Goal: Task Accomplishment & Management: Manage account settings

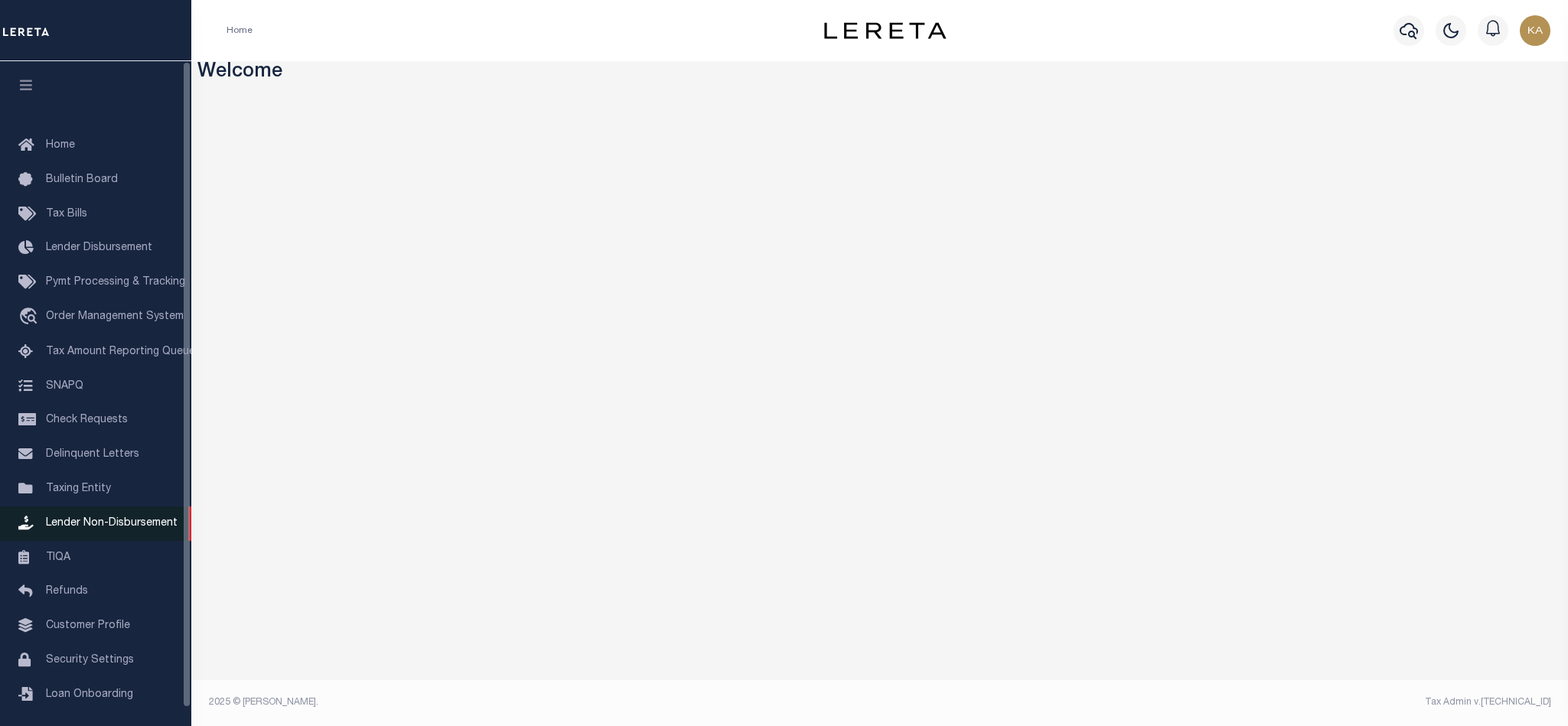
click at [60, 529] on span "Lender Non-Disbursement" at bounding box center [111, 523] width 131 height 11
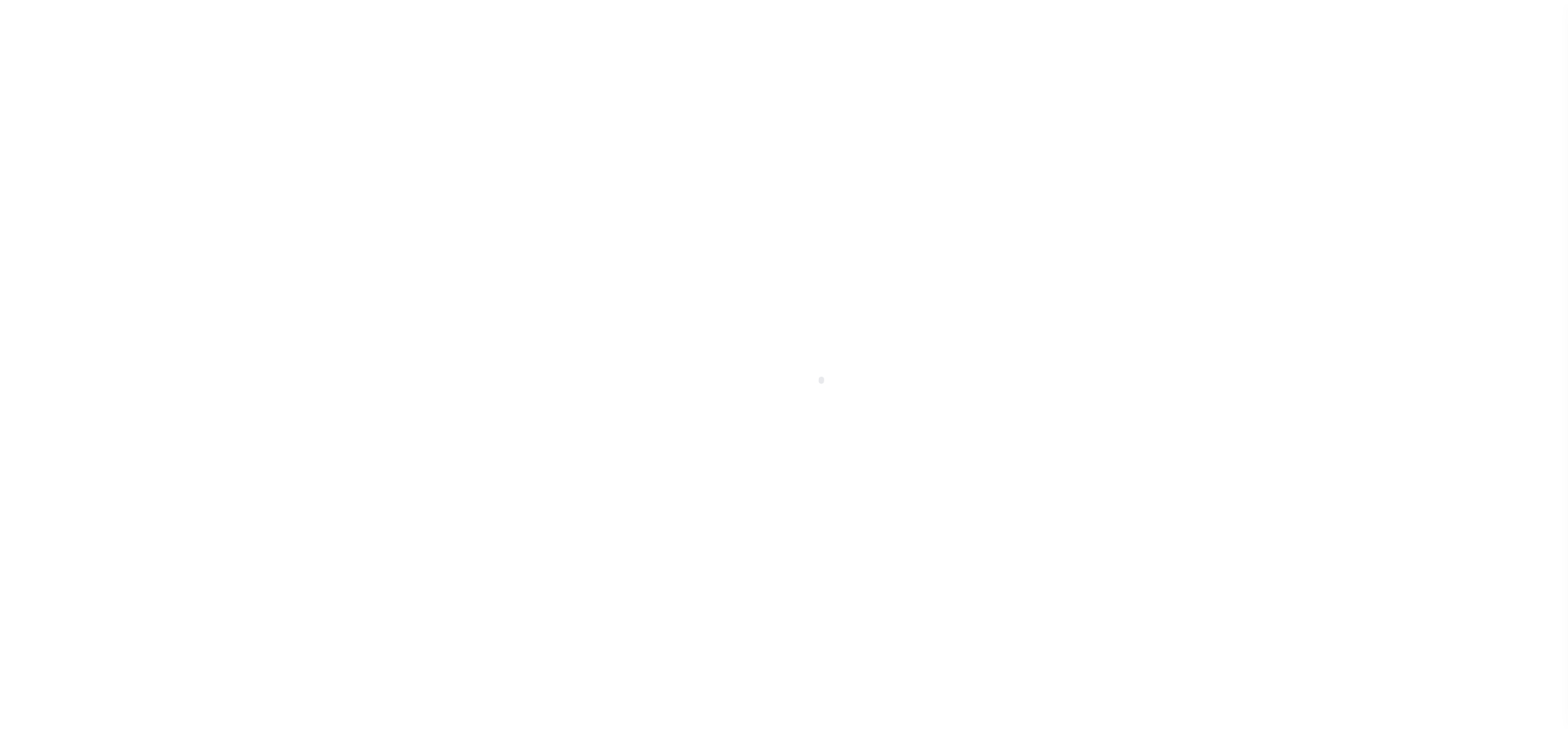
scroll to position [19, 0]
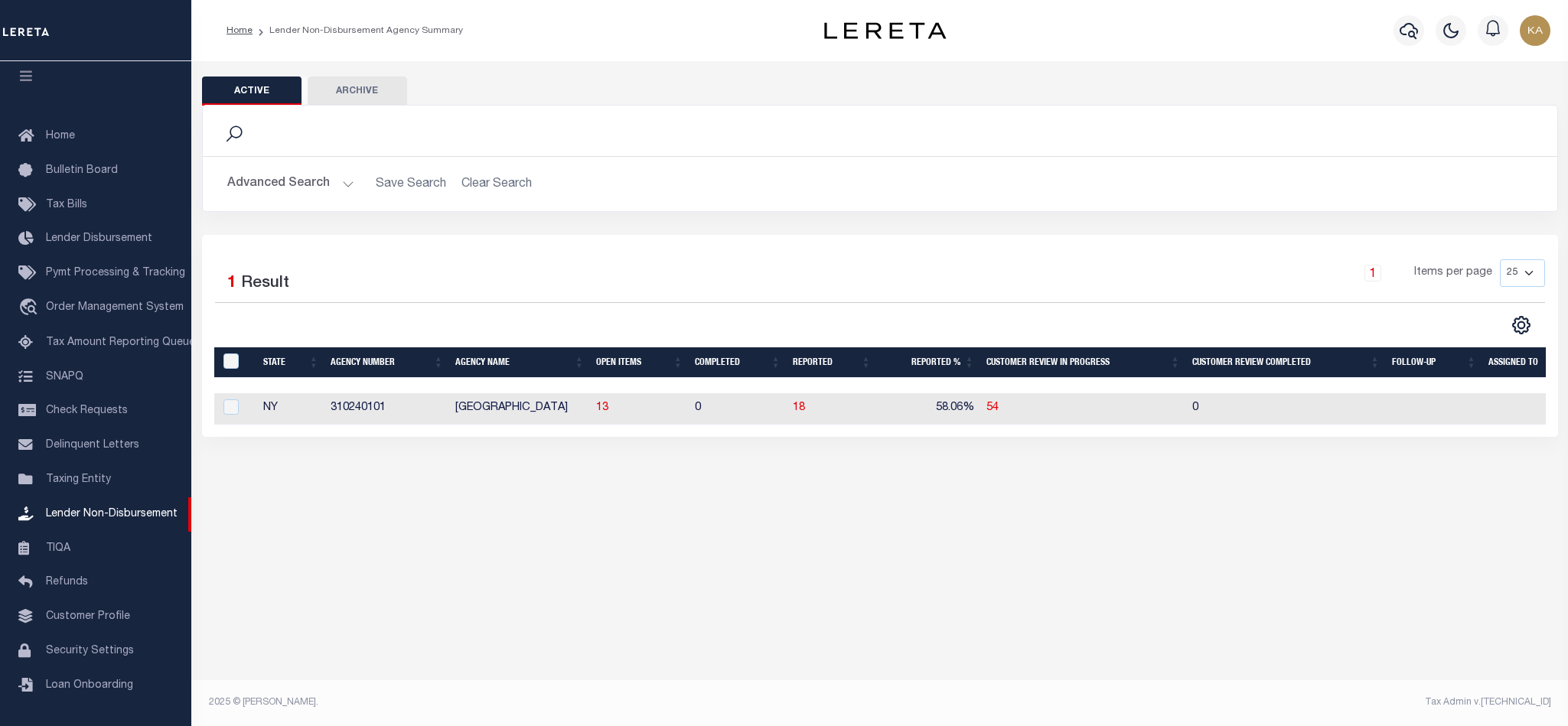
click at [334, 193] on button "Advanced Search" at bounding box center [291, 184] width 127 height 30
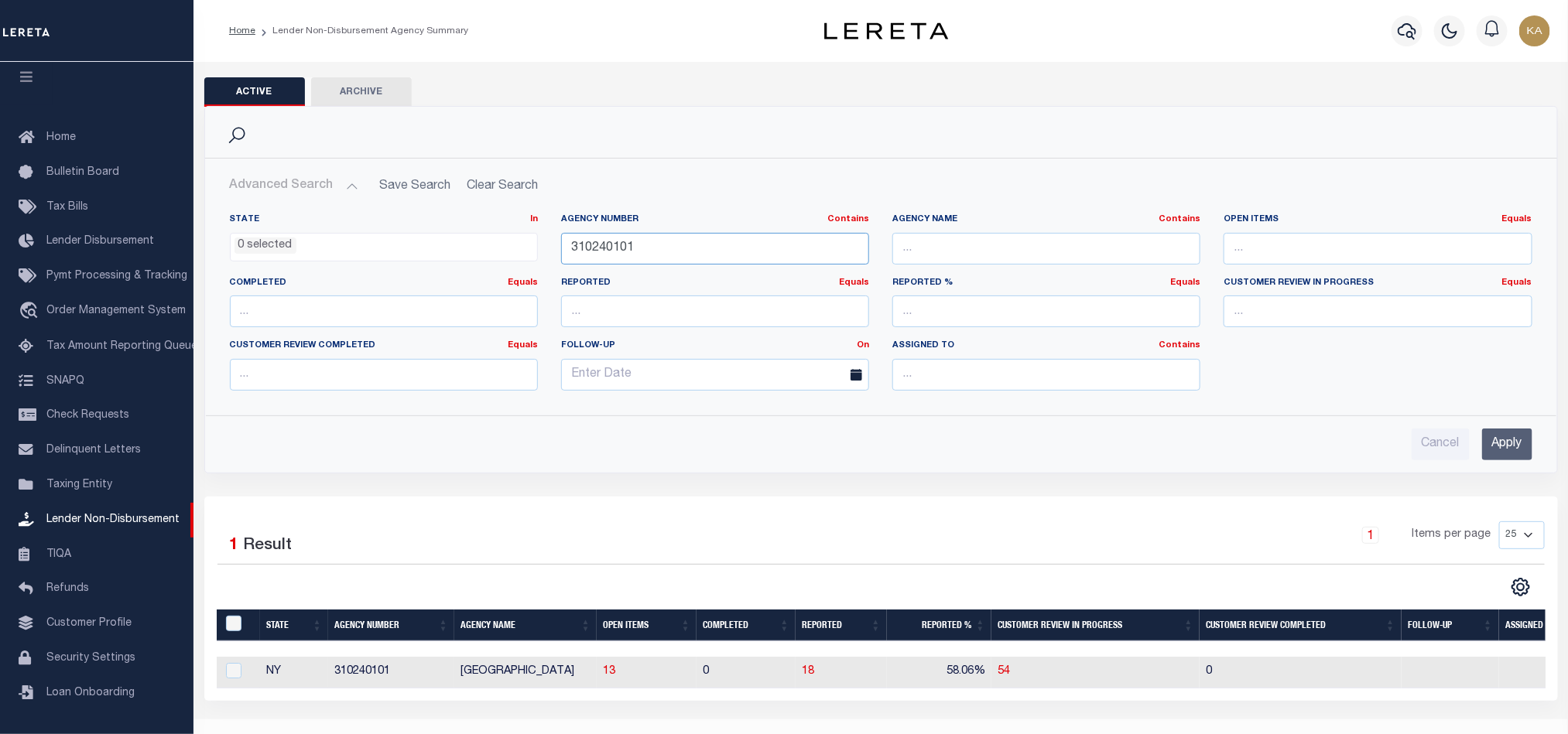
click at [597, 246] on input "310240101" at bounding box center [714, 248] width 308 height 31
click at [938, 257] on input "text" at bounding box center [1046, 248] width 308 height 31
paste input "[GEOGRAPHIC_DATA]"
type input "[GEOGRAPHIC_DATA]"
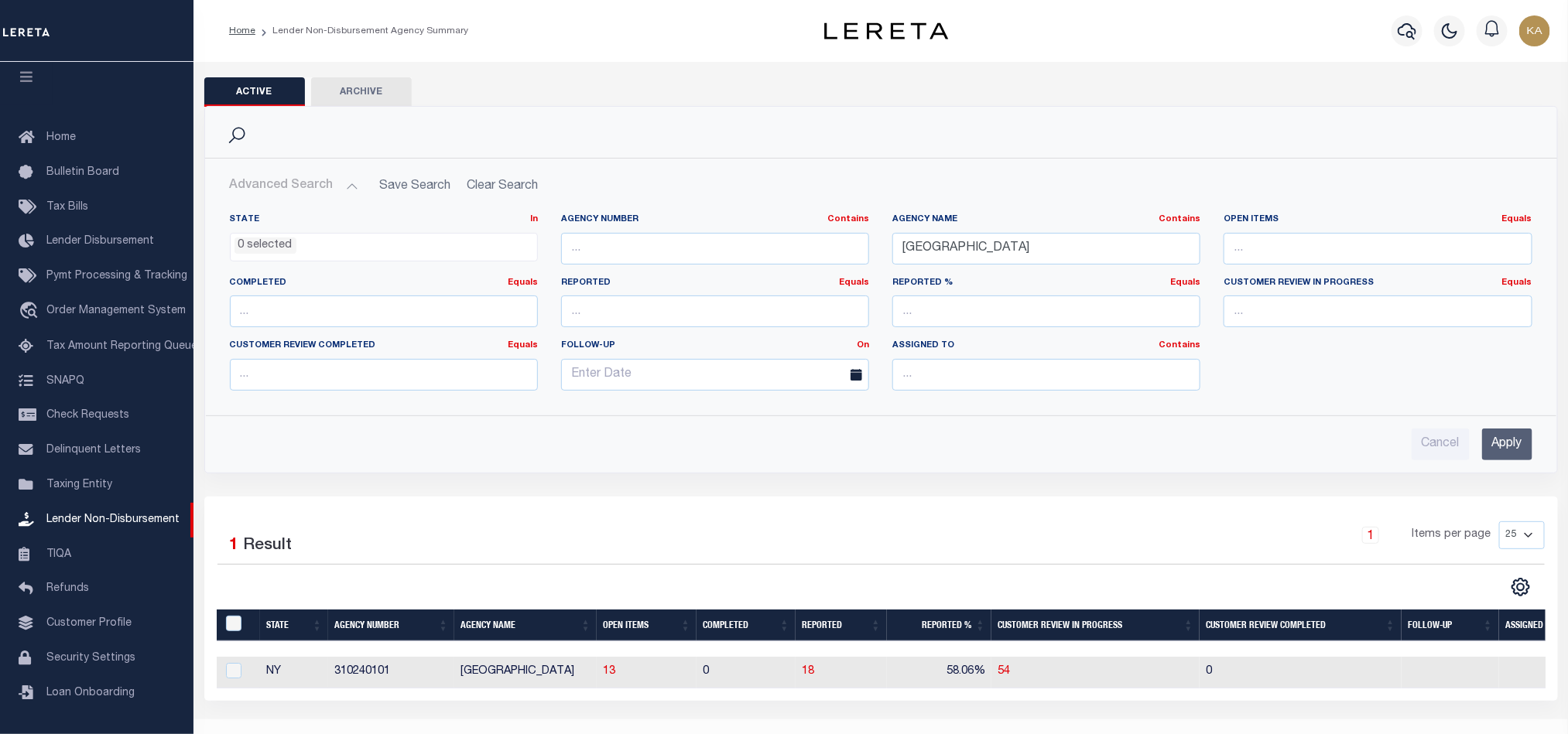
click at [1511, 444] on input "Apply" at bounding box center [1507, 445] width 50 height 31
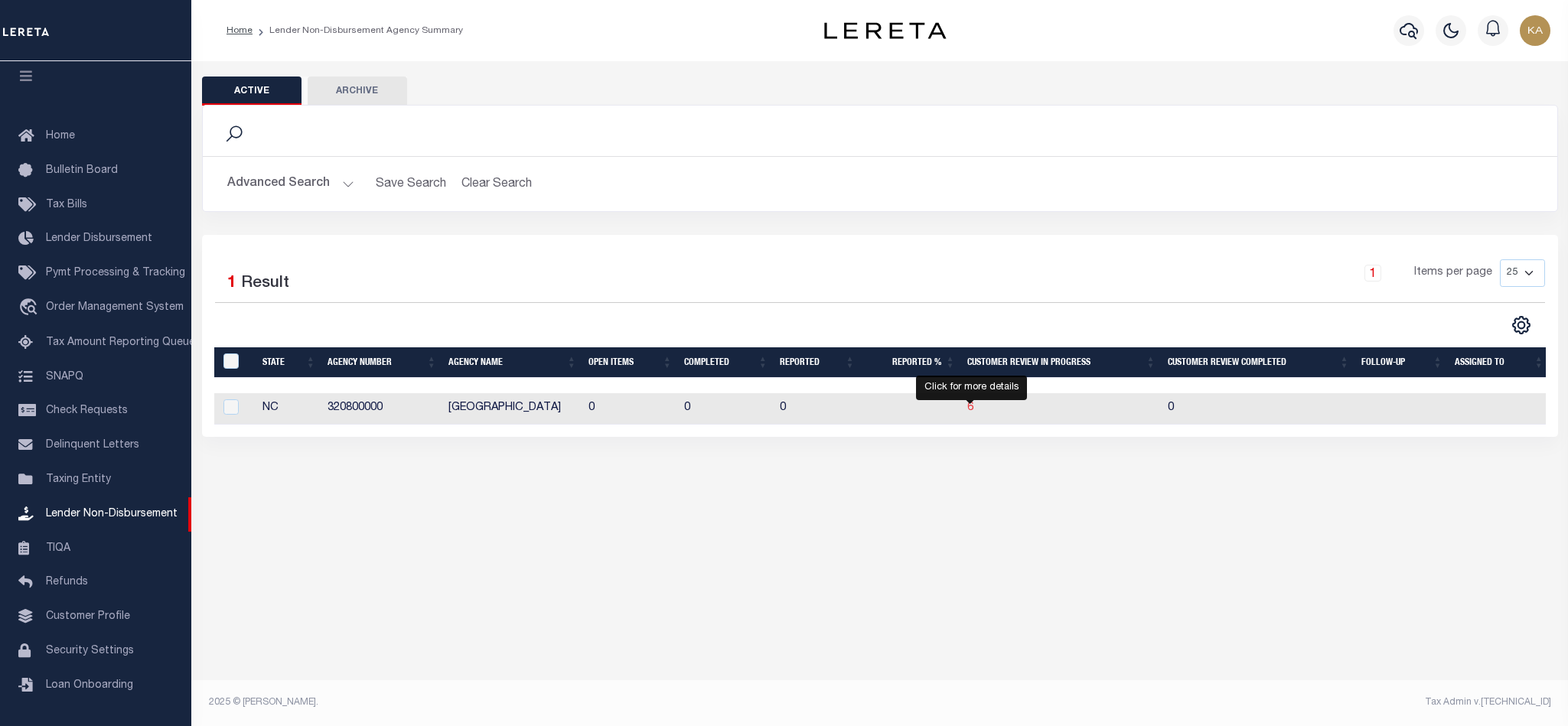
click at [969, 411] on span "6" at bounding box center [971, 407] width 7 height 11
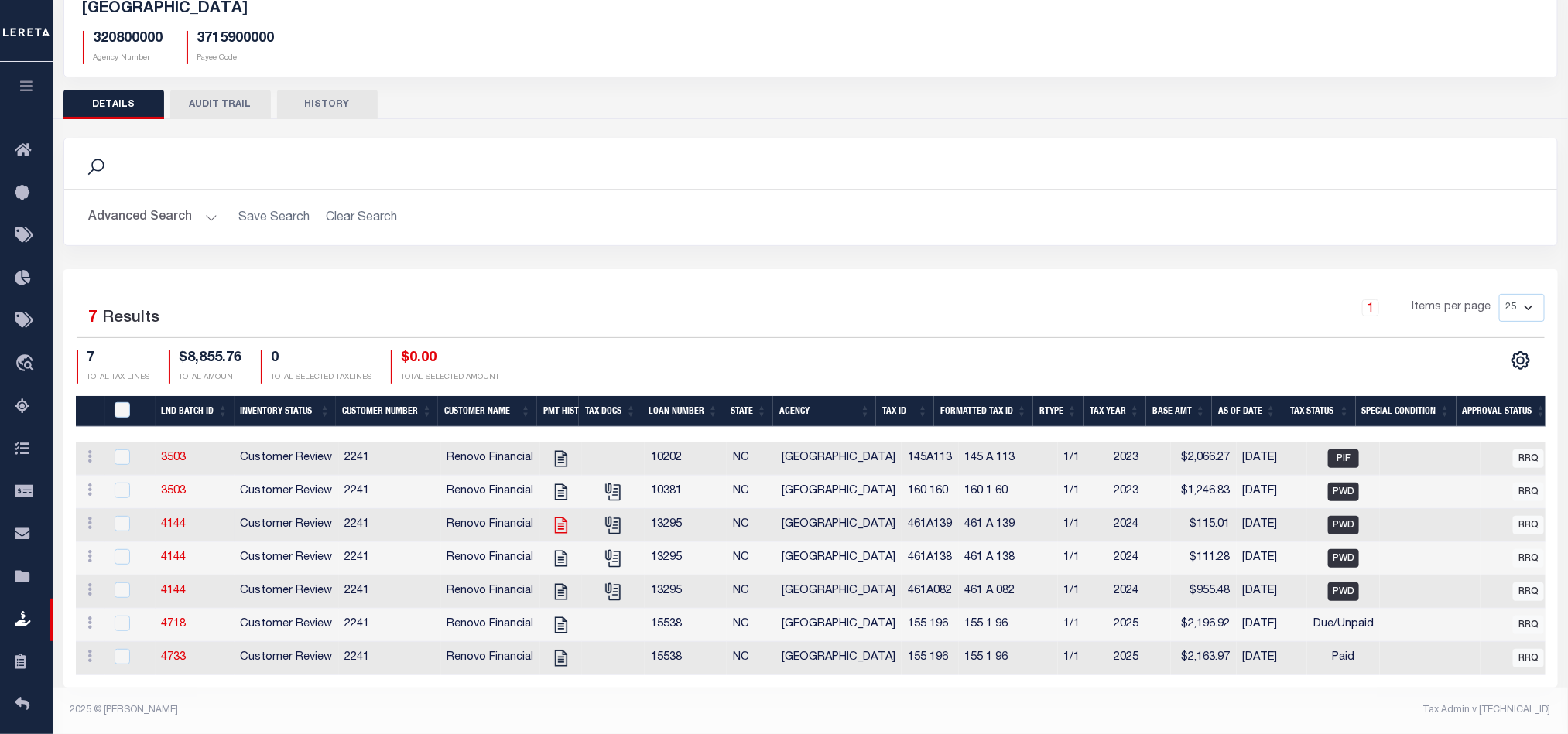
scroll to position [132, 0]
click at [106, 614] on td at bounding box center [130, 625] width 50 height 33
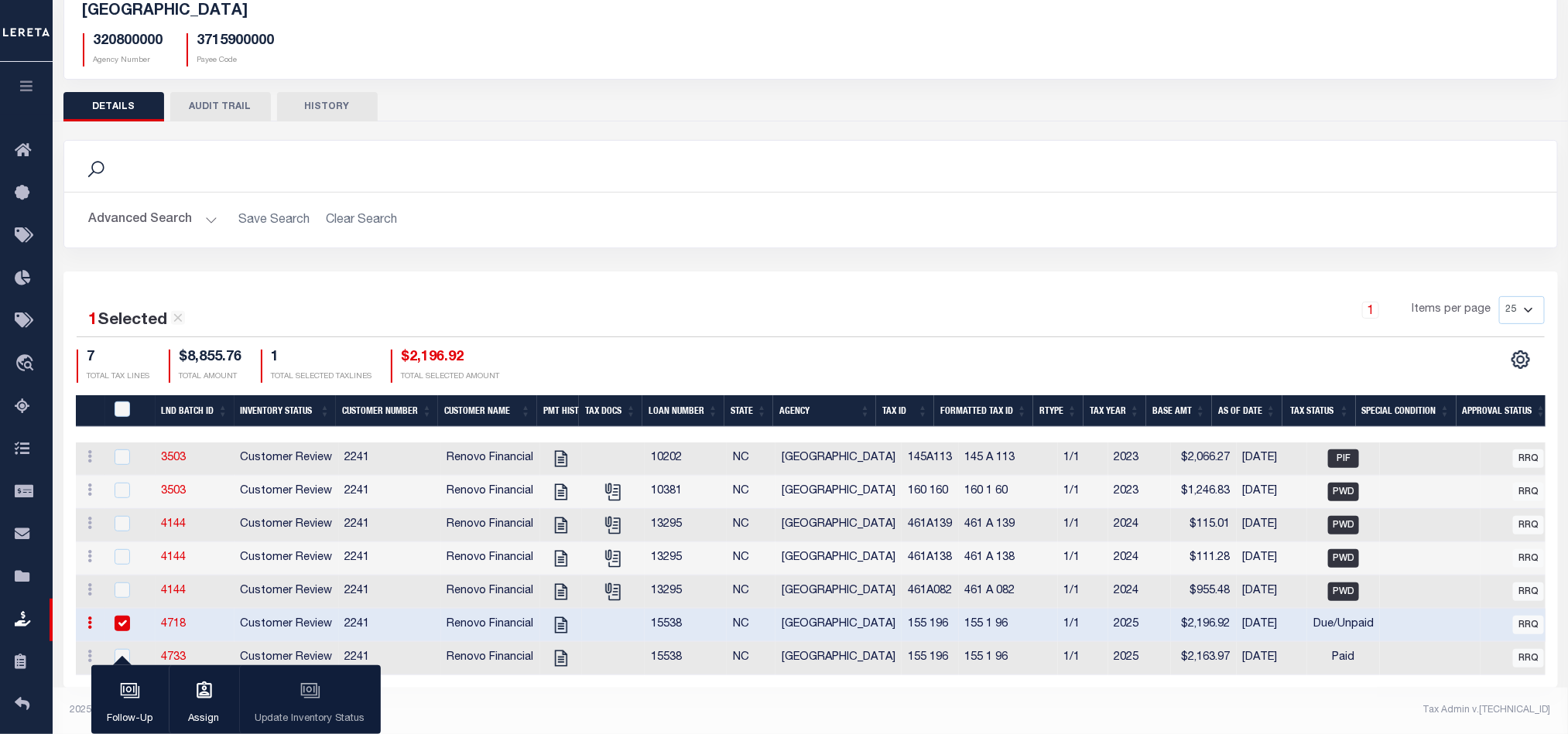
scroll to position [128, 0]
click at [124, 616] on input "checkbox" at bounding box center [122, 623] width 16 height 16
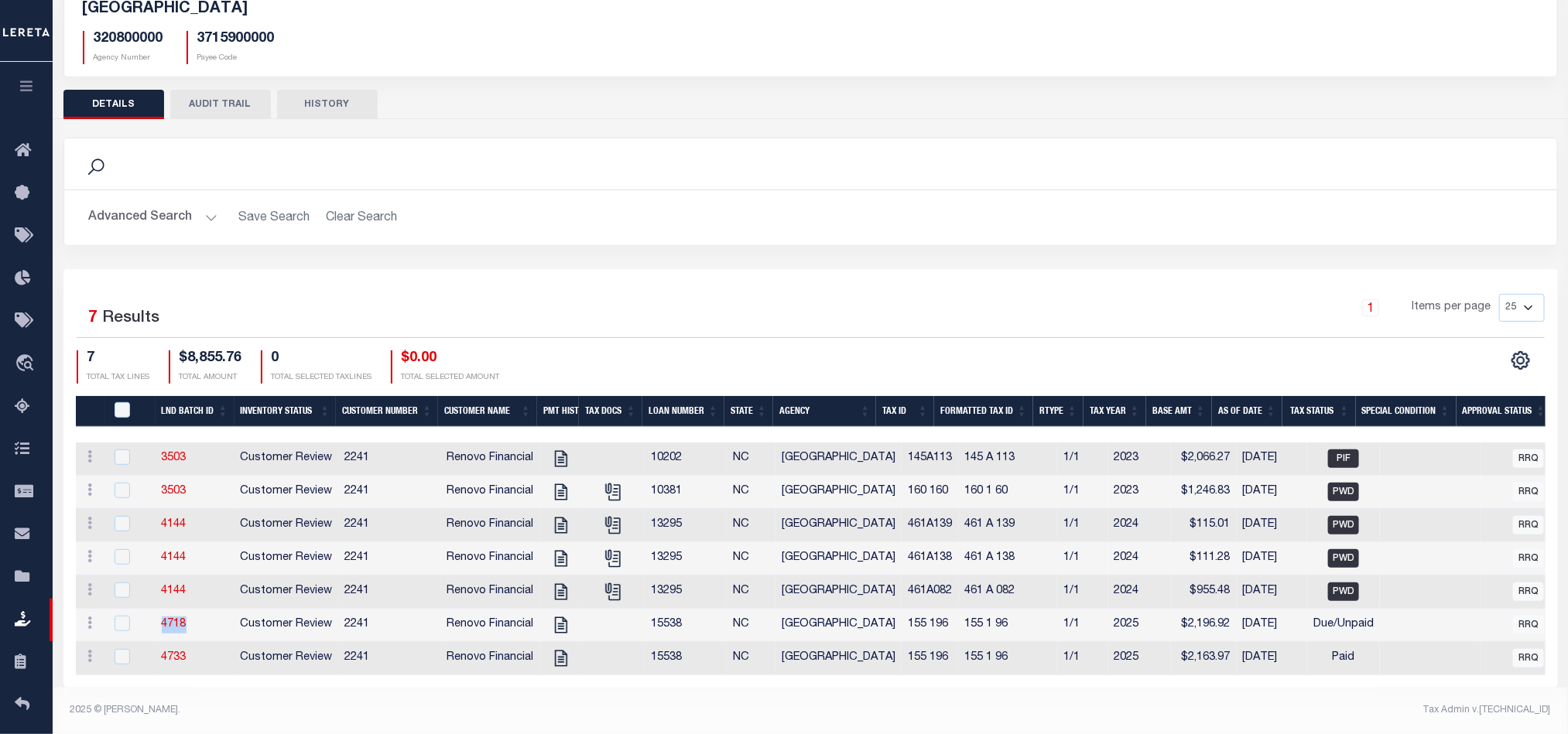
drag, startPoint x: 206, startPoint y: 620, endPoint x: 157, endPoint y: 620, distance: 49.0
click at [157, 620] on td "4718" at bounding box center [195, 625] width 79 height 33
checkbox input "true"
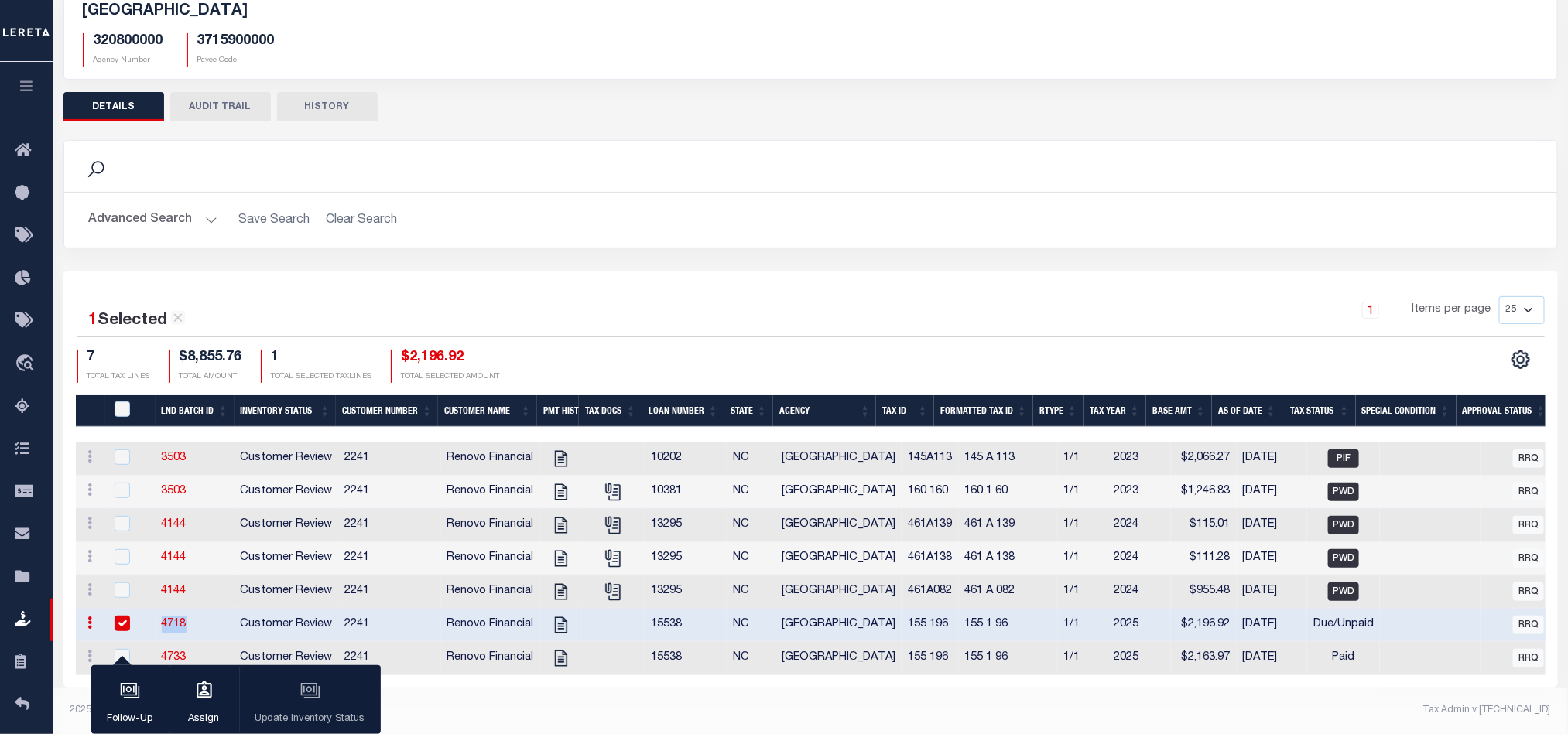
copy link "4718"
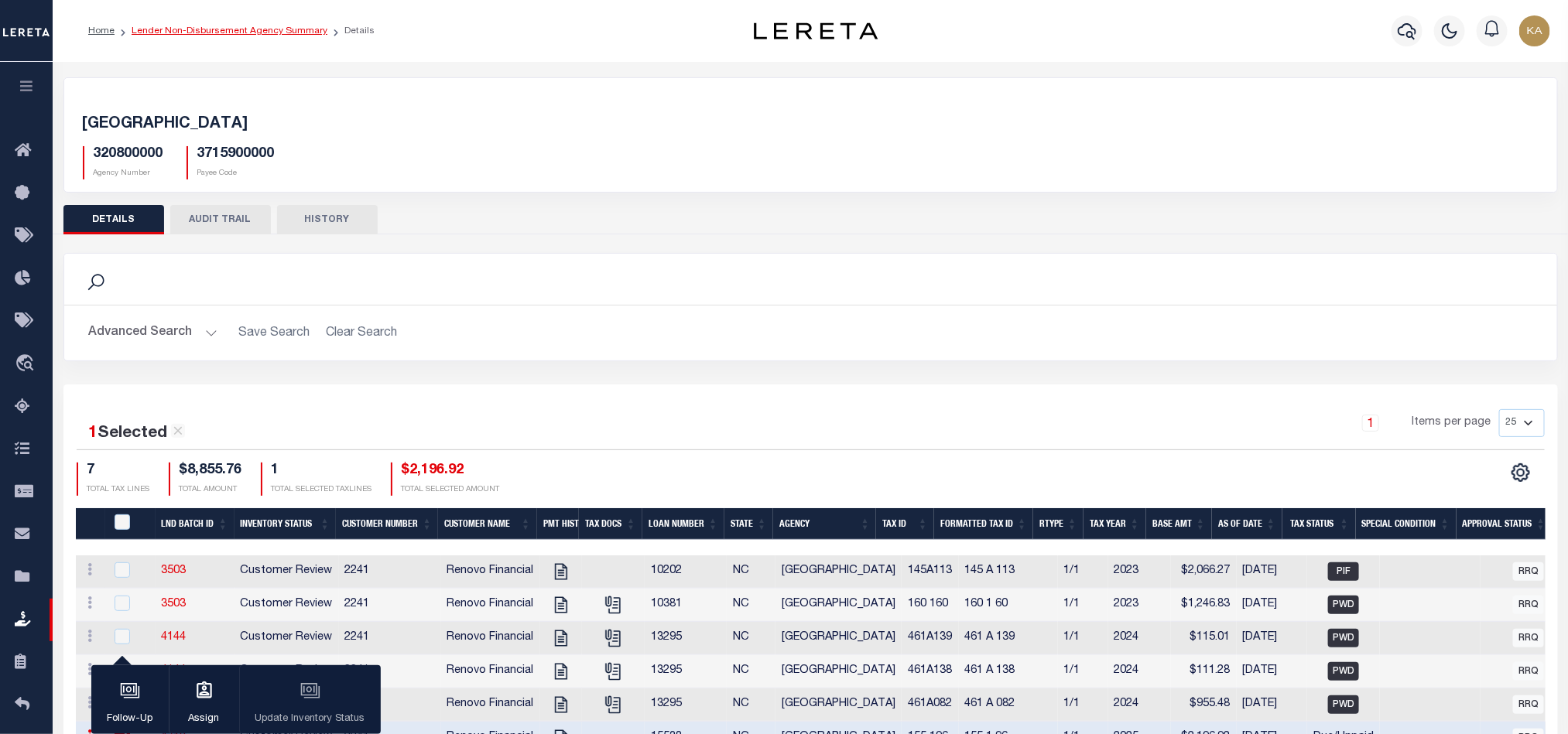
click at [184, 32] on link "Lender Non-Disbursement Agency Summary" at bounding box center [228, 31] width 195 height 9
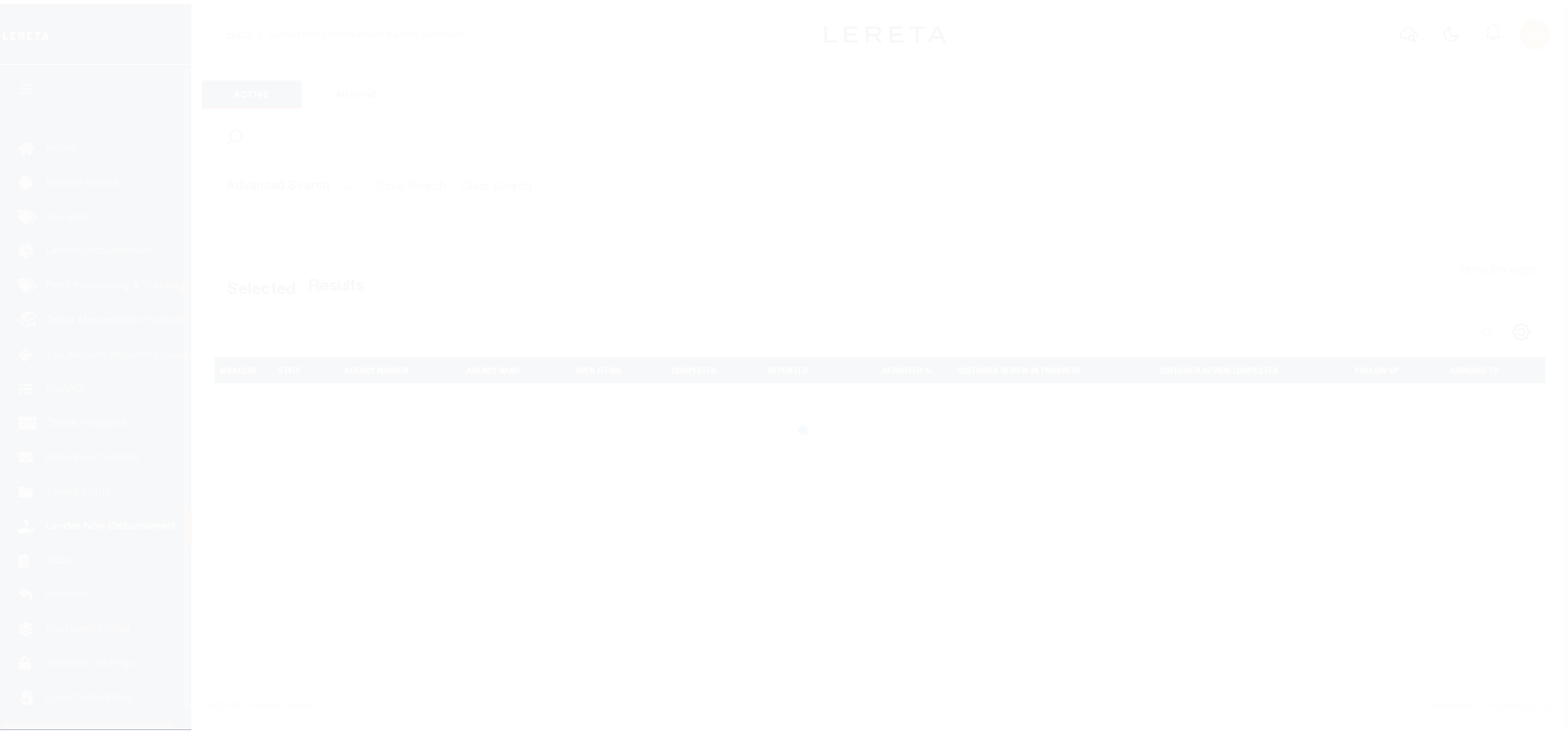
scroll to position [19, 0]
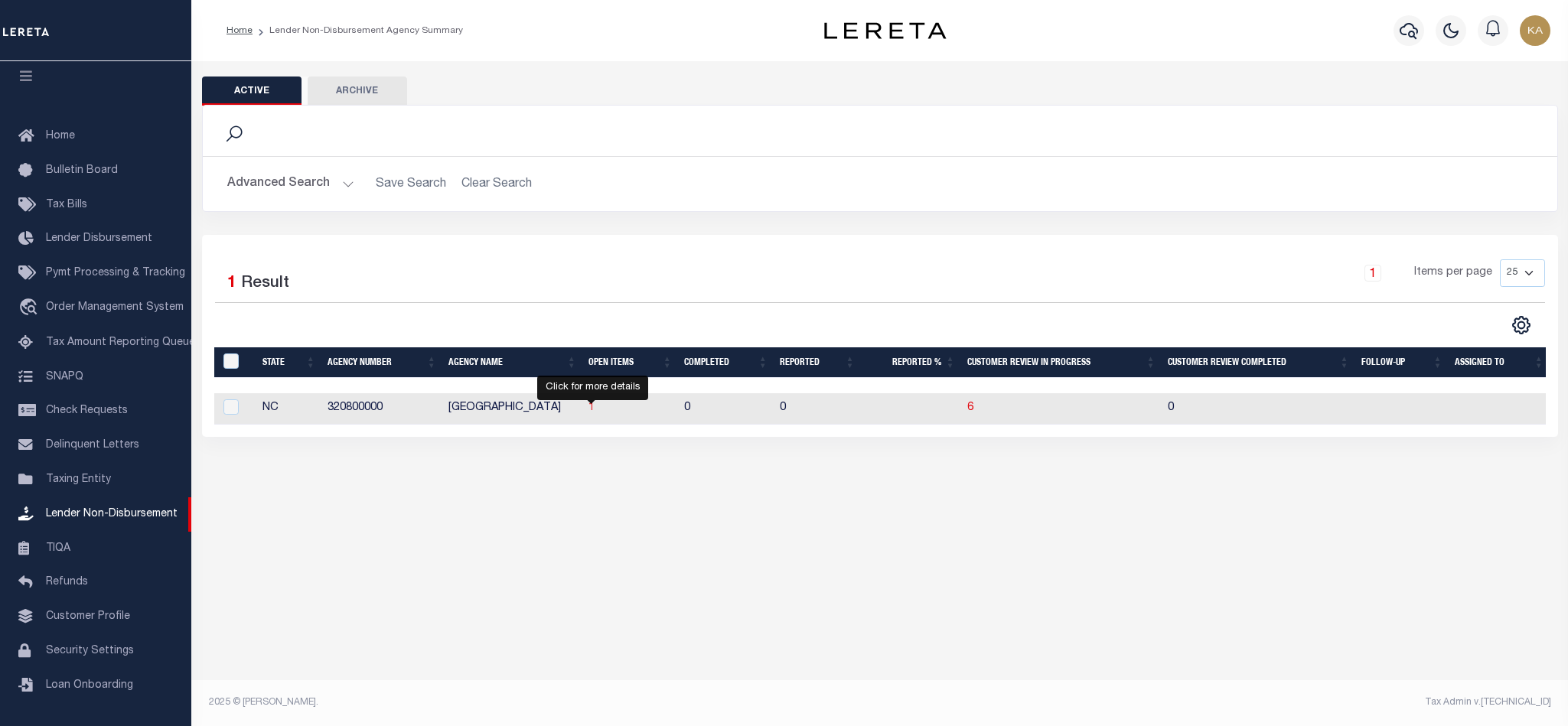
click at [593, 411] on span "1" at bounding box center [591, 407] width 7 height 11
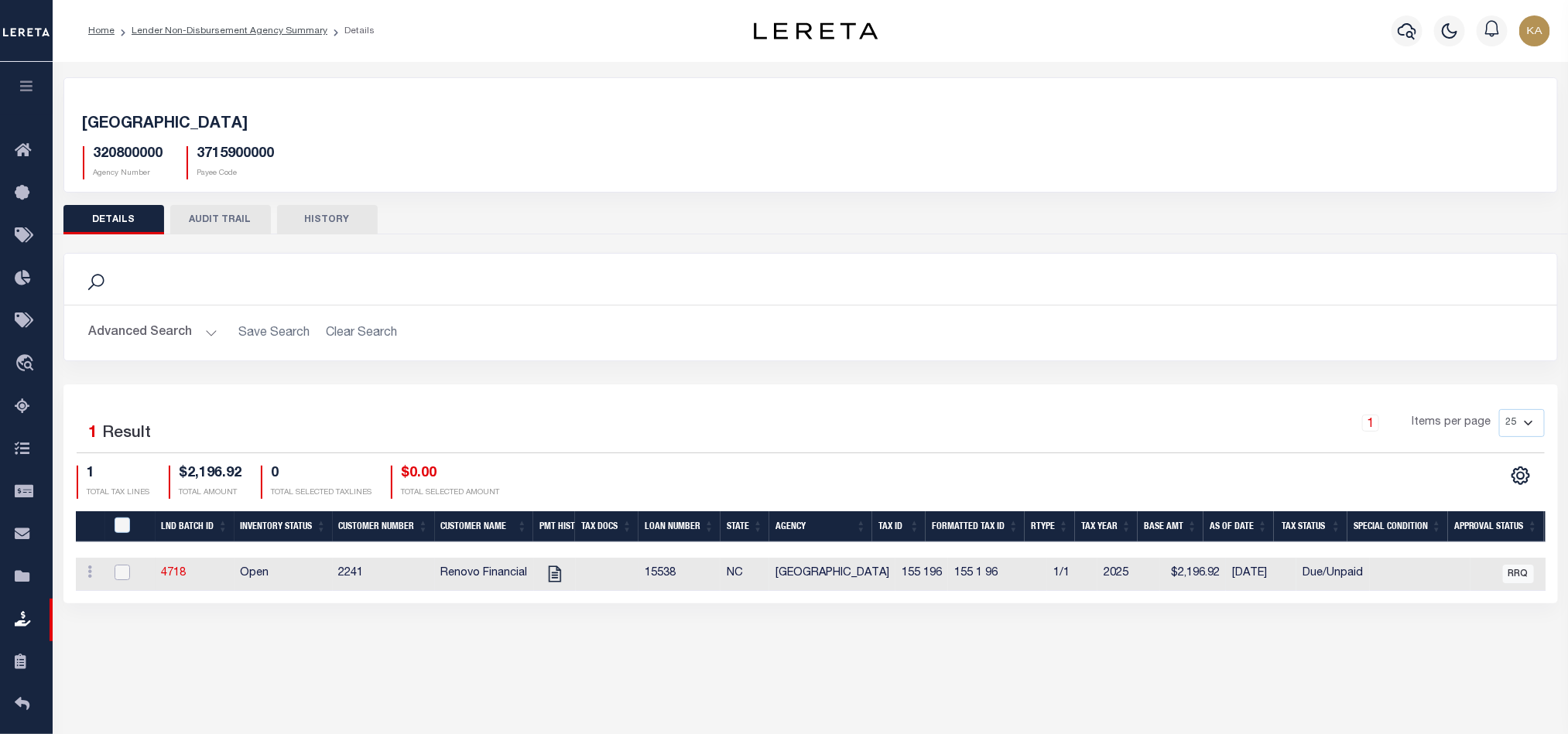
click at [128, 571] on input "checkbox" at bounding box center [122, 572] width 16 height 16
checkbox input "true"
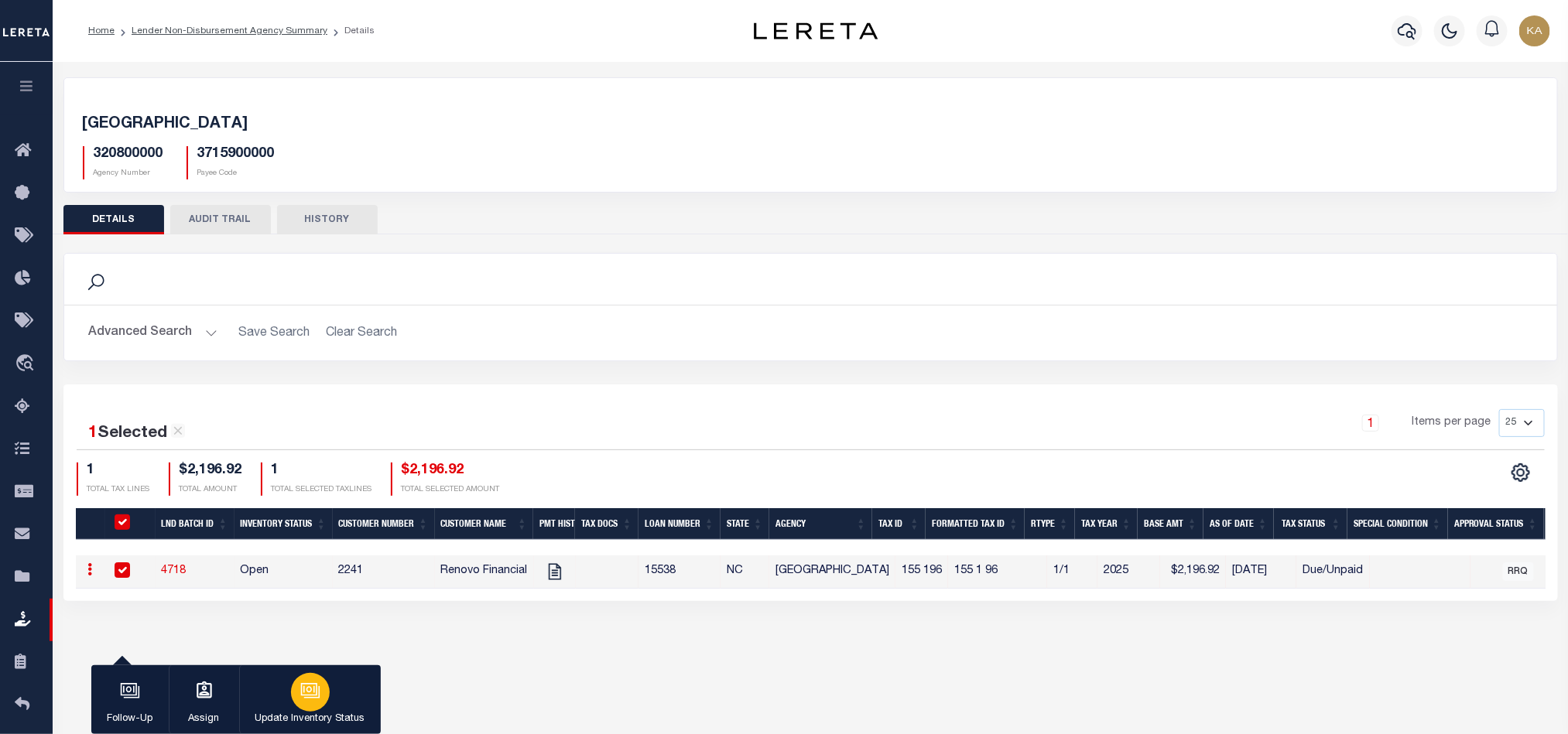
click at [283, 704] on button "Update Inventory Status" at bounding box center [310, 700] width 142 height 69
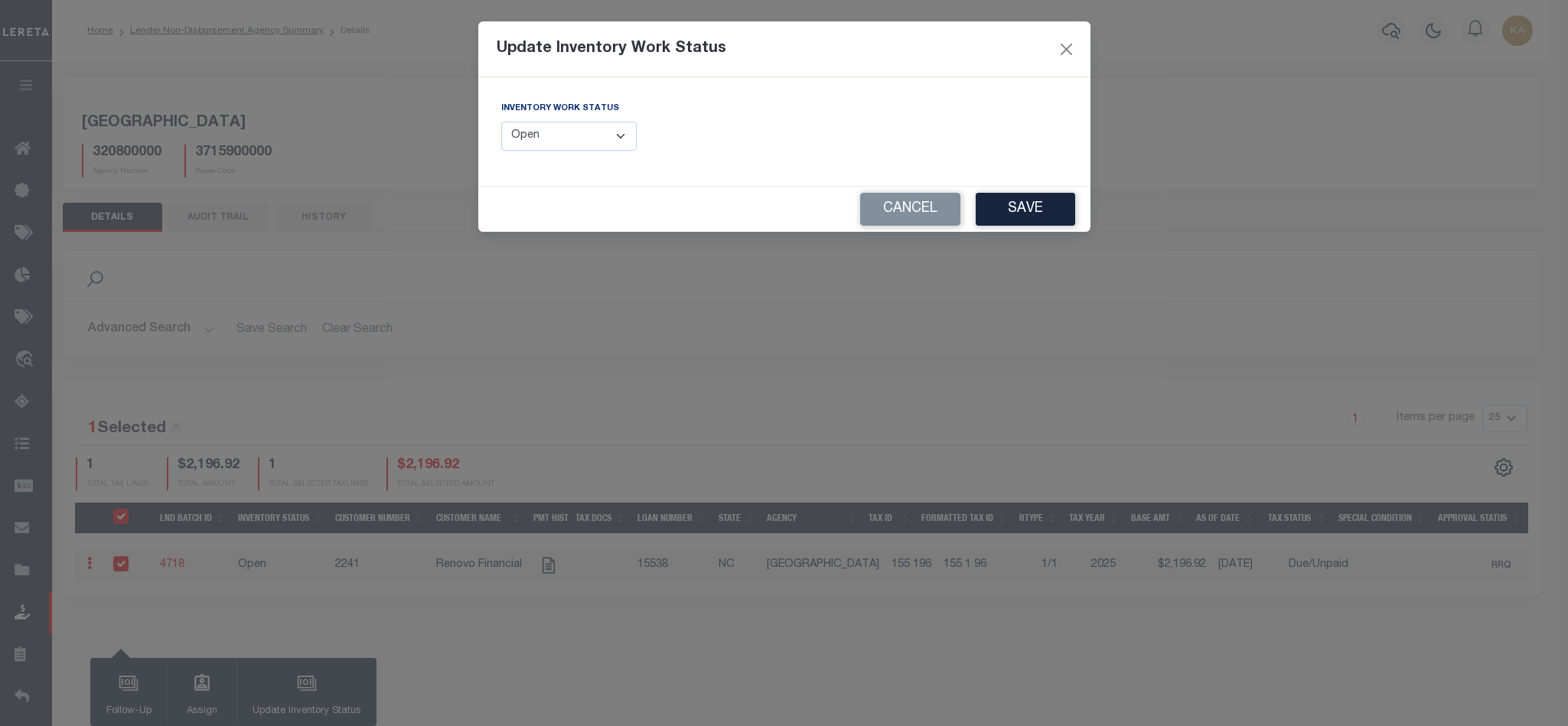
click at [554, 136] on select "--Select-- Open Completed Reported" at bounding box center [569, 136] width 136 height 30
select select "Completed"
click at [502, 122] on select "--Select-- Open Completed Reported" at bounding box center [569, 136] width 136 height 30
click at [1015, 211] on button "Save" at bounding box center [1025, 209] width 100 height 33
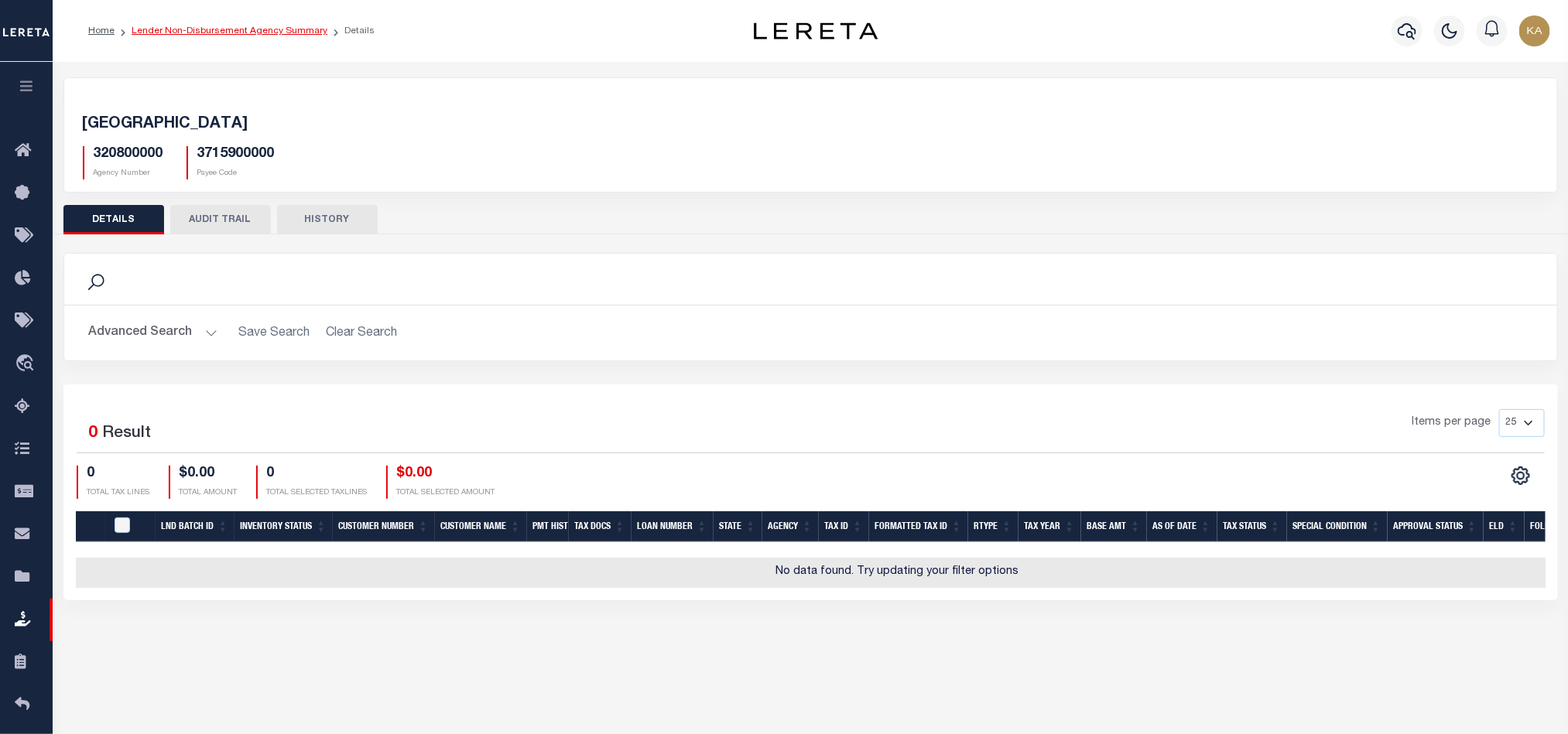
click at [261, 32] on link "Lender Non-Disbursement Agency Summary" at bounding box center [228, 31] width 195 height 9
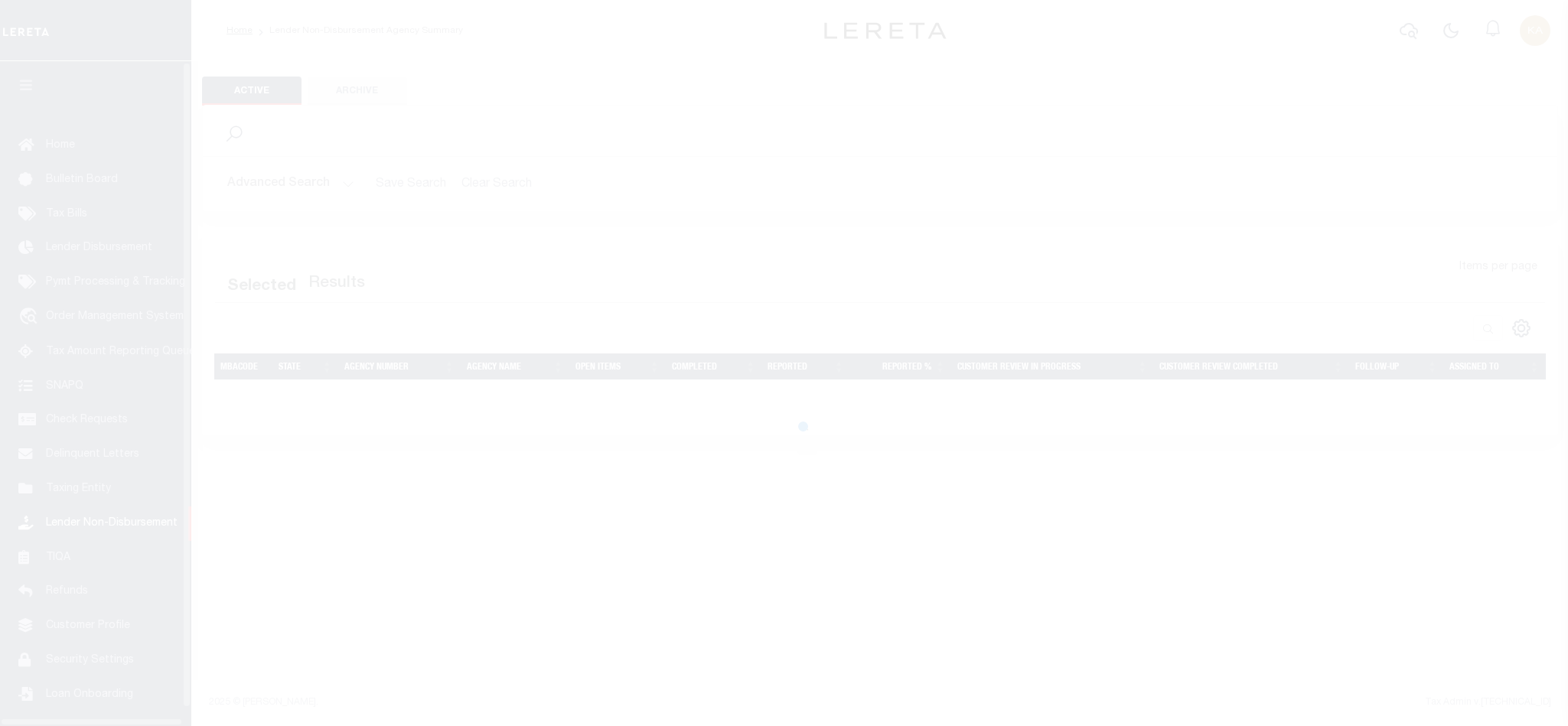
scroll to position [19, 0]
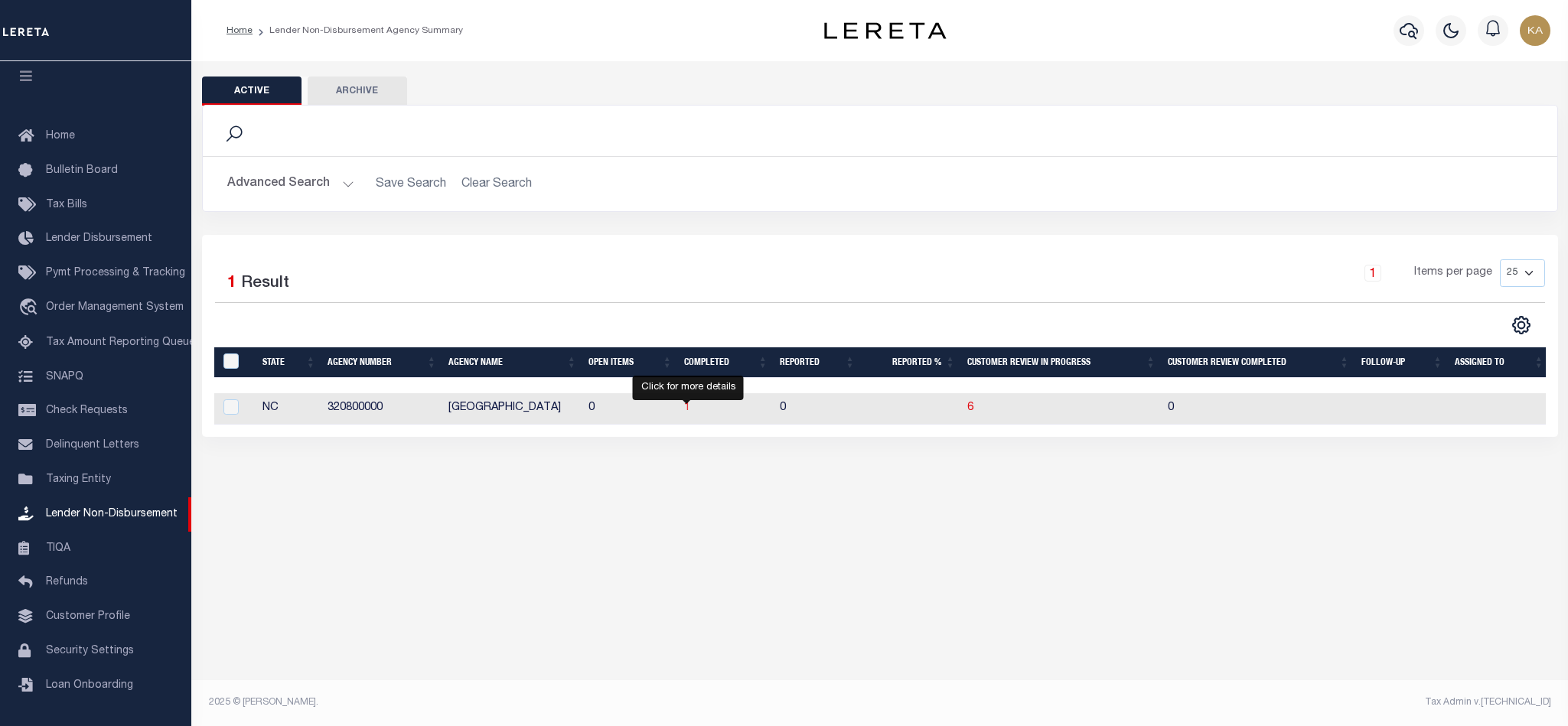
click at [689, 409] on span "1" at bounding box center [688, 407] width 7 height 11
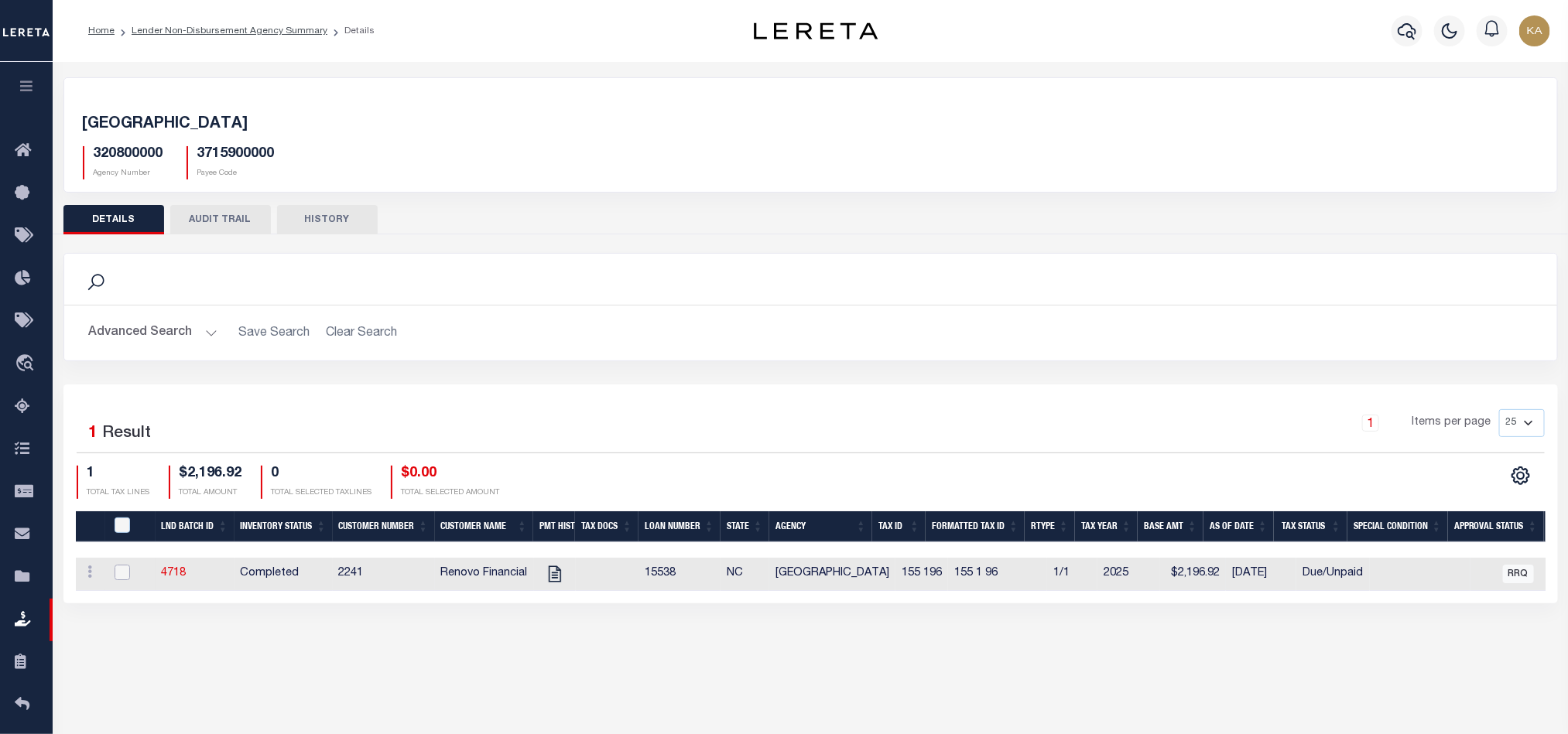
click at [120, 581] on input "checkbox" at bounding box center [122, 572] width 16 height 16
checkbox input "true"
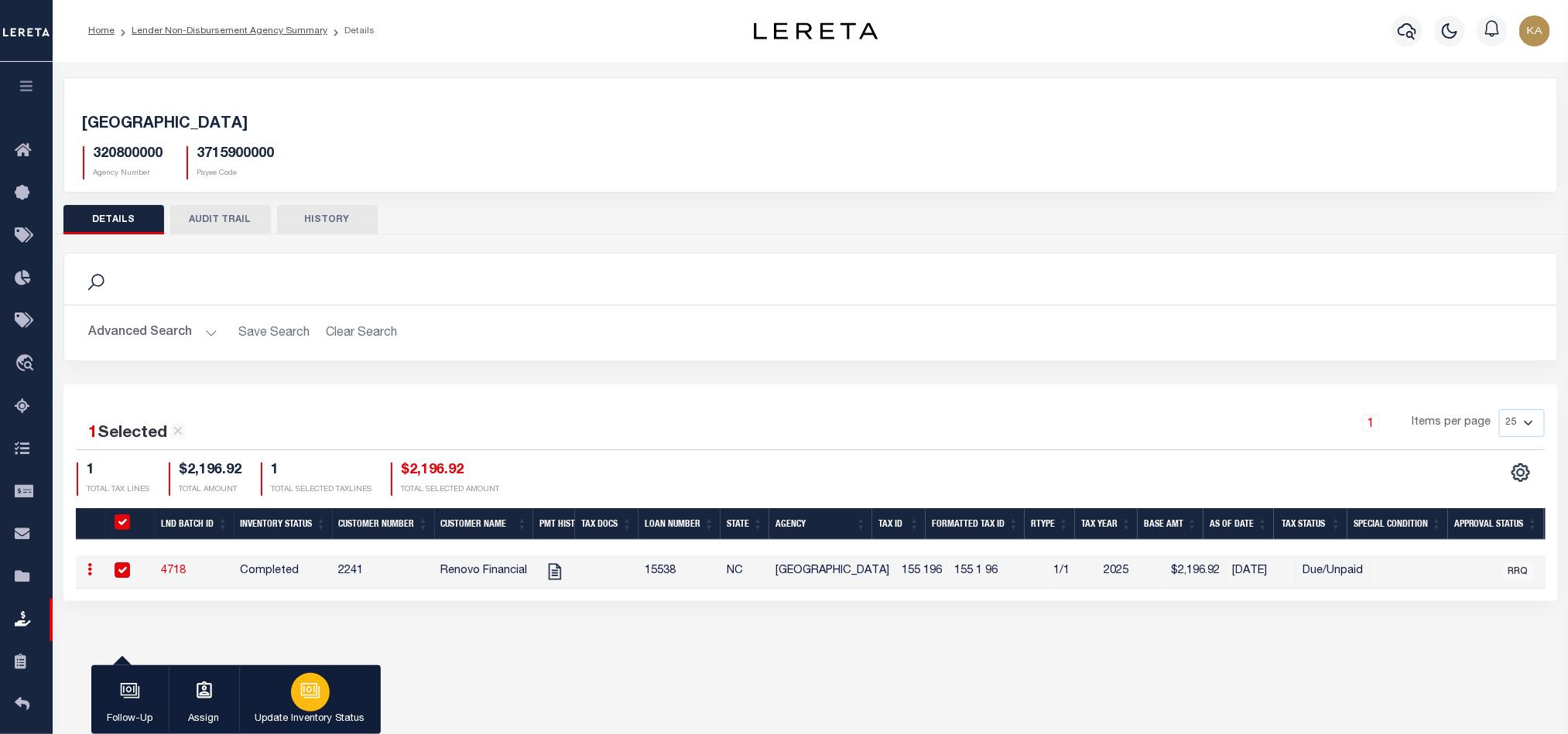
click at [295, 689] on div "button" at bounding box center [310, 692] width 39 height 39
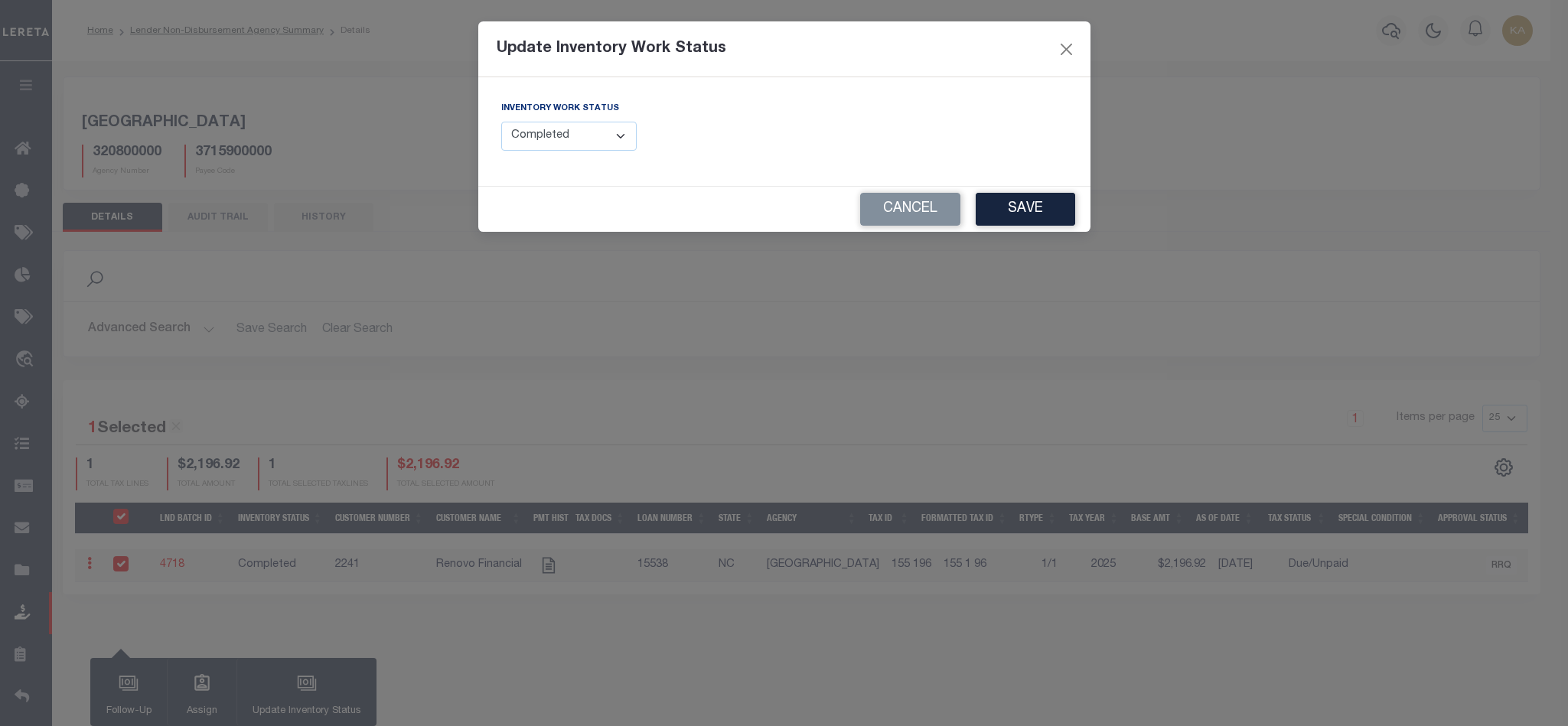
click at [542, 147] on select "--Select-- Open Completed Reported" at bounding box center [569, 136] width 136 height 30
select select "Reported"
click at [502, 122] on select "--Select-- Open Completed Reported" at bounding box center [569, 136] width 136 height 30
click at [894, 217] on button "Cancel" at bounding box center [910, 209] width 100 height 33
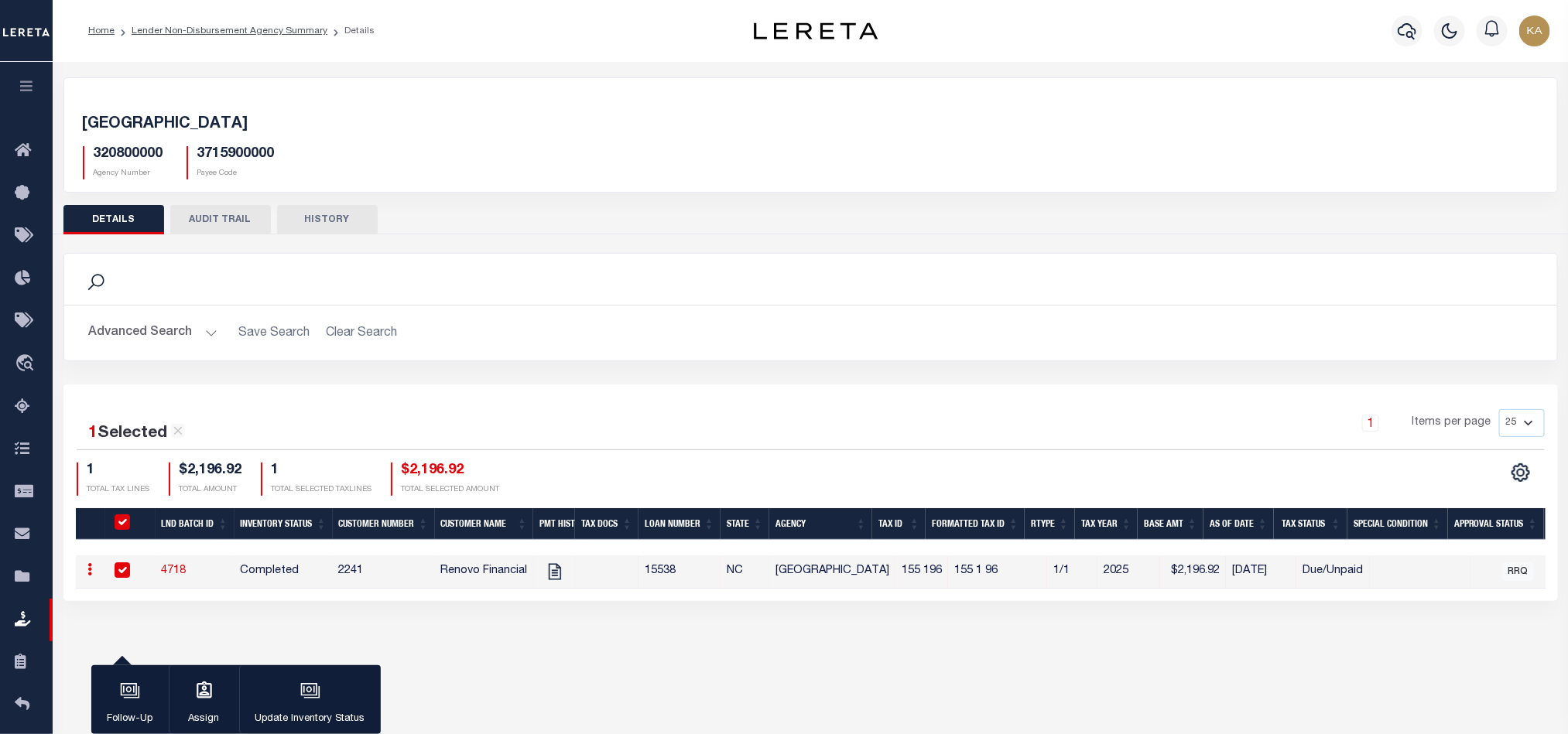
click at [12, 100] on button "button" at bounding box center [26, 88] width 53 height 53
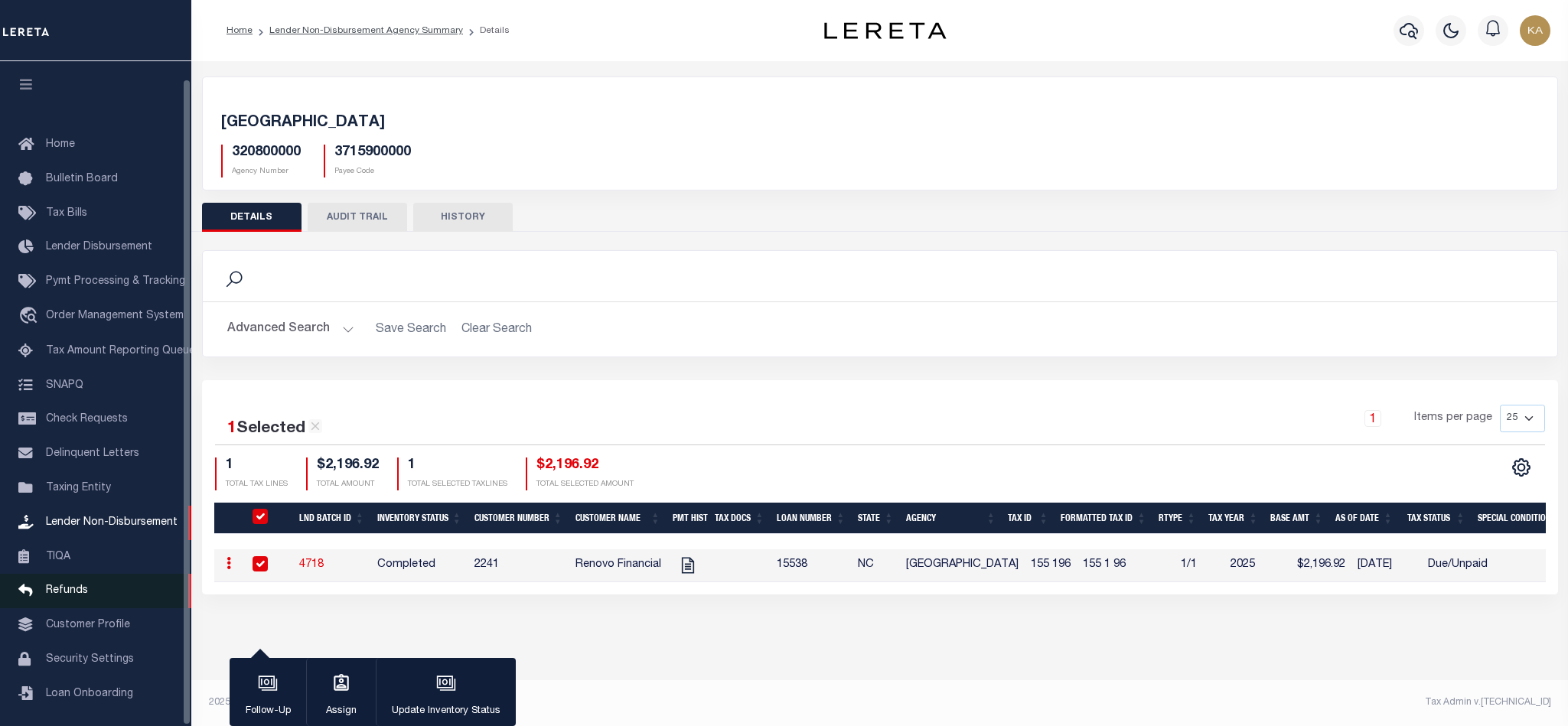
scroll to position [19, 0]
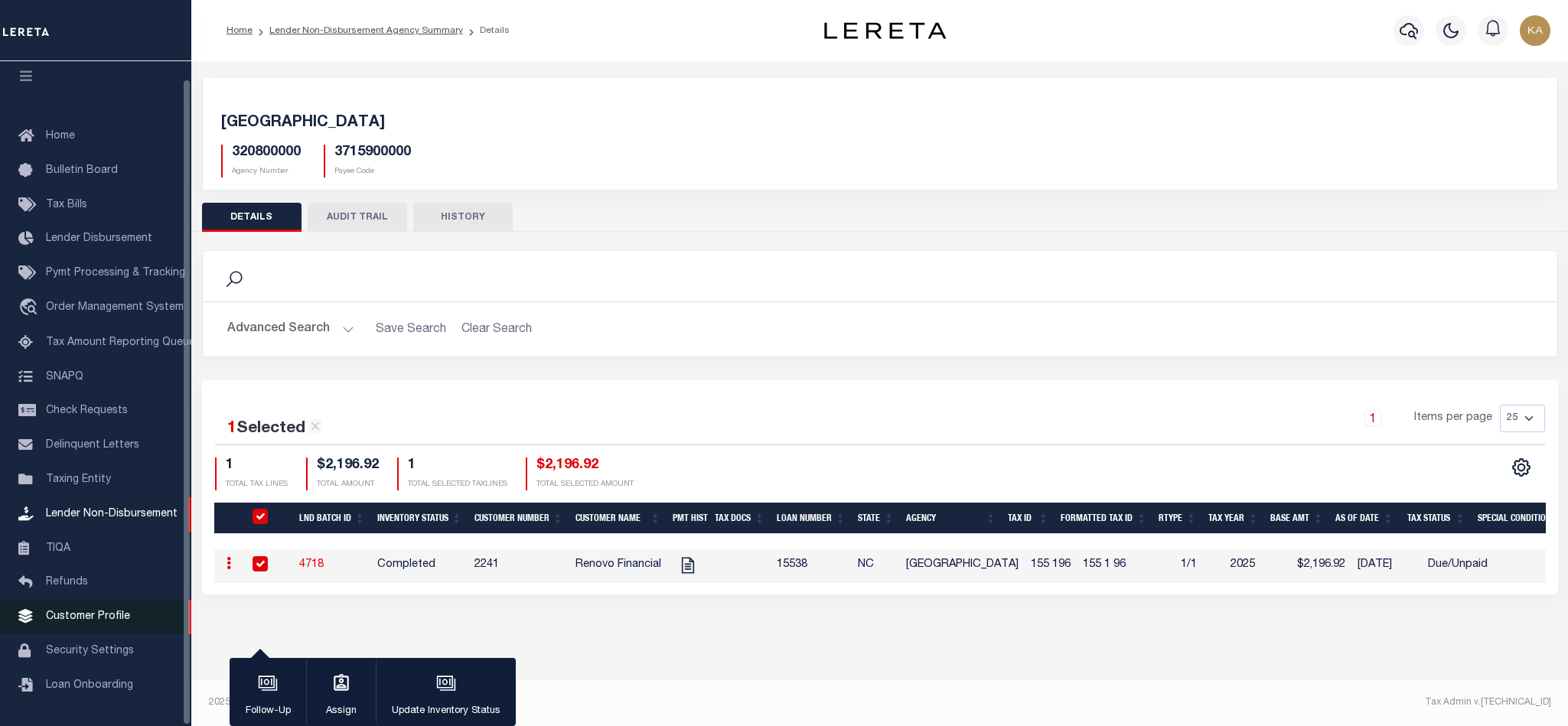
click at [76, 612] on span "Customer Profile" at bounding box center [87, 617] width 84 height 11
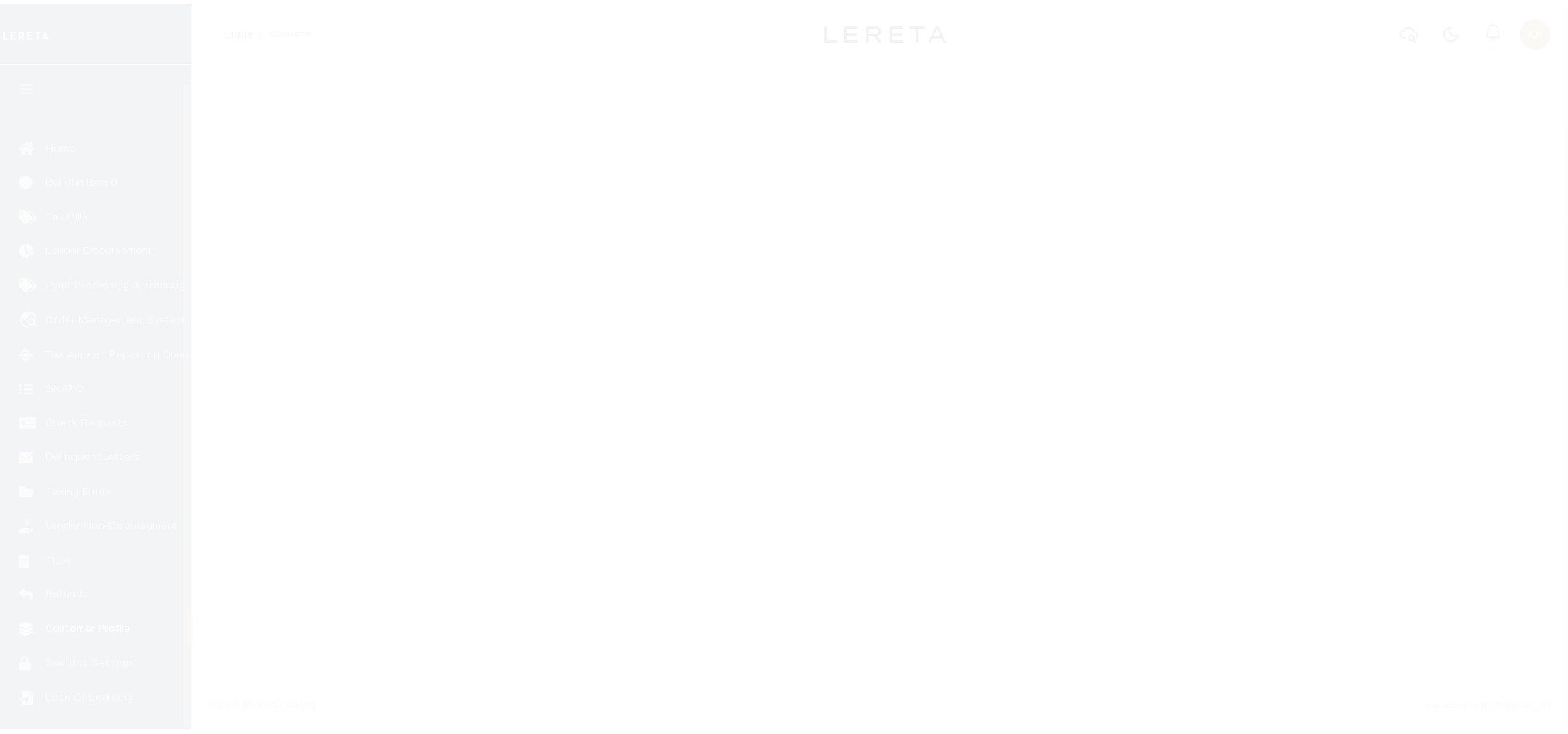
scroll to position [19, 0]
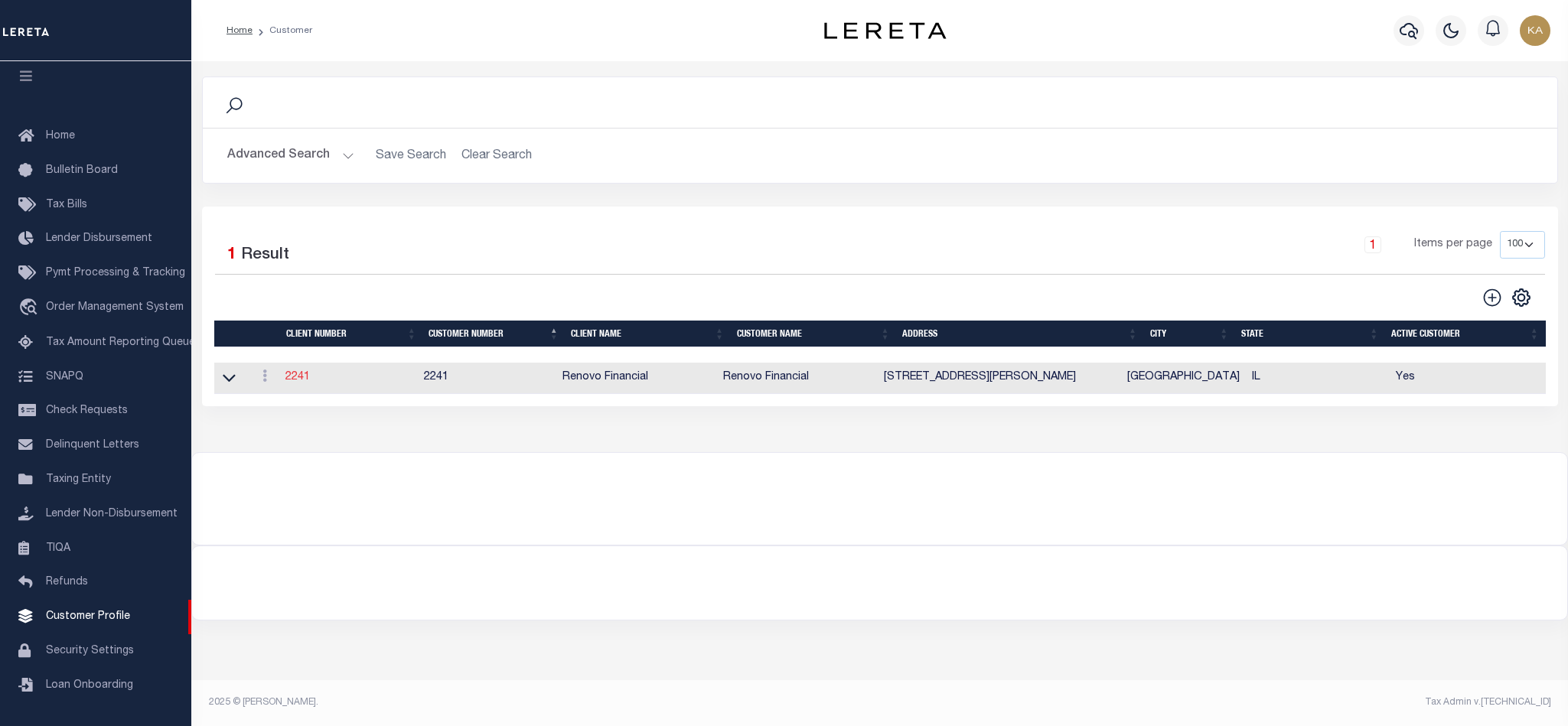
click at [297, 383] on link "2241" at bounding box center [298, 377] width 24 height 11
type input "Renovo Financial"
type input "2241"
type input "Renovo Financial"
type input "Steven"
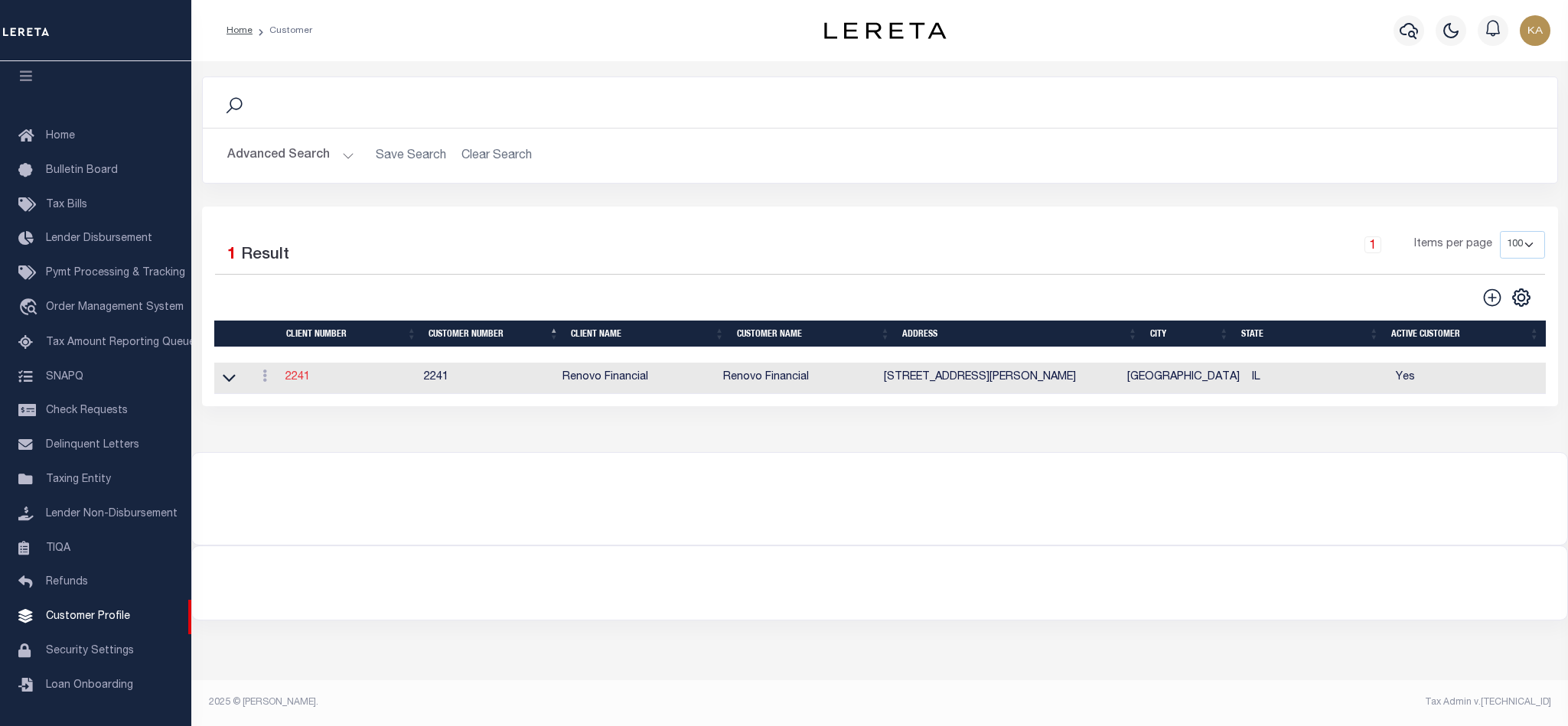
type input "Klemp"
select select "Mixed Portfolio"
type input "Tiffany Stringfellow"
type input "Barbara Kendrick"
type input "Debbie Vecellio"
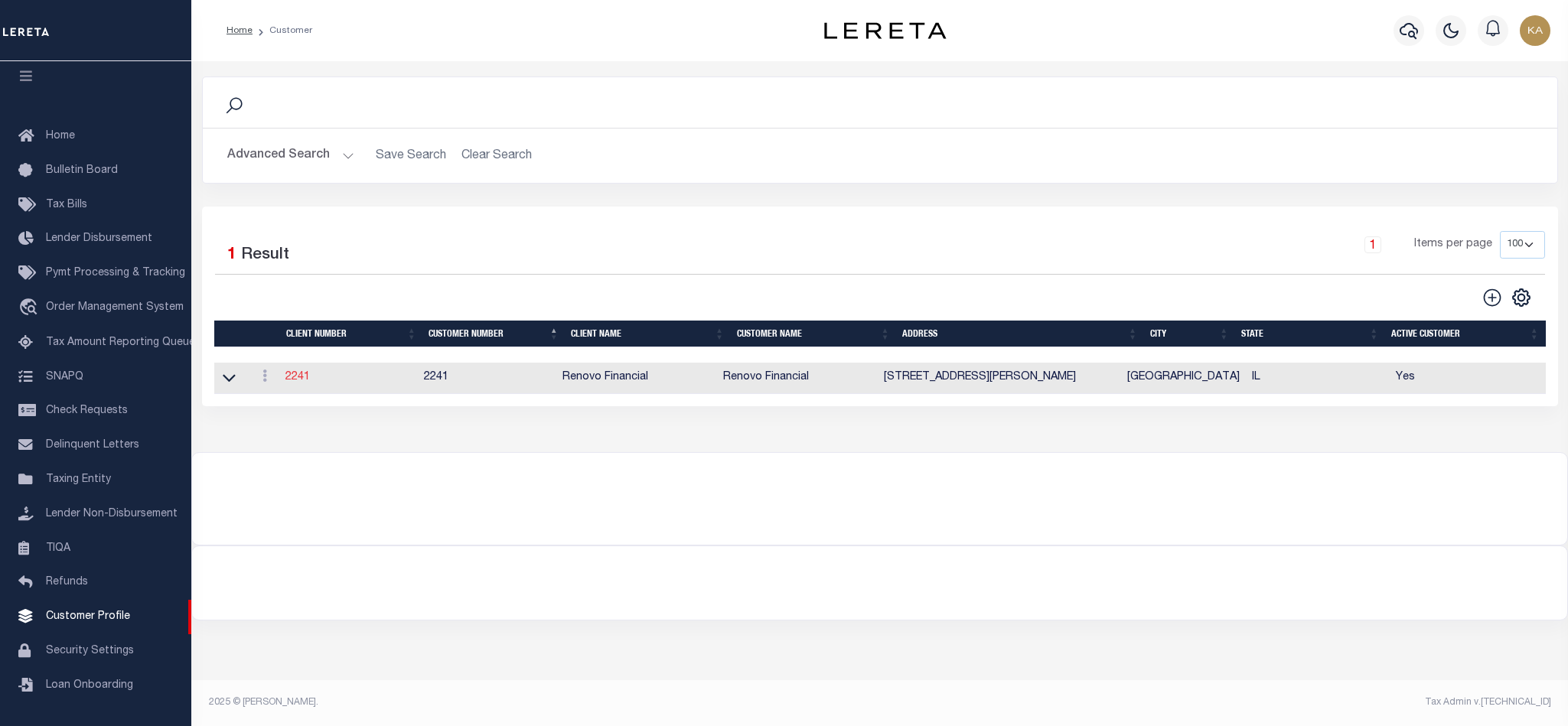
checkbox input "true"
select select
type textarea "$1.10 monthly tracking fee per parcel per month for Refi Parcel in excess of 5 …"
type input "90"
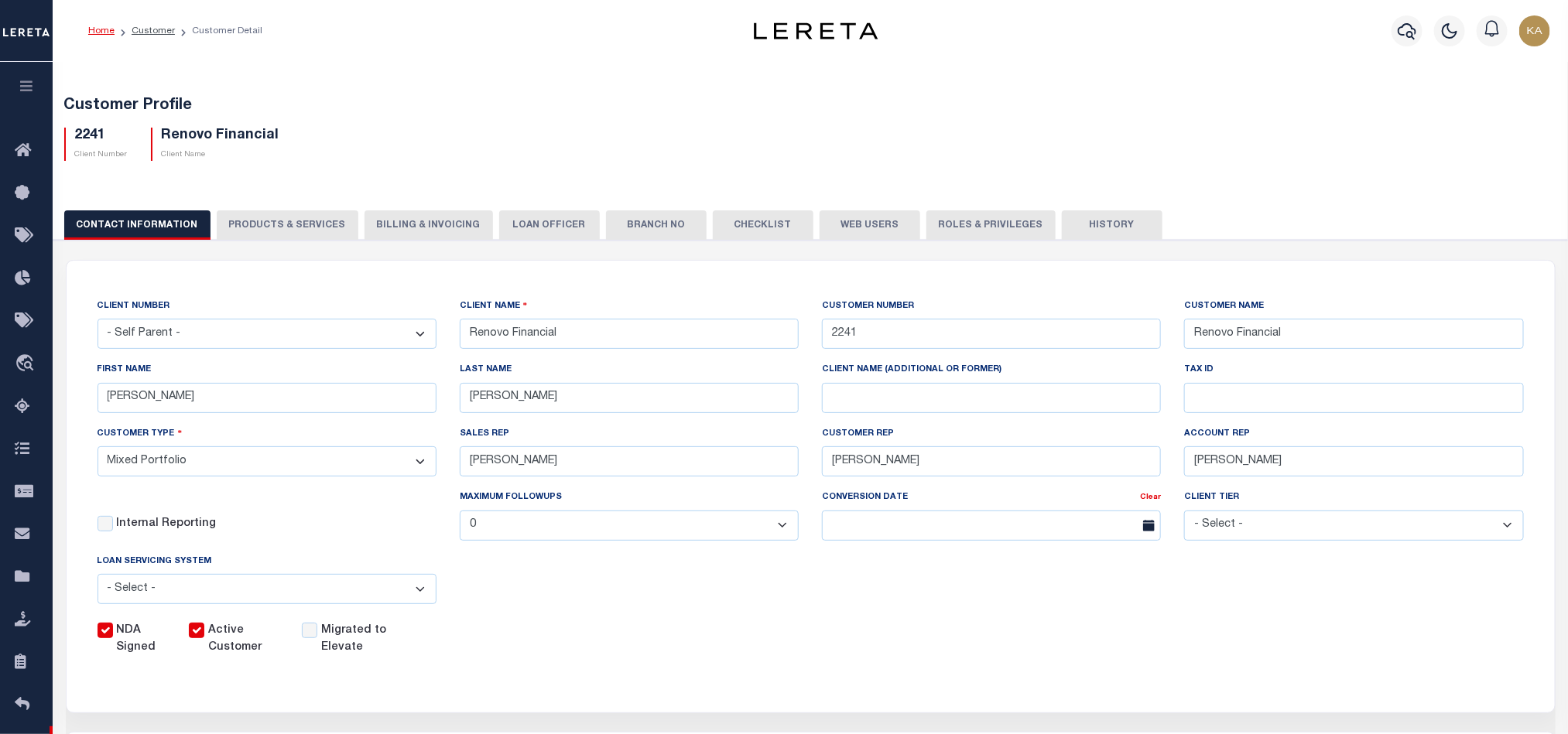
click at [302, 221] on button "PRODUCTS & SERVICES" at bounding box center [288, 225] width 142 height 30
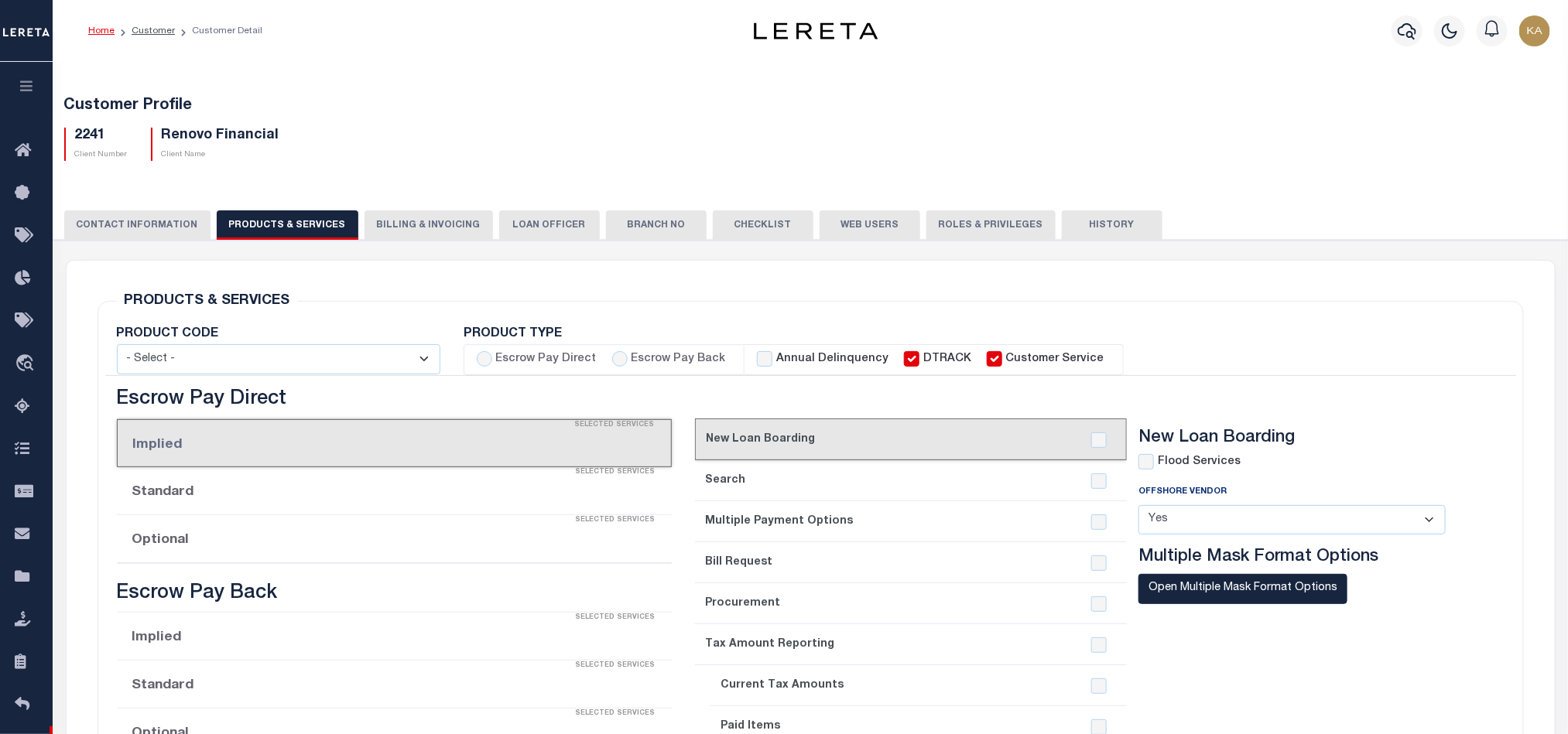
select select "STX"
radio input "true"
checkbox input "true"
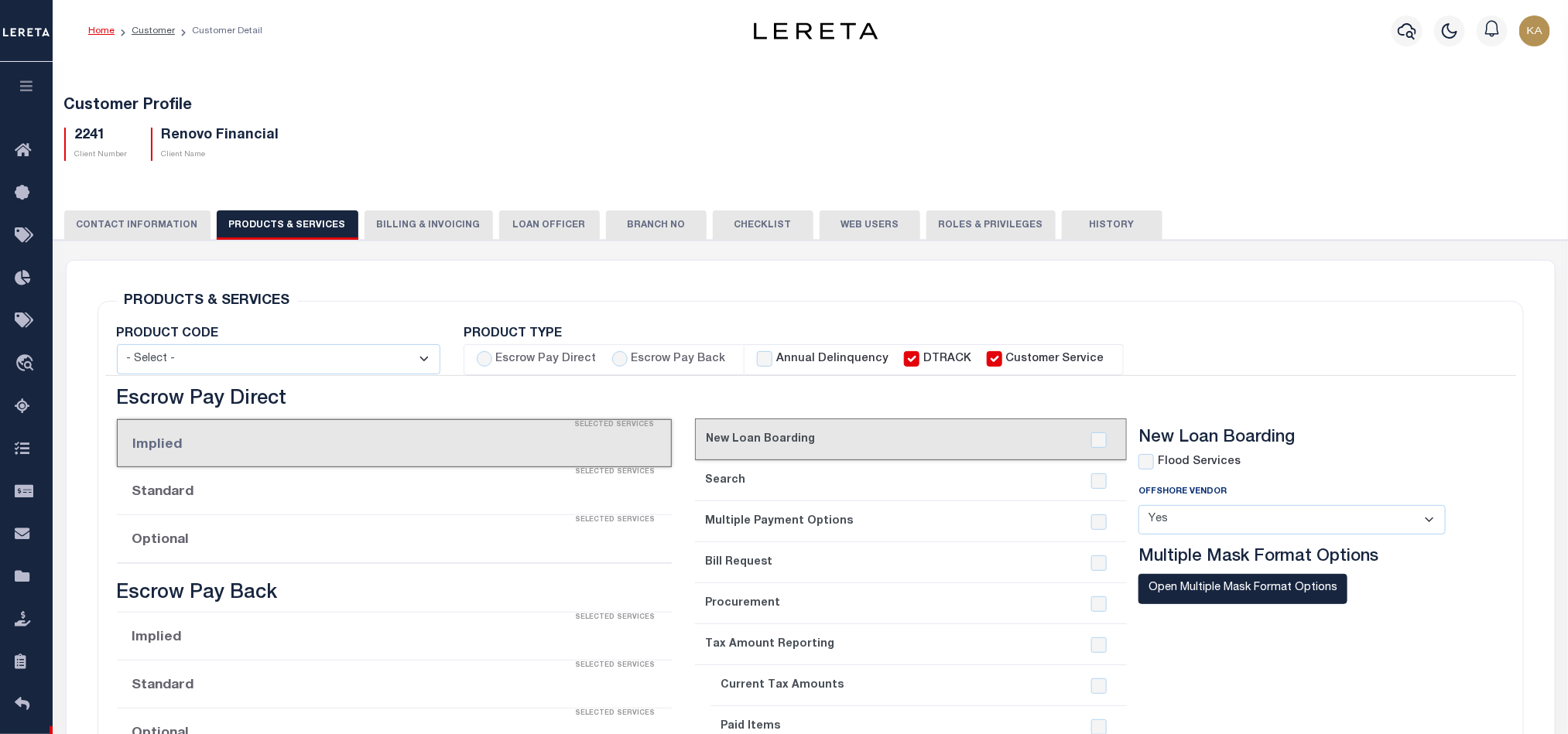
checkbox input "true"
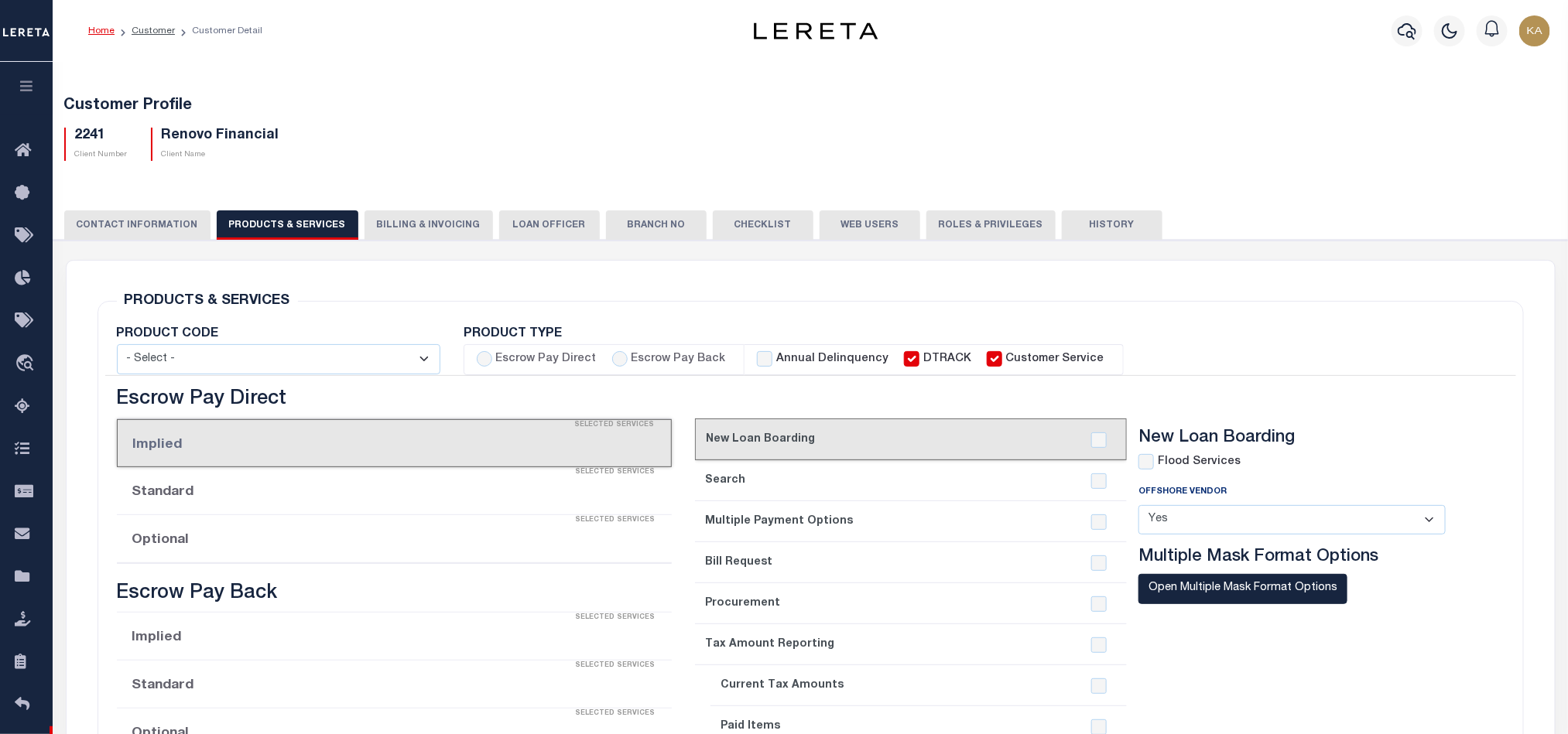
checkbox input "true"
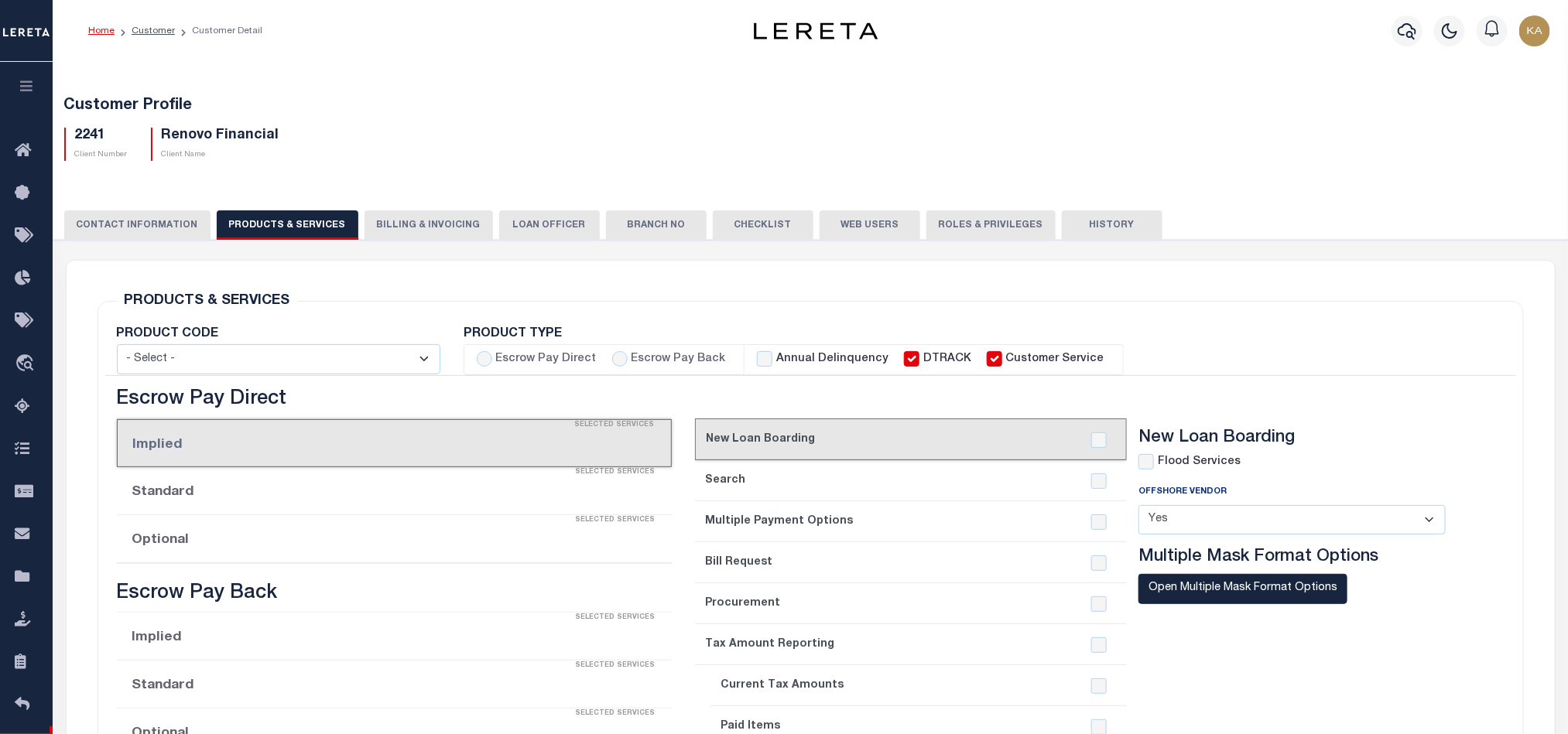
checkbox input "true"
type textarea "$1.10 monthly tracking fee per parcel per month for Refi Parcel in excess of 5 …"
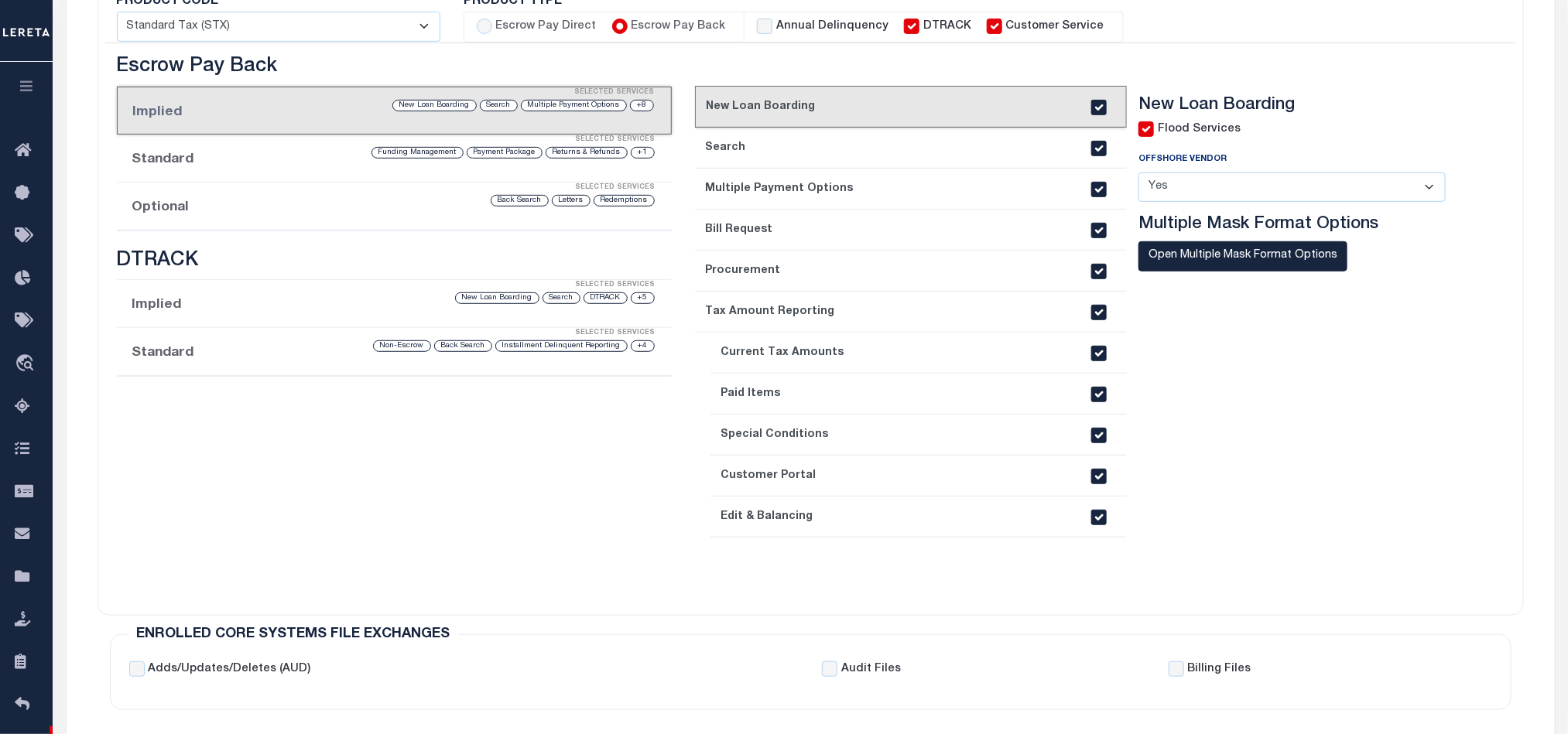
scroll to position [232, 0]
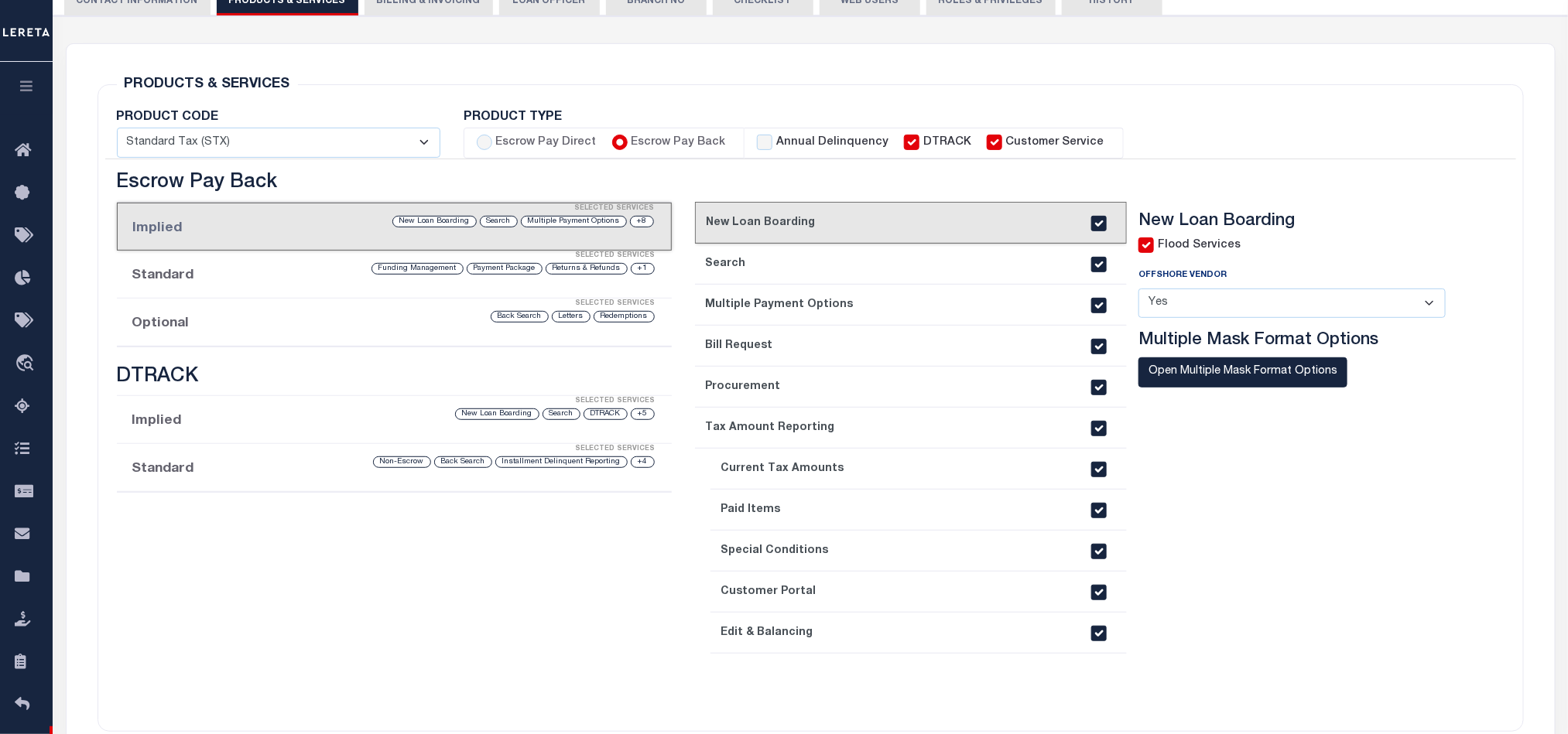
click at [210, 463] on div "Selected Services" at bounding box center [409, 449] width 555 height 31
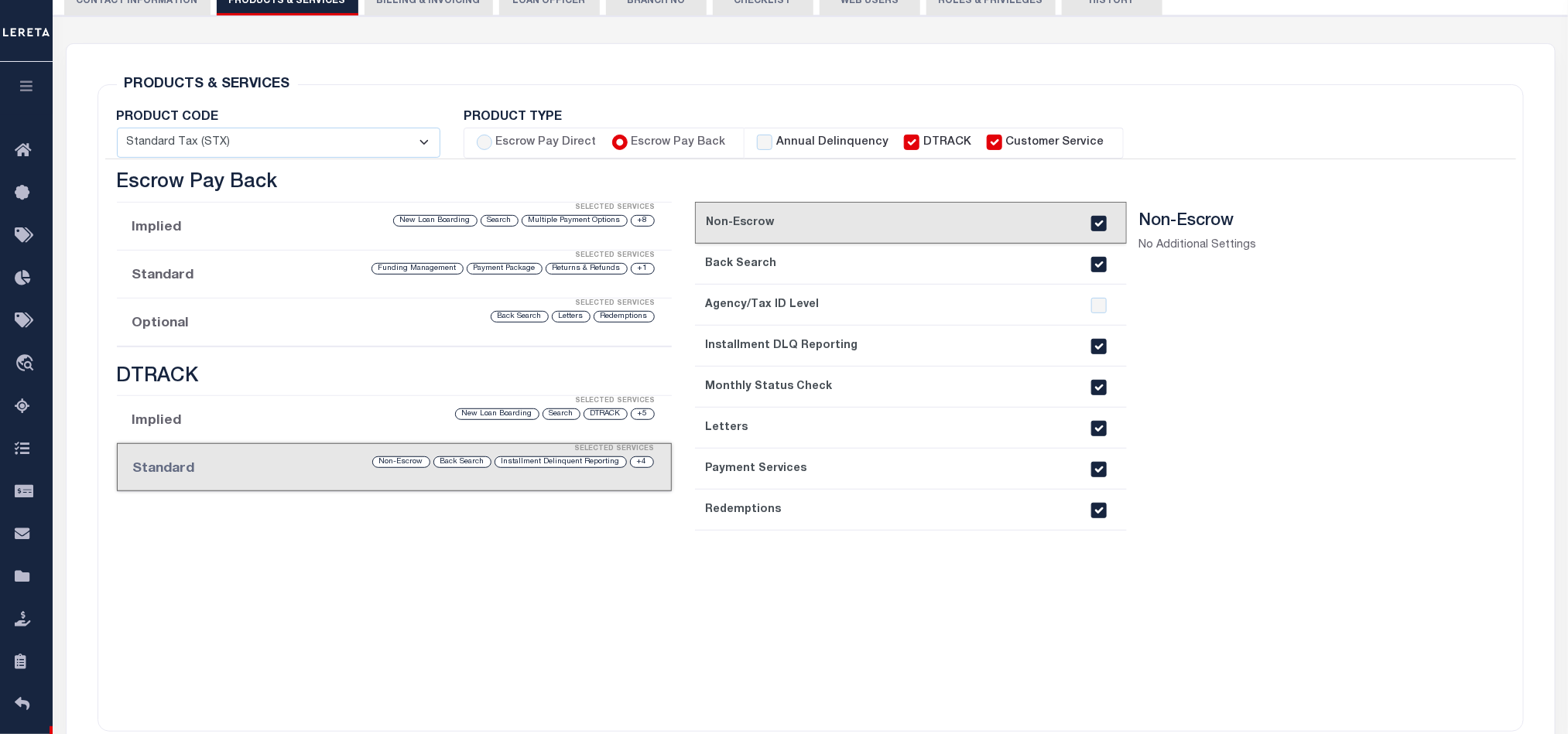
click at [200, 337] on li "Optional Selected Services Redemptions Letters Back Search" at bounding box center [394, 322] width 555 height 48
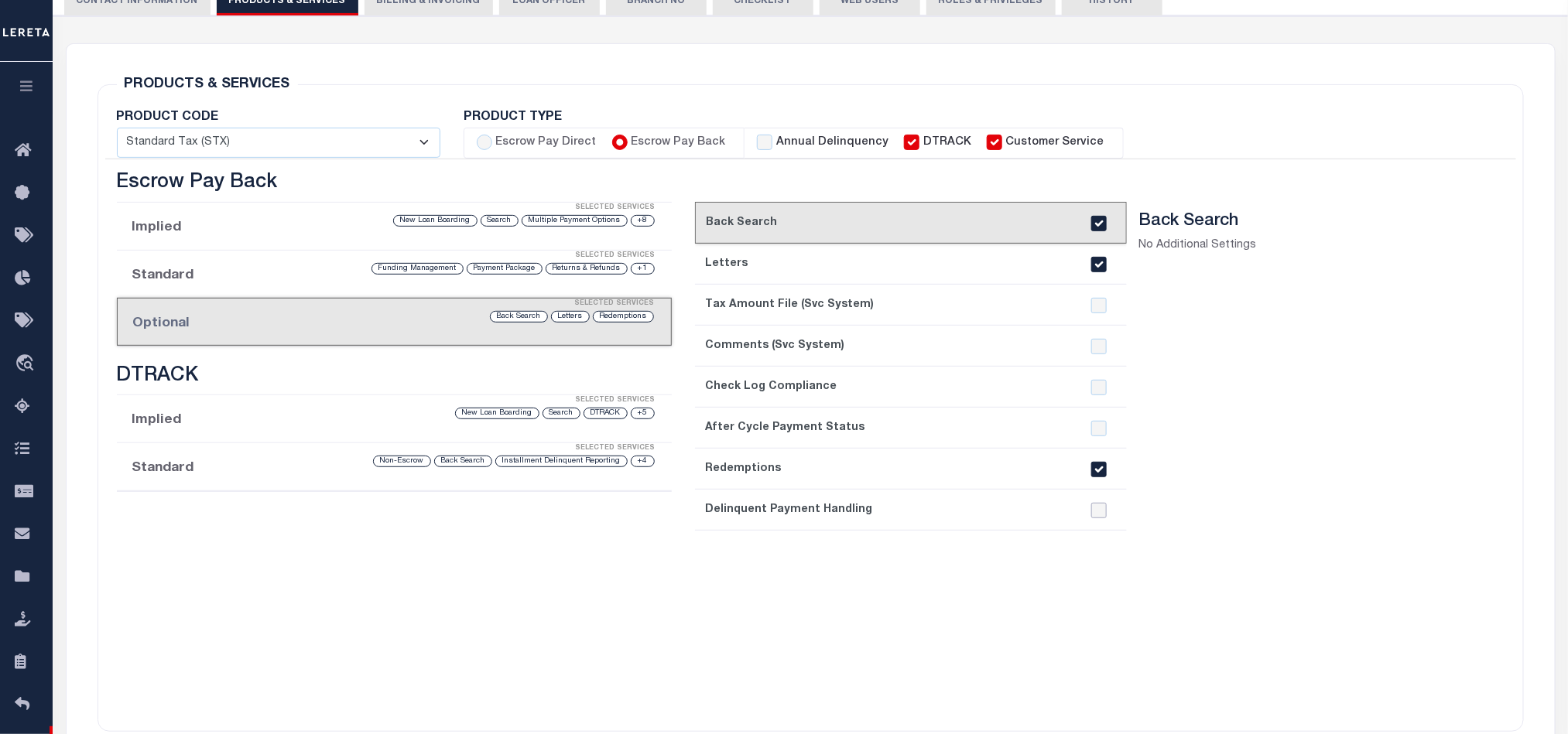
click at [1100, 505] on input "checkbox" at bounding box center [1099, 511] width 16 height 16
checkbox input "true"
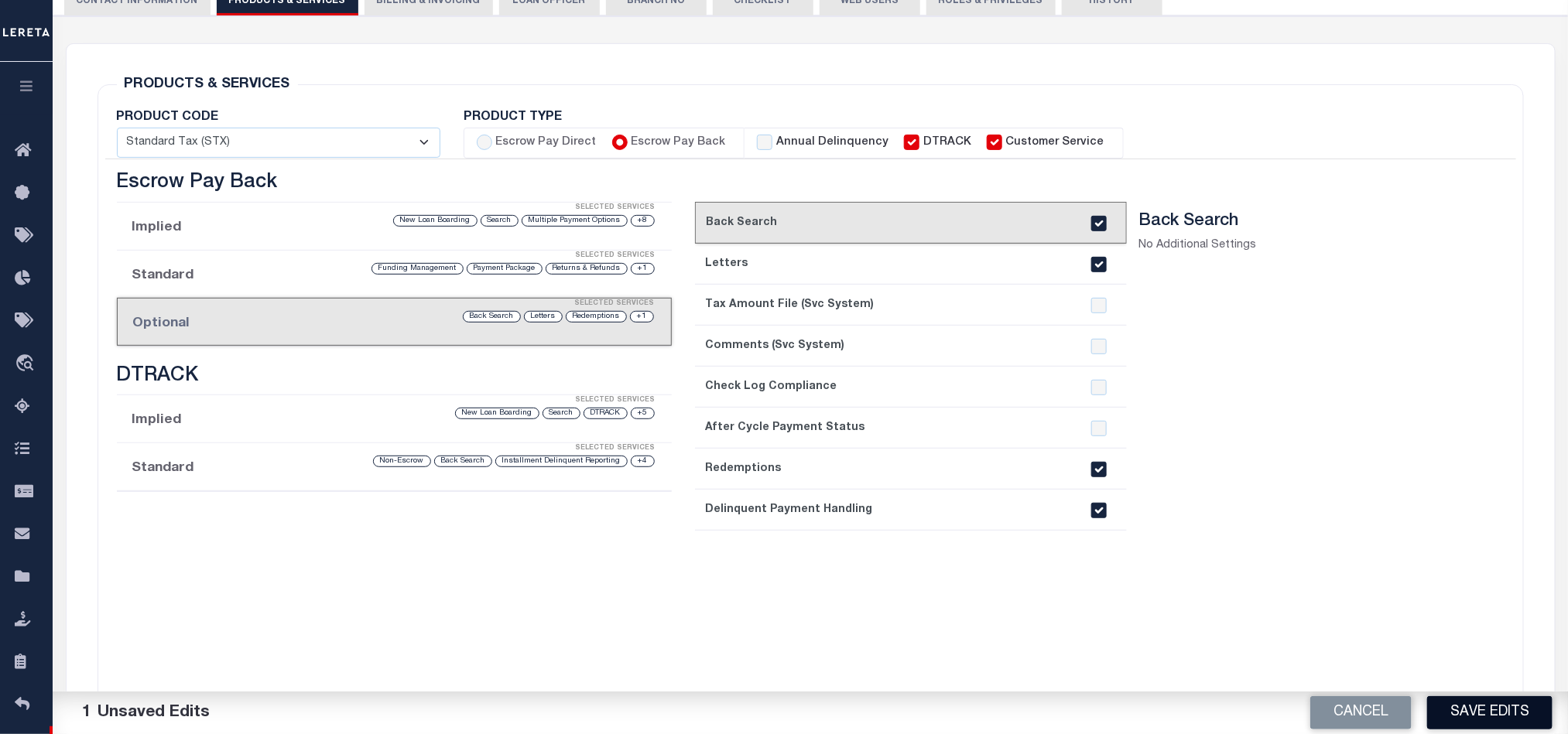
click at [1496, 701] on button "Save Edits" at bounding box center [1490, 713] width 125 height 33
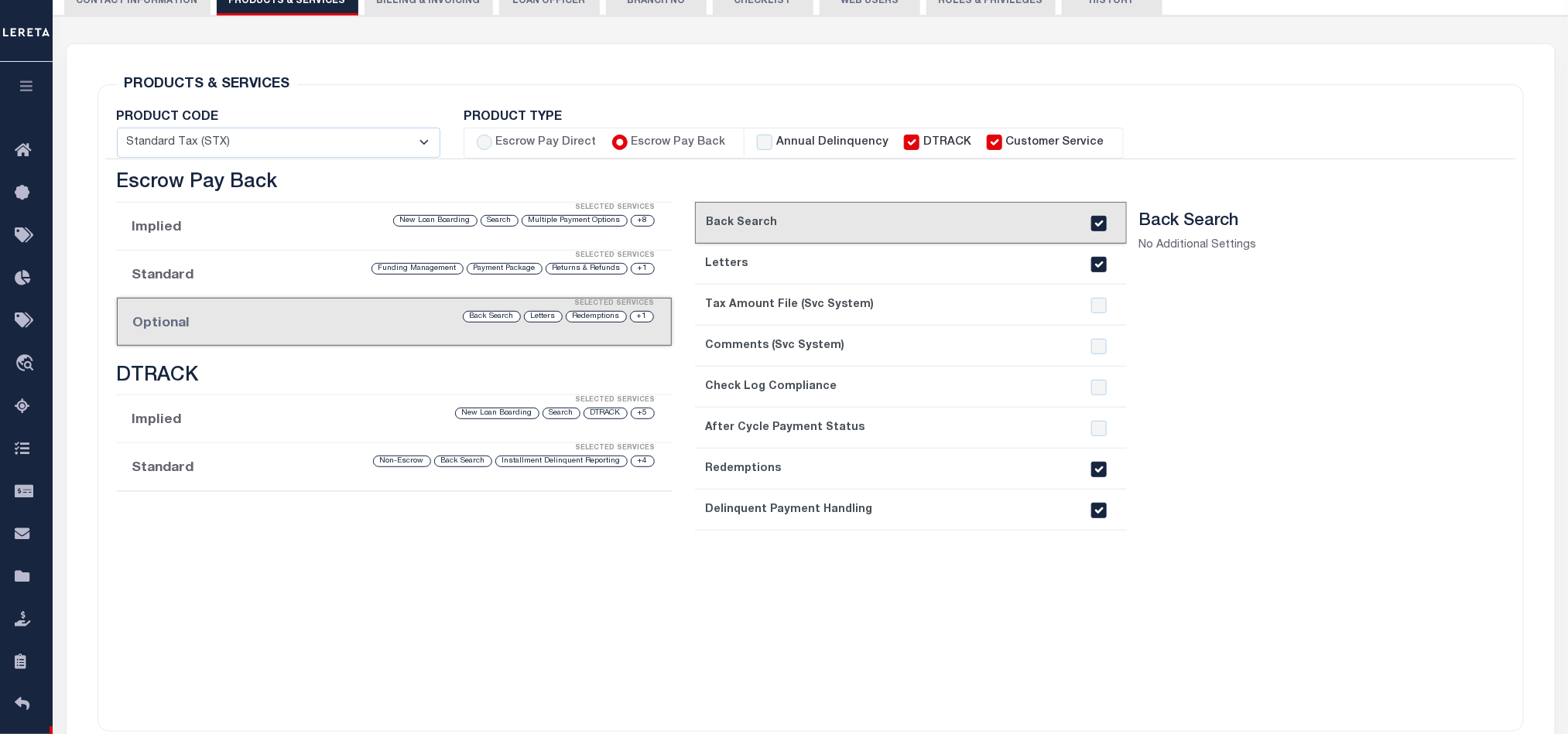
scroll to position [0, 0]
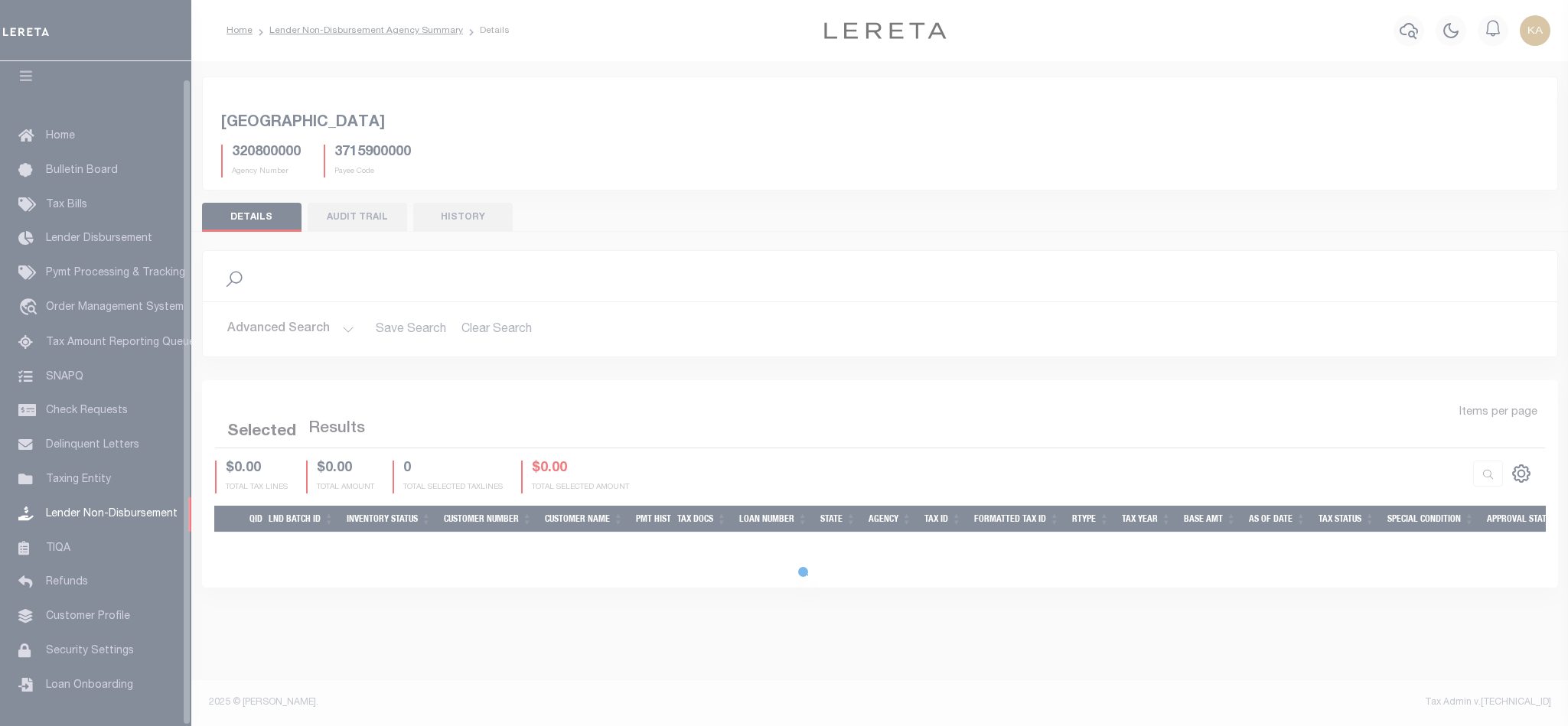
scroll to position [19, 0]
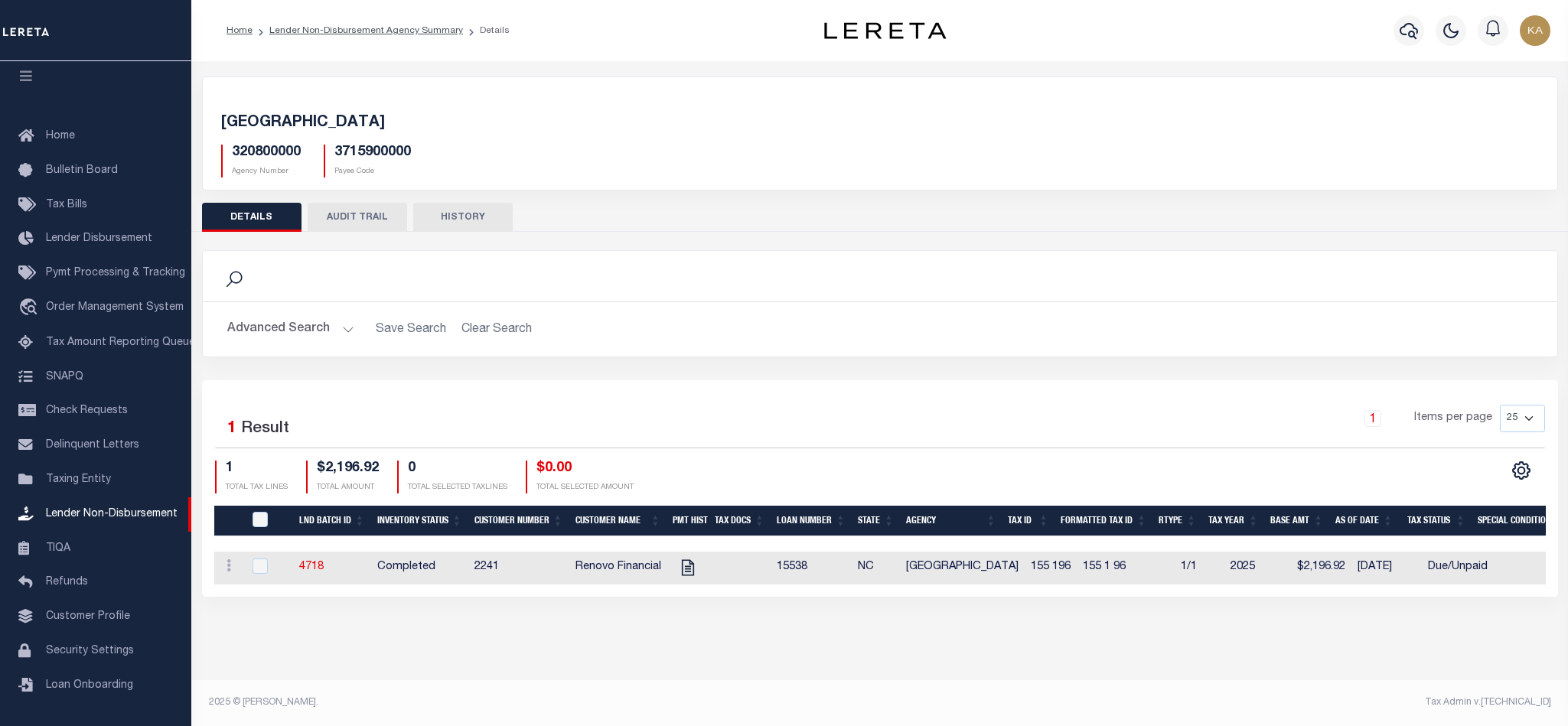
click at [250, 574] on div at bounding box center [268, 567] width 38 height 17
checkbox input "true"
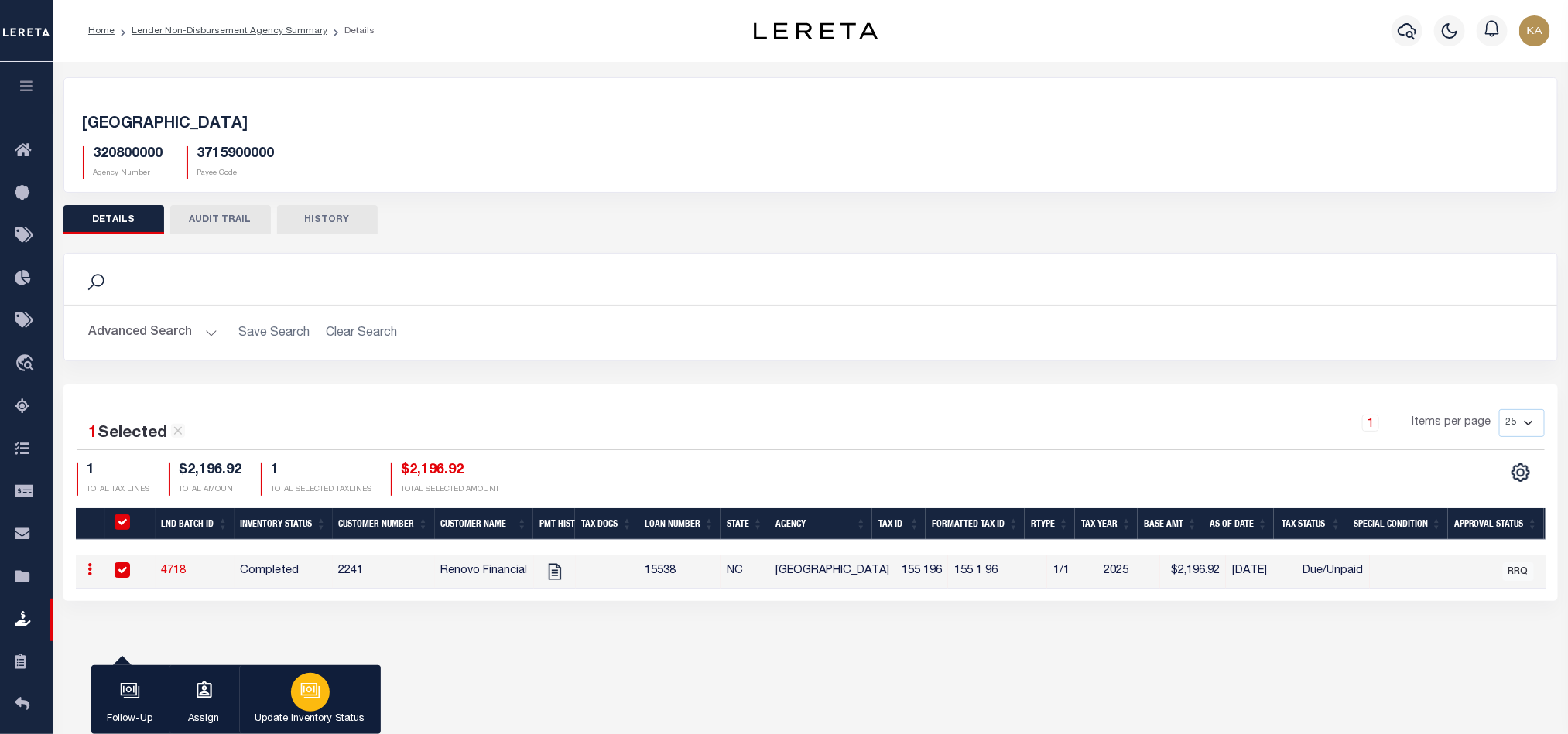
click at [294, 699] on div "button" at bounding box center [310, 692] width 39 height 39
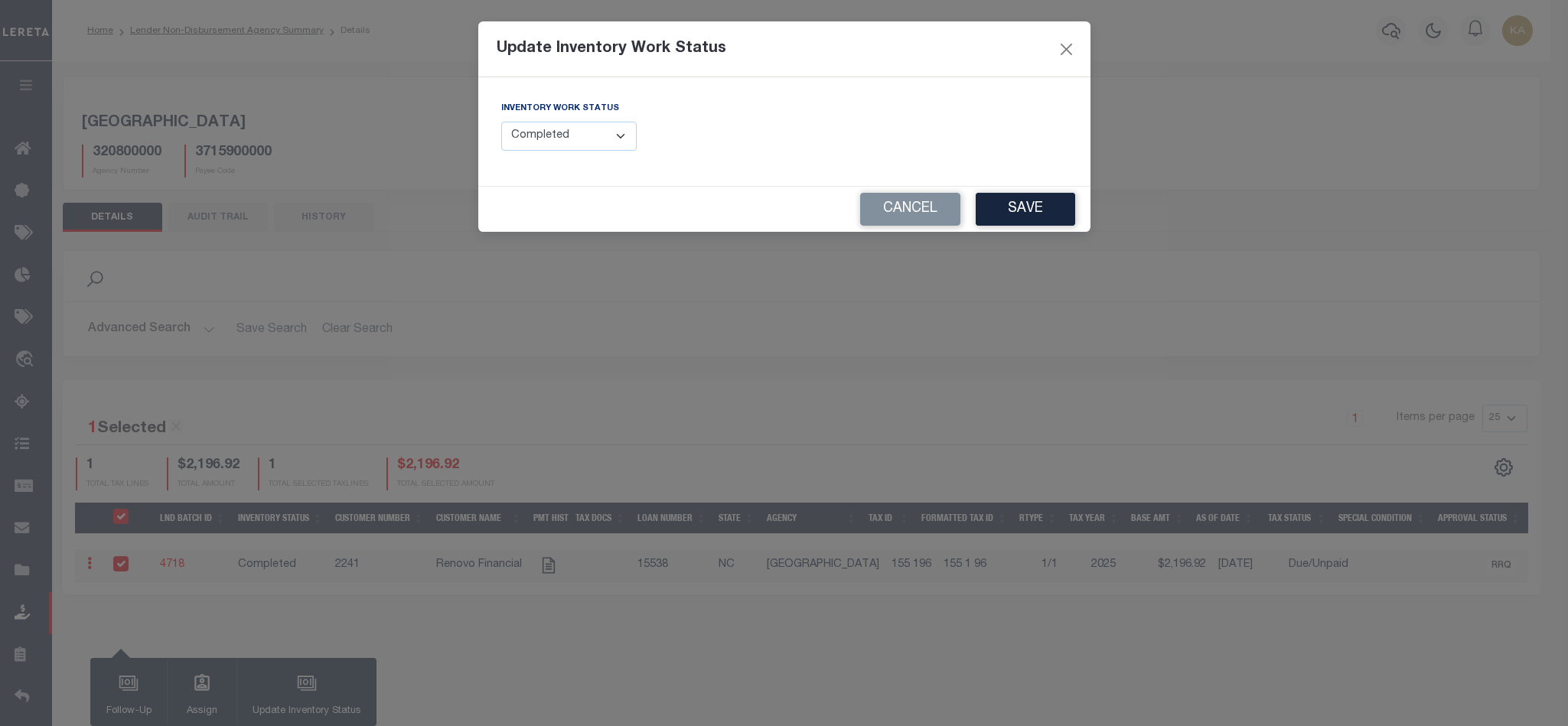
click at [536, 139] on select "--Select-- Open Completed Reported" at bounding box center [569, 136] width 136 height 30
select select "Reported"
click at [502, 122] on select "--Select-- Open Completed Reported" at bounding box center [569, 136] width 136 height 30
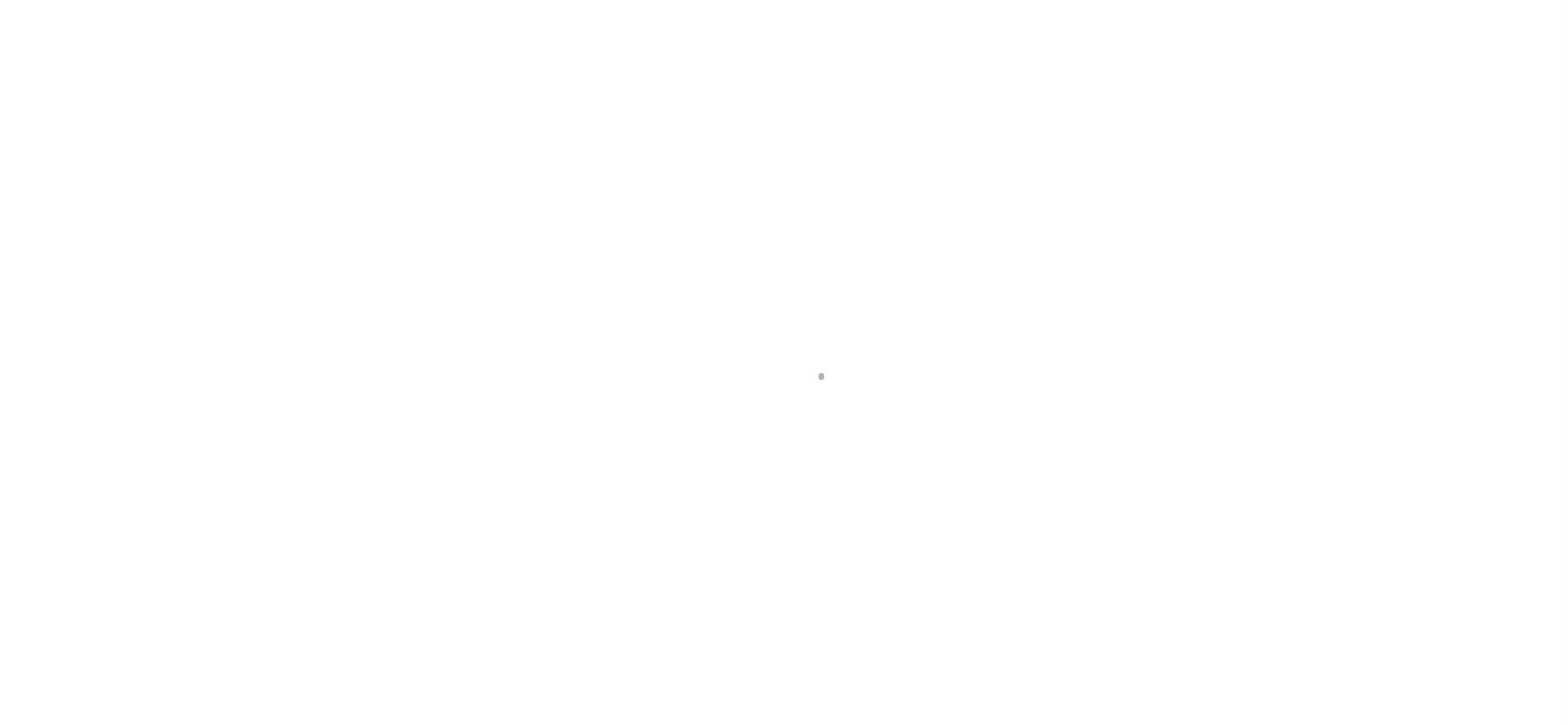
scroll to position [19, 0]
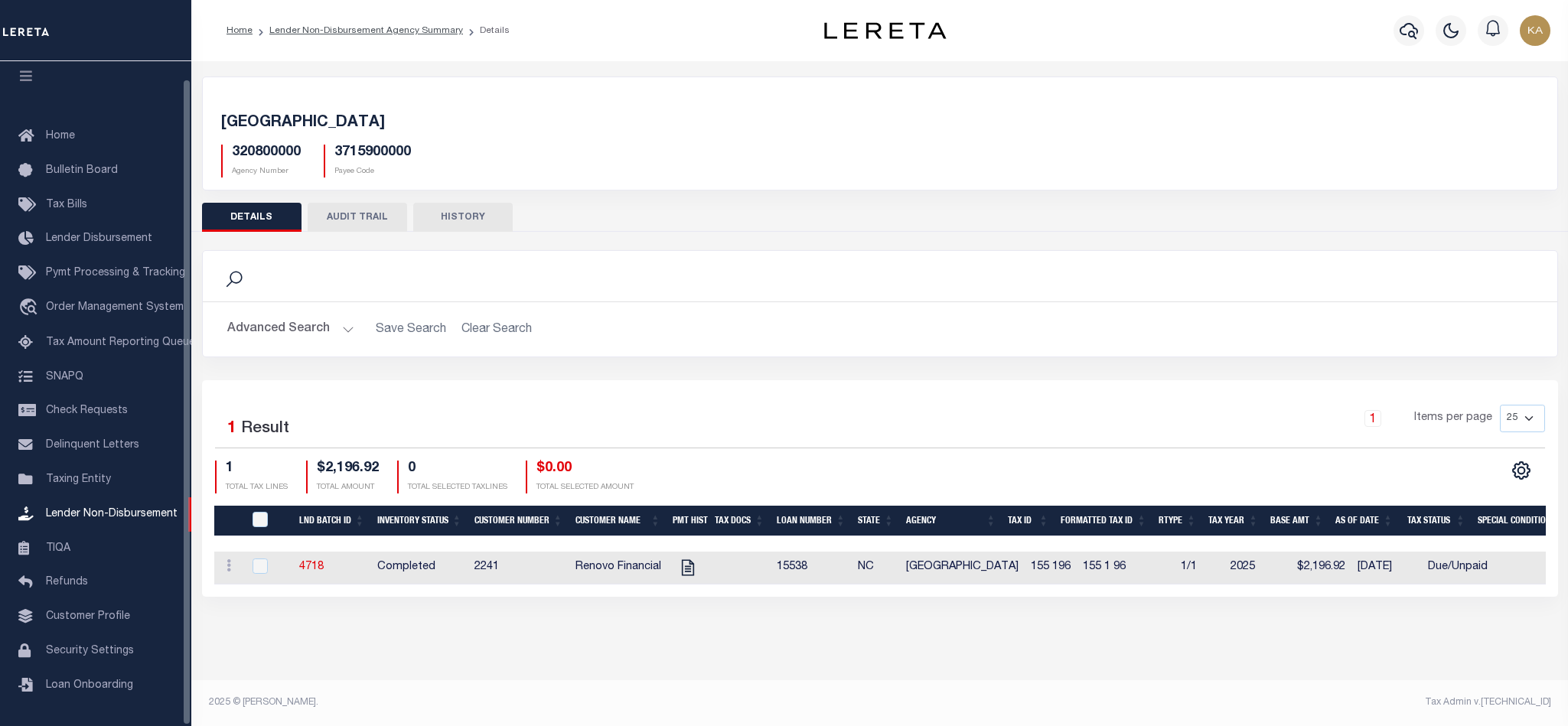
click at [250, 569] on div at bounding box center [268, 567] width 38 height 17
checkbox input "true"
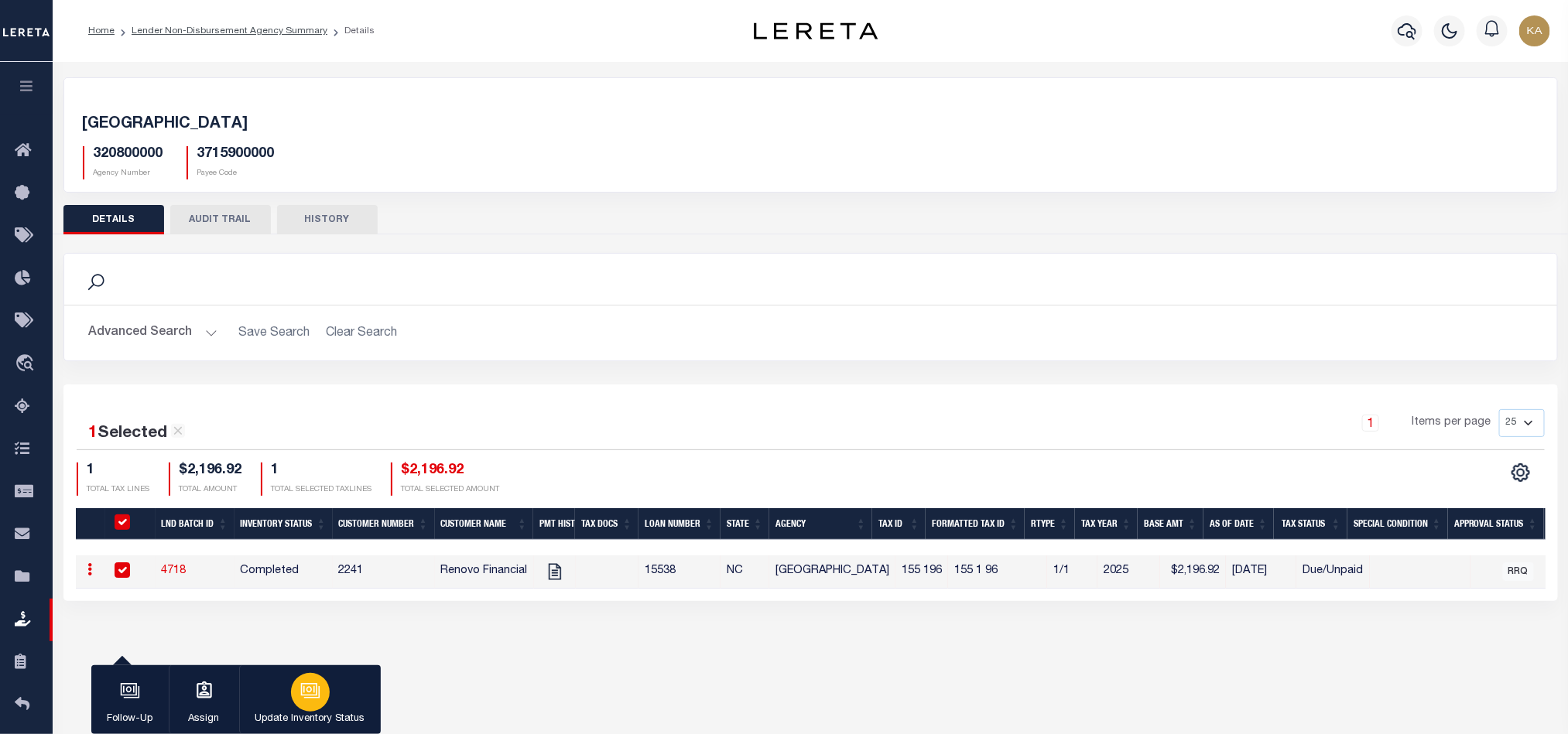
click at [320, 707] on div "button" at bounding box center [310, 692] width 39 height 39
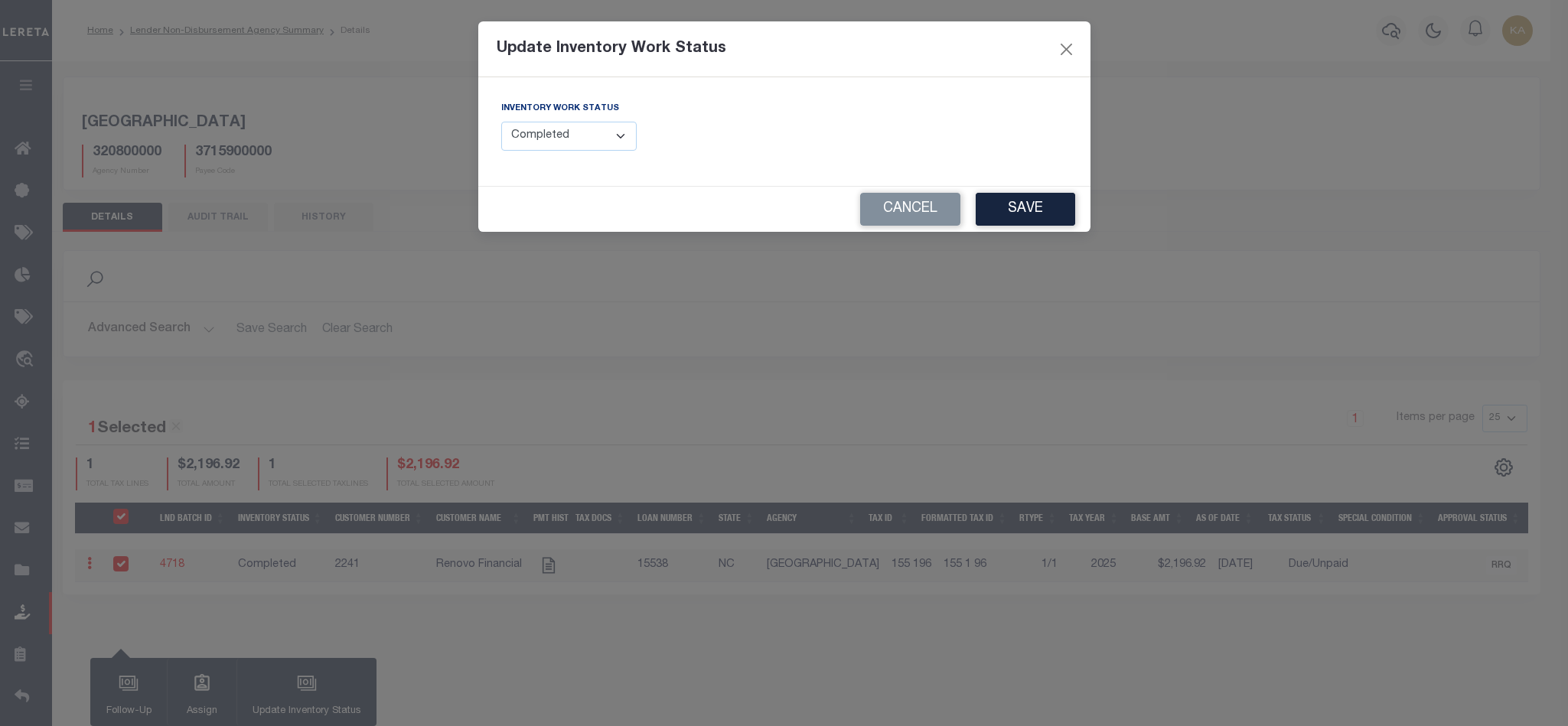
click at [625, 144] on select "--Select-- Open Completed Reported" at bounding box center [569, 136] width 136 height 30
select select "Reported"
click at [502, 122] on select "--Select-- Open Completed Reported" at bounding box center [569, 136] width 136 height 30
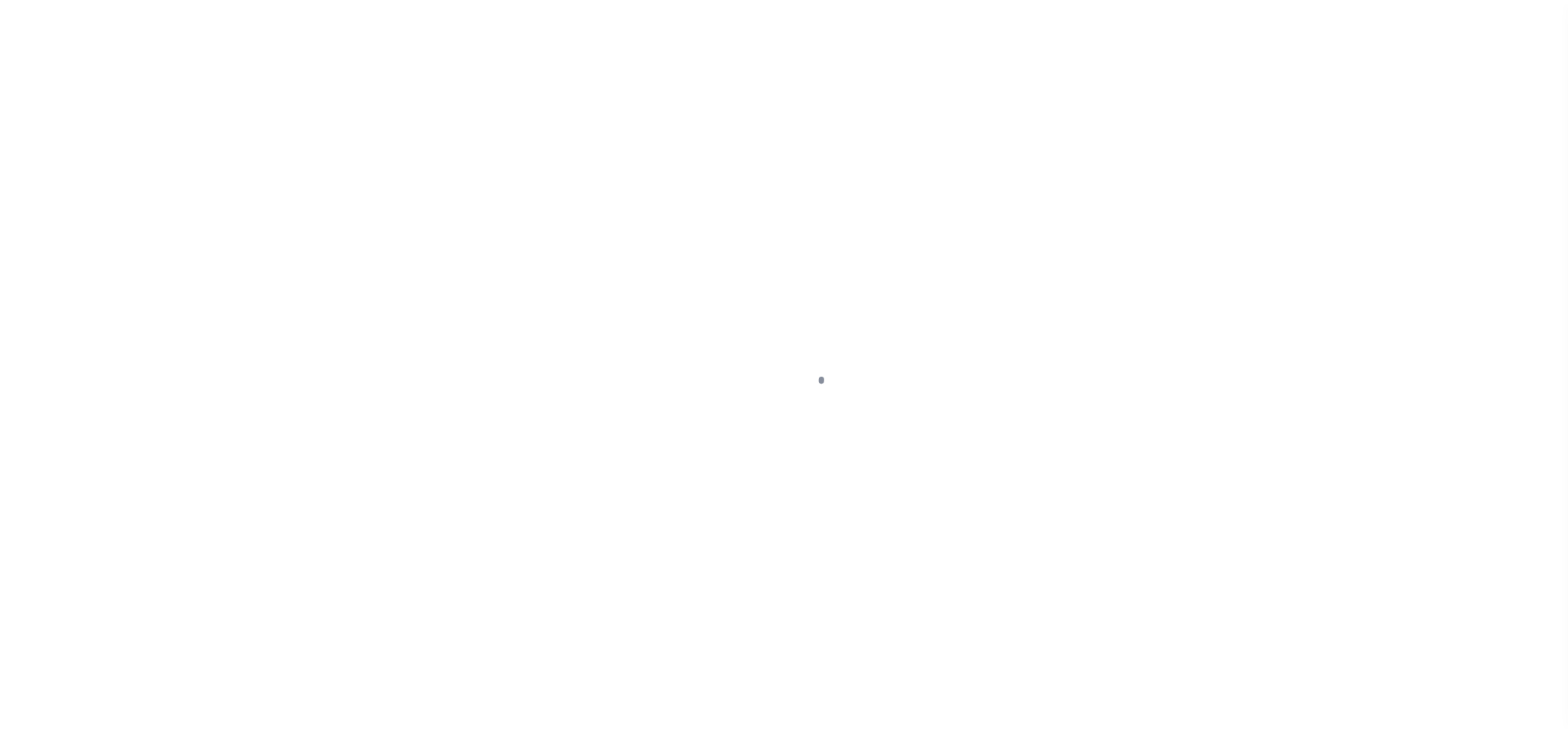
scroll to position [19, 0]
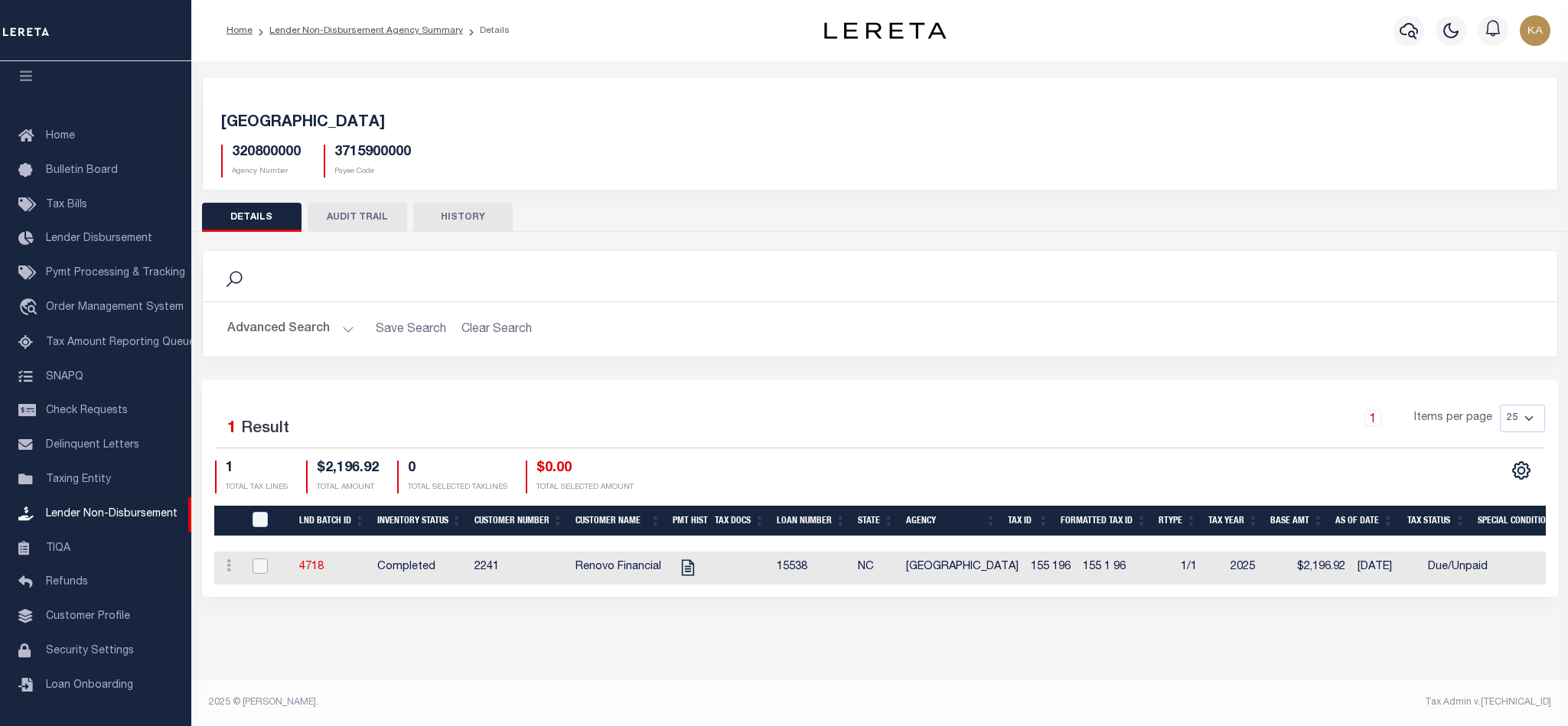
click at [255, 569] on input "checkbox" at bounding box center [260, 566] width 16 height 15
checkbox input "true"
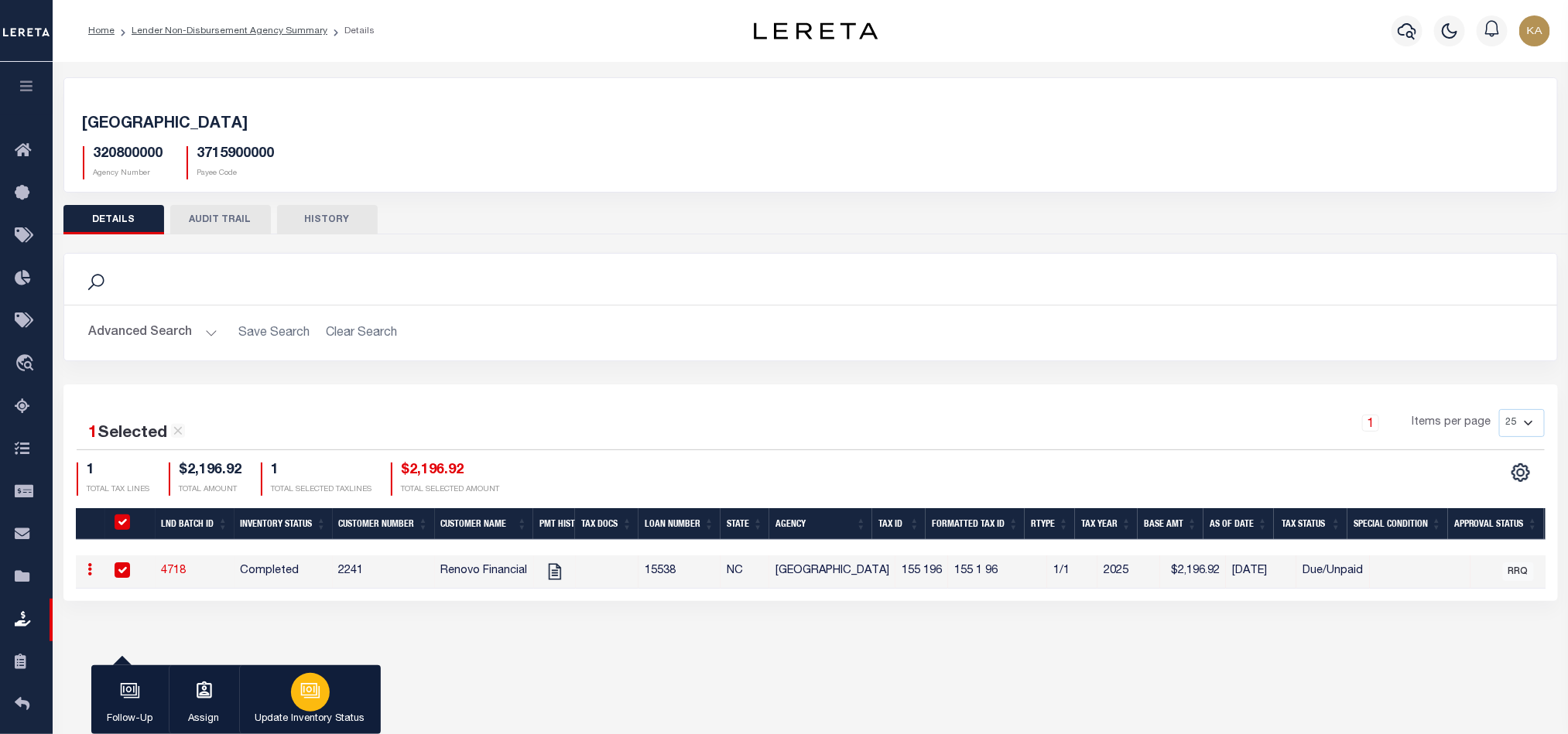
click at [339, 679] on button "Update Inventory Status" at bounding box center [310, 700] width 142 height 69
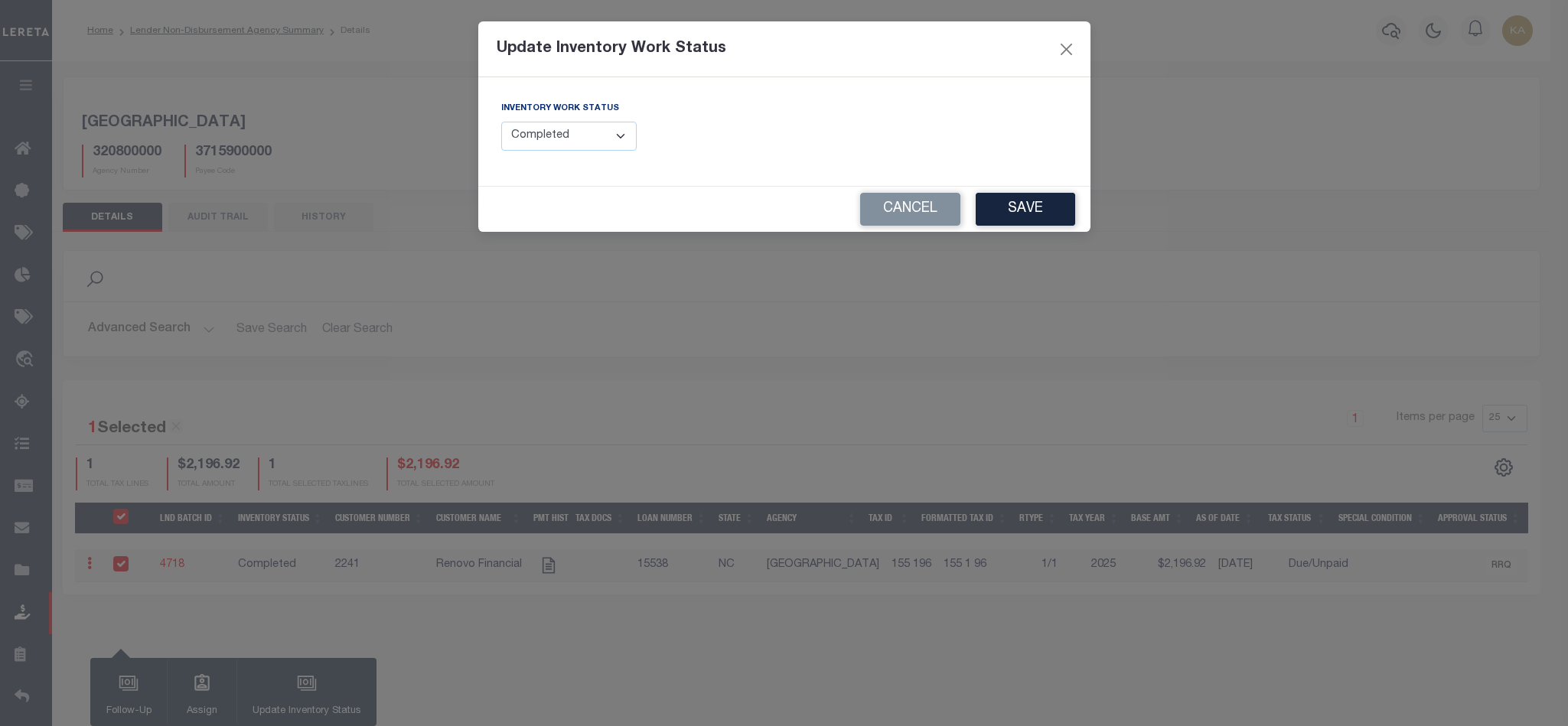
click at [602, 150] on select "--Select-- Open Completed Reported" at bounding box center [569, 136] width 136 height 30
select select "Reported"
click at [502, 122] on select "--Select-- Open Completed Reported" at bounding box center [569, 136] width 136 height 30
click at [1024, 210] on button "Save" at bounding box center [1025, 209] width 100 height 33
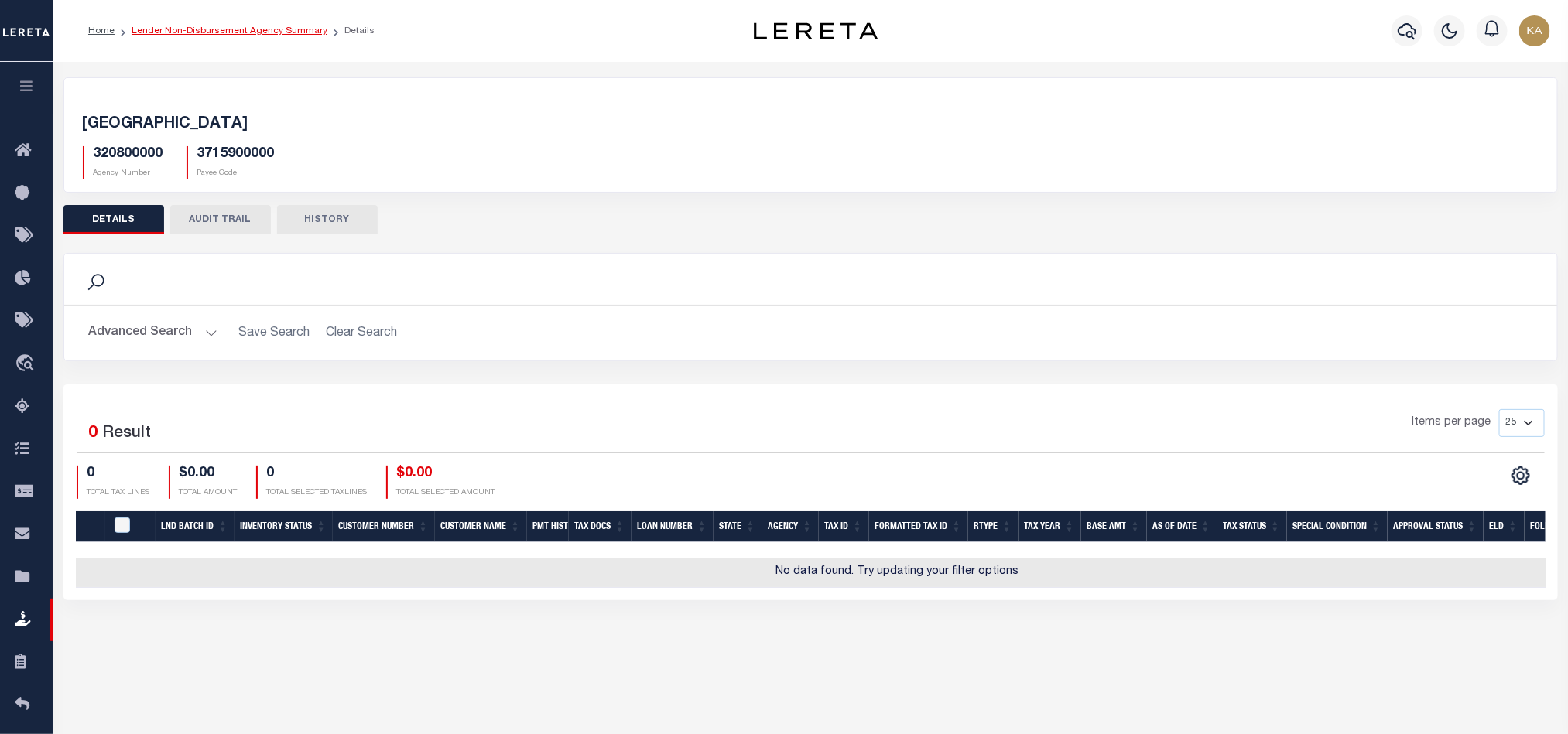
click at [275, 31] on link "Lender Non-Disbursement Agency Summary" at bounding box center [228, 31] width 195 height 9
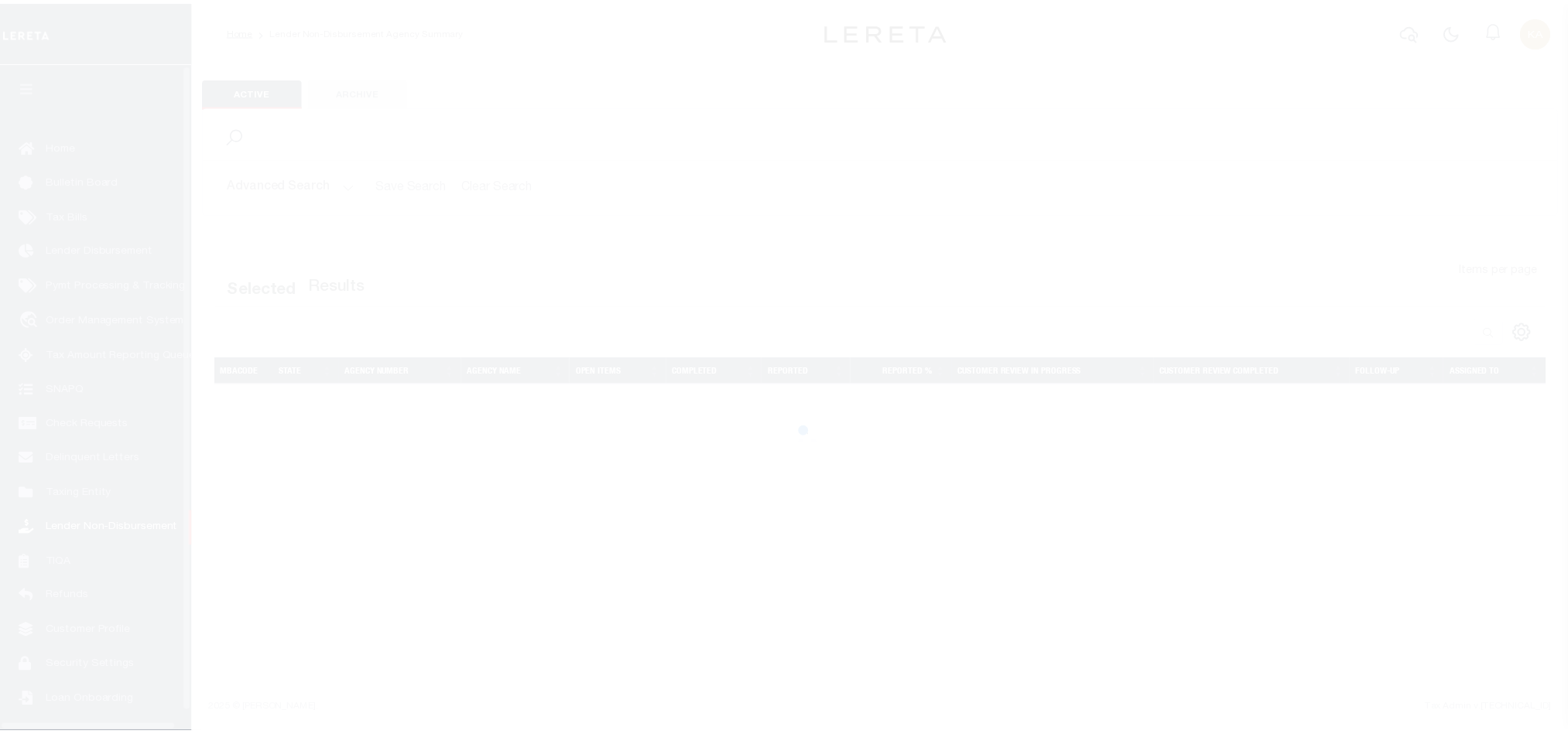
scroll to position [19, 0]
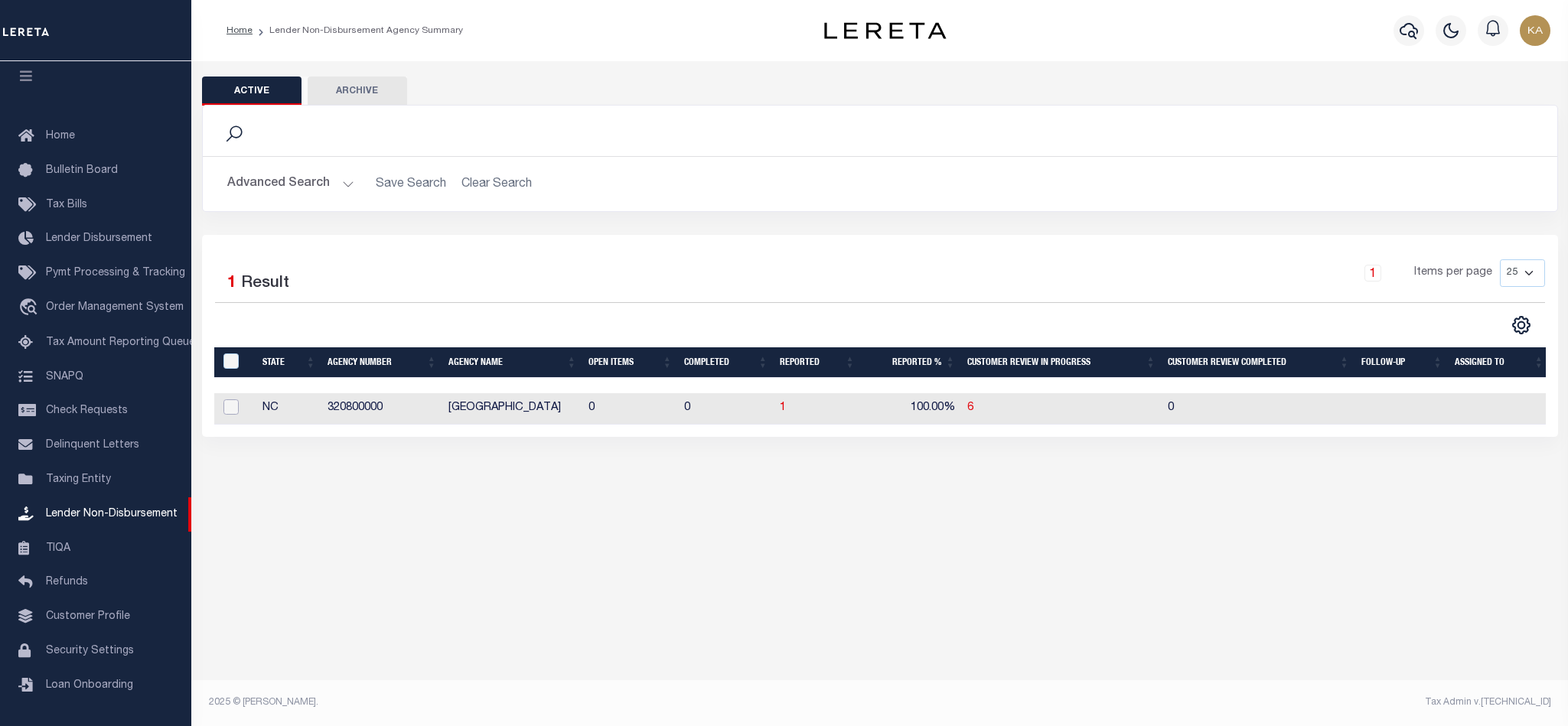
click at [230, 404] on input "checkbox" at bounding box center [231, 407] width 16 height 15
checkbox input "true"
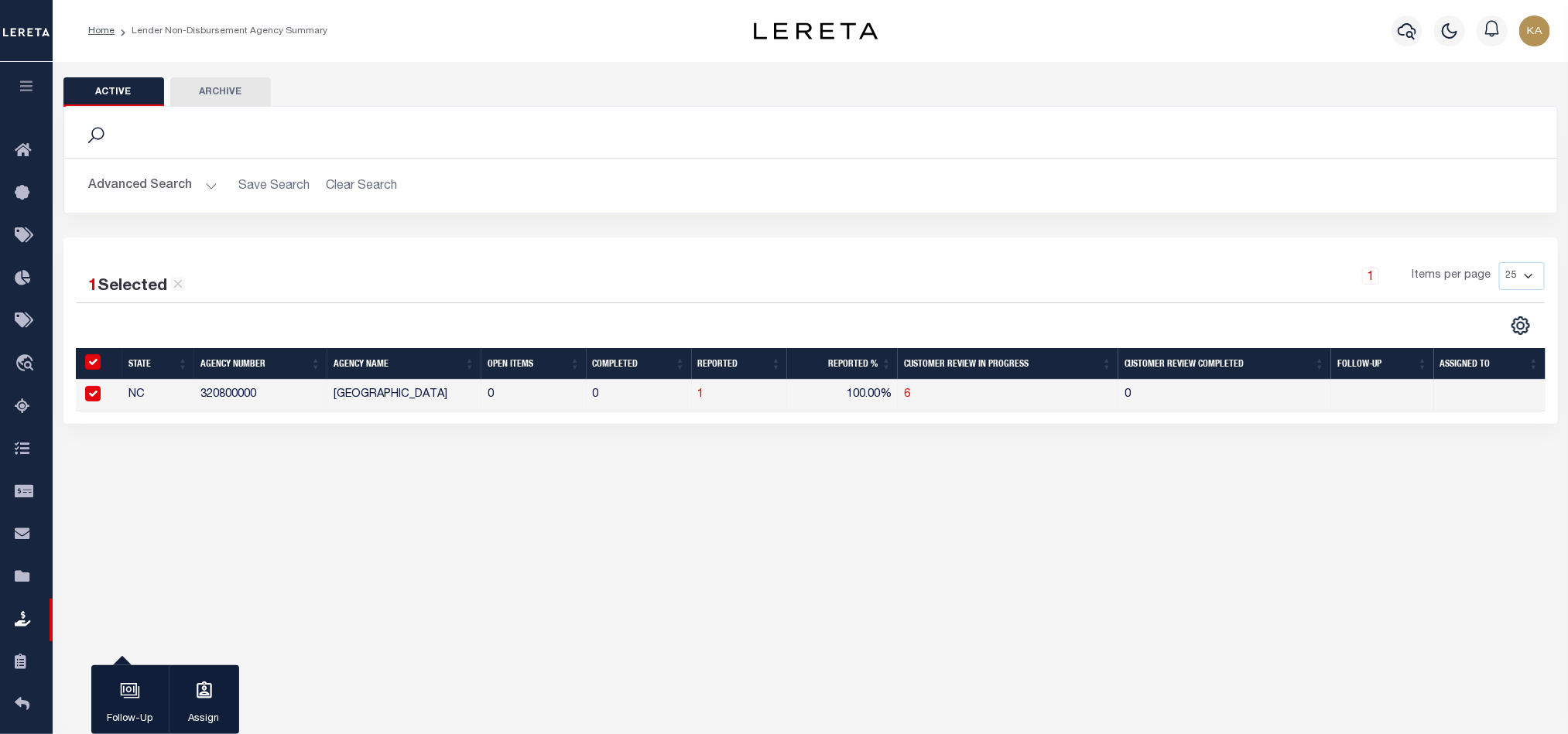
click at [230, 399] on td "320800000" at bounding box center [260, 396] width 133 height 31
checkbox input "false"
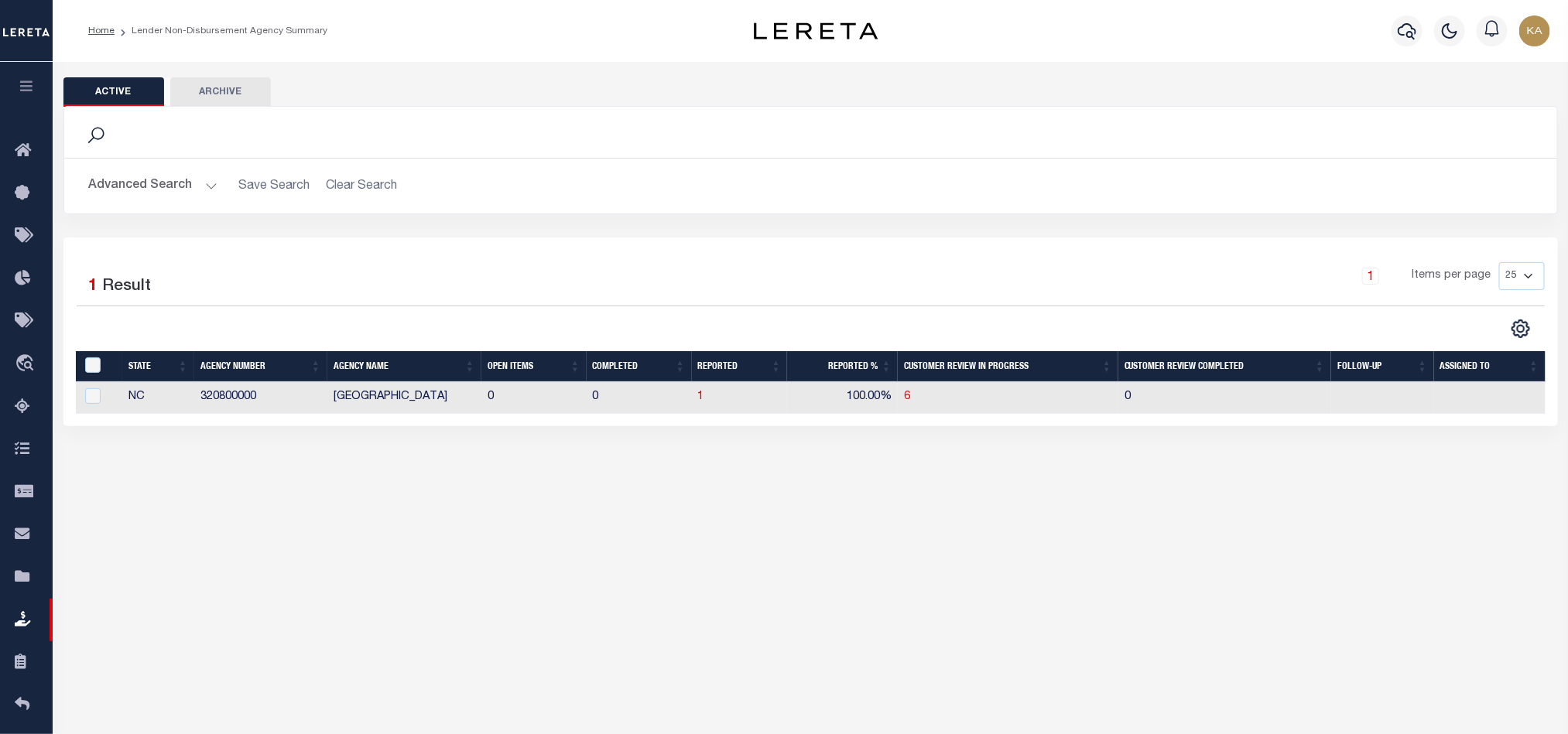
click at [230, 399] on td "320800000" at bounding box center [260, 398] width 133 height 31
checkbox input "true"
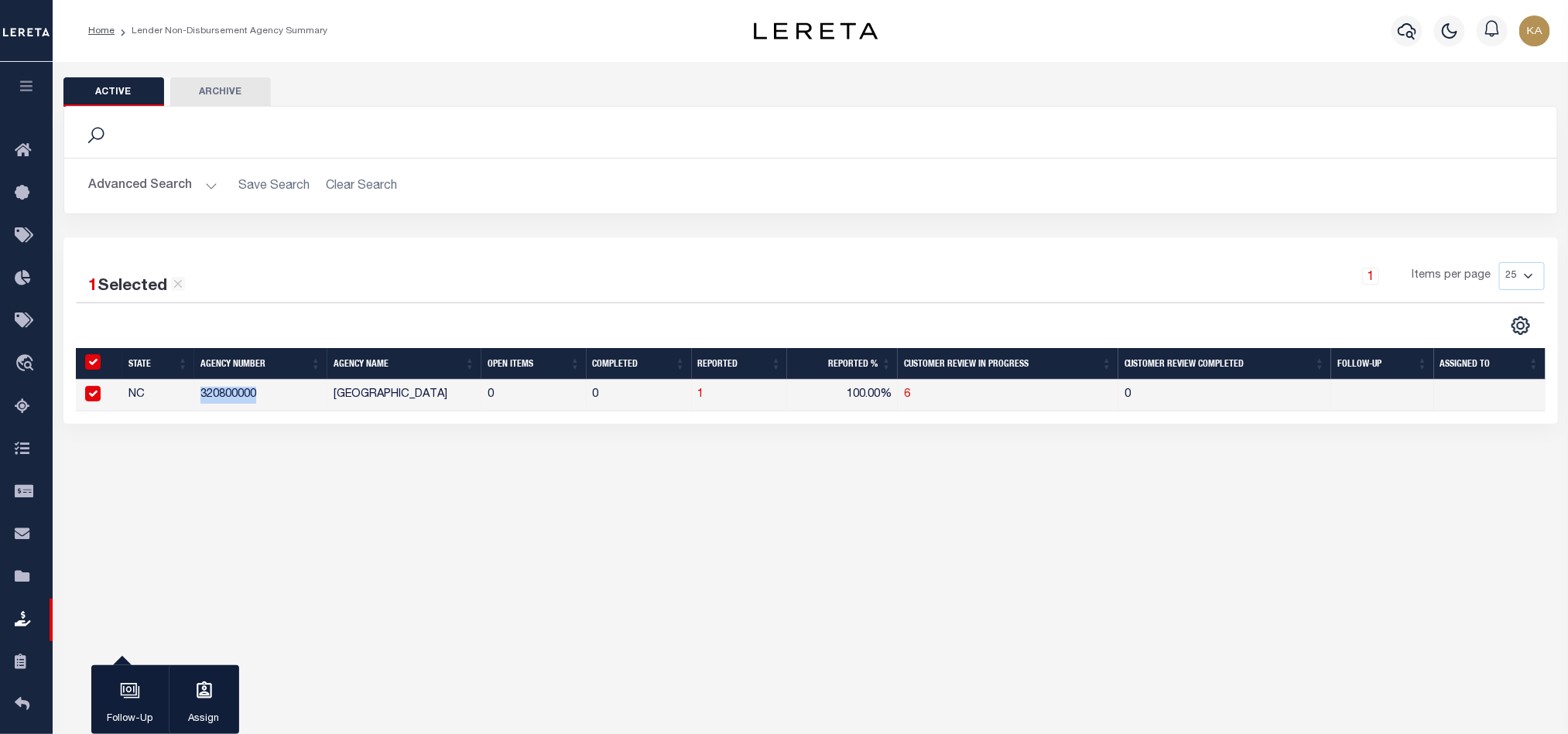
copy td "320800000"
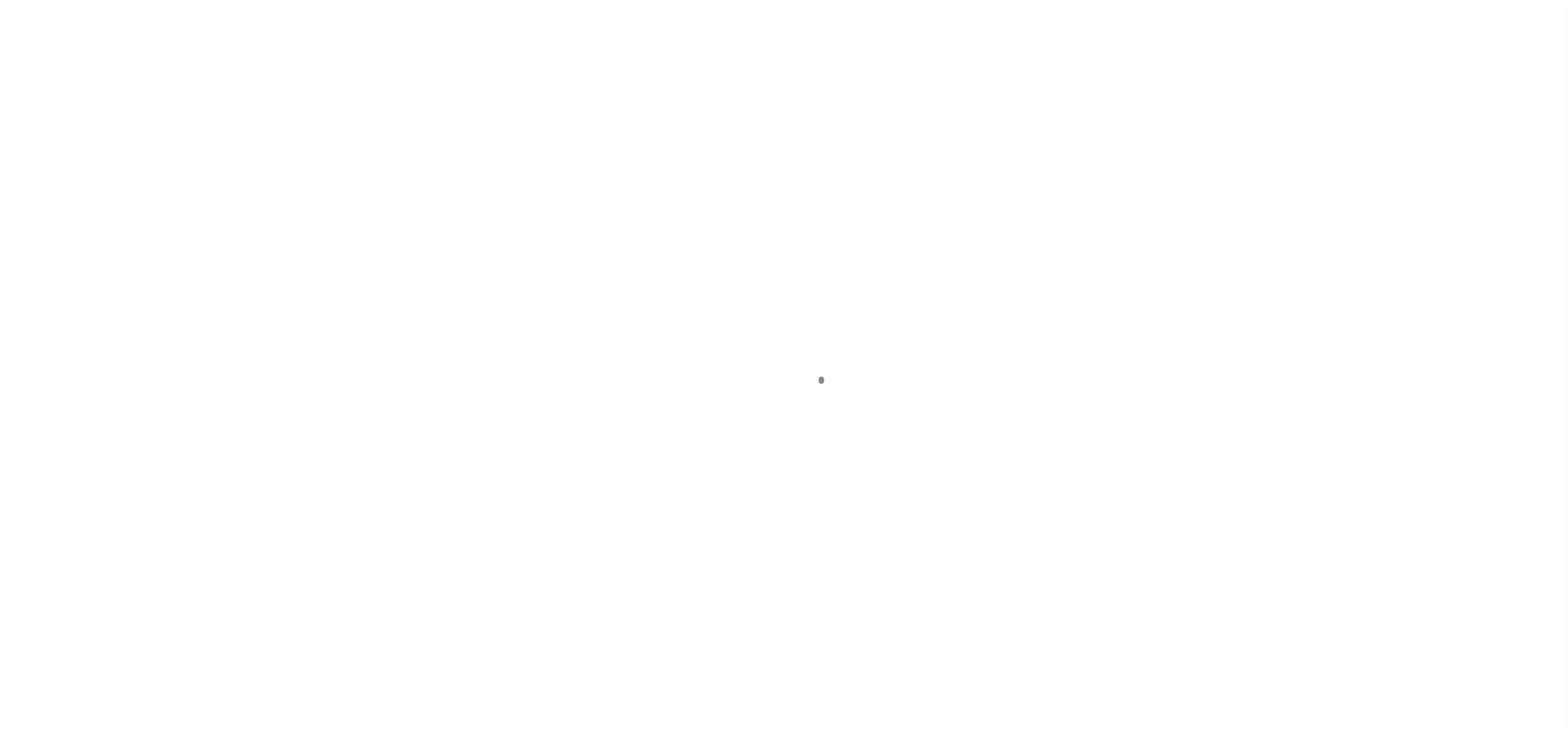
scroll to position [19, 0]
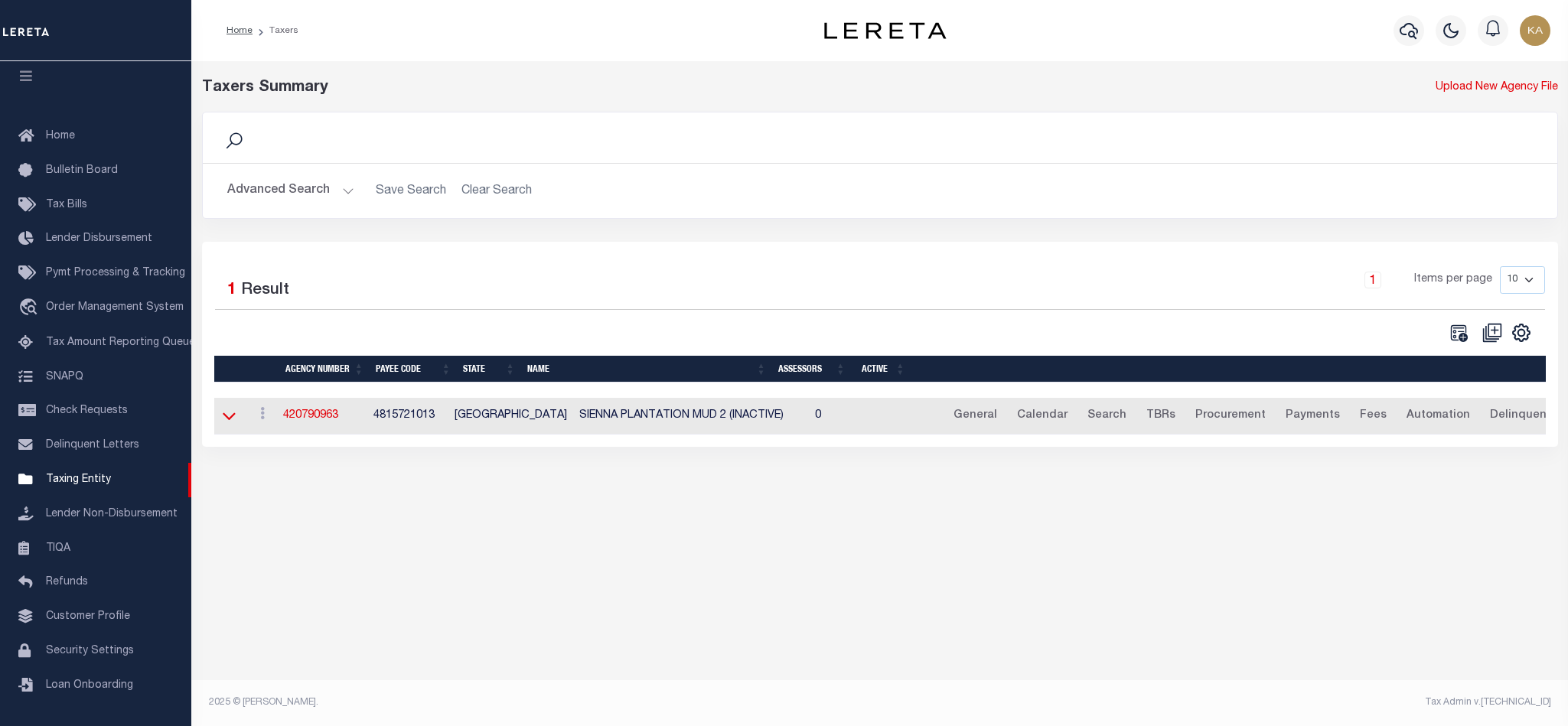
click at [229, 418] on icon at bounding box center [229, 416] width 13 height 16
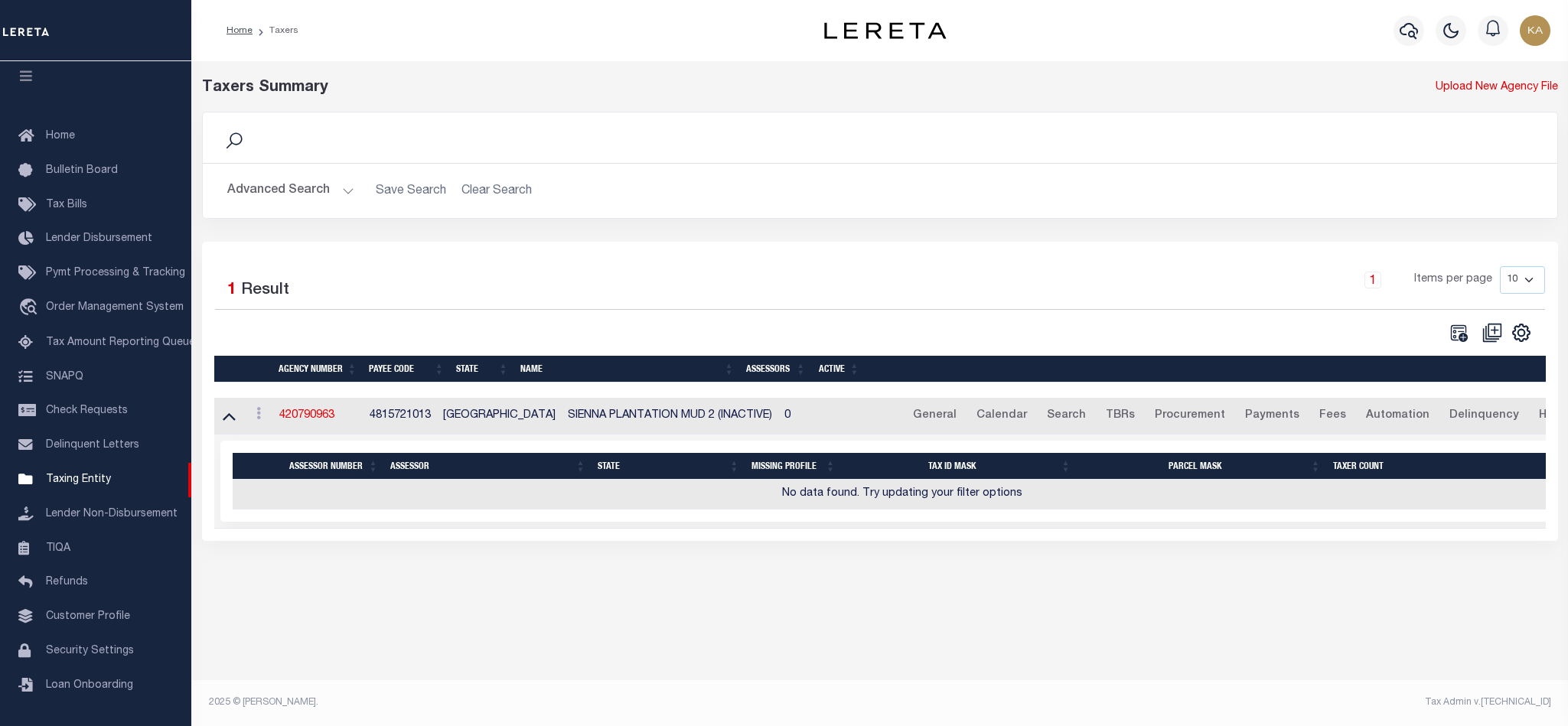
click at [496, 184] on h2 "Advanced Search Save Search Clear Search tblPayees_dynamictable_____DefaultSave…" at bounding box center [880, 191] width 1331 height 30
click at [325, 186] on button "Advanced Search" at bounding box center [291, 191] width 127 height 30
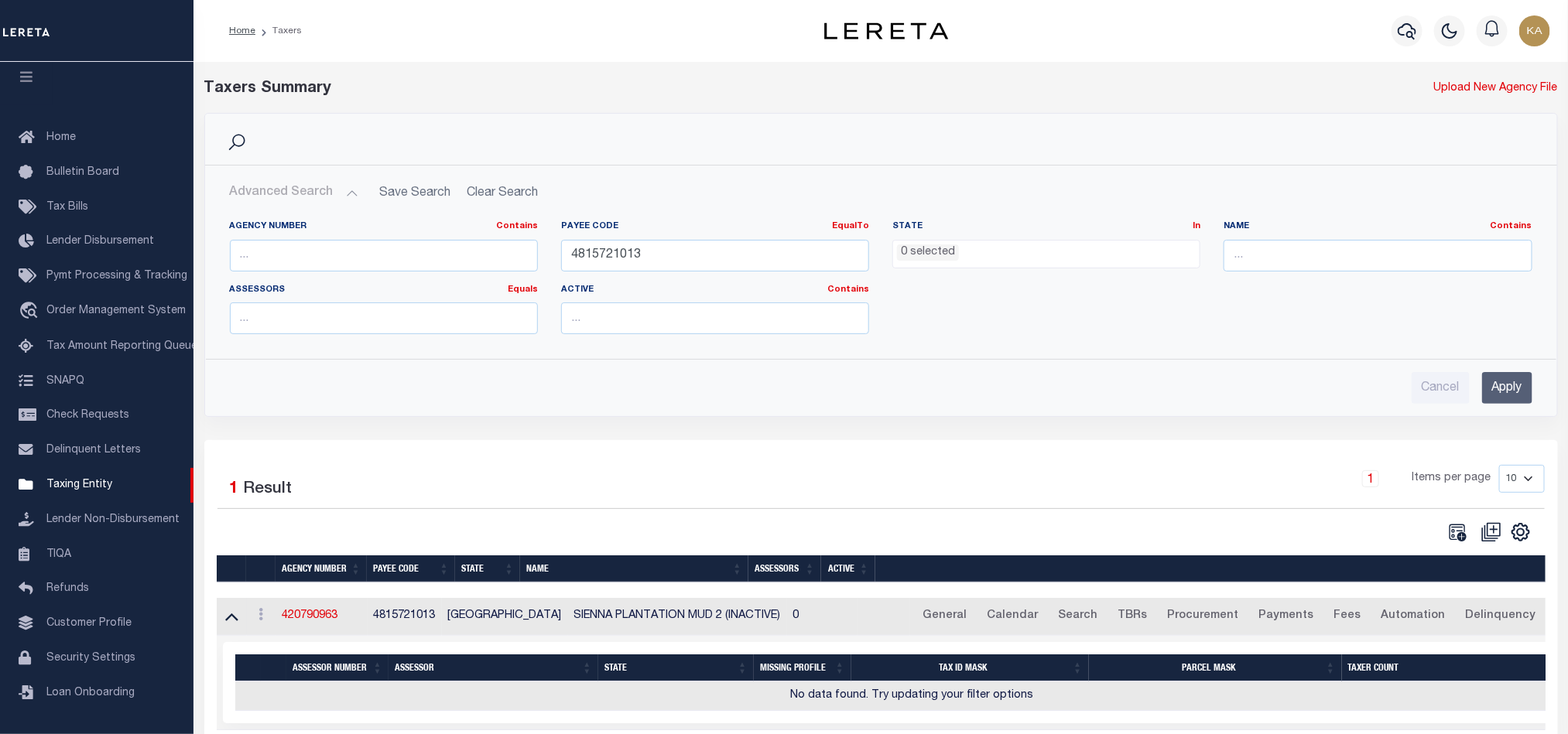
click at [1440, 372] on div "Cancel Apply" at bounding box center [881, 381] width 1327 height 44
click at [1435, 377] on input "Cancel" at bounding box center [1440, 388] width 58 height 31
checkbox input "true"
select select
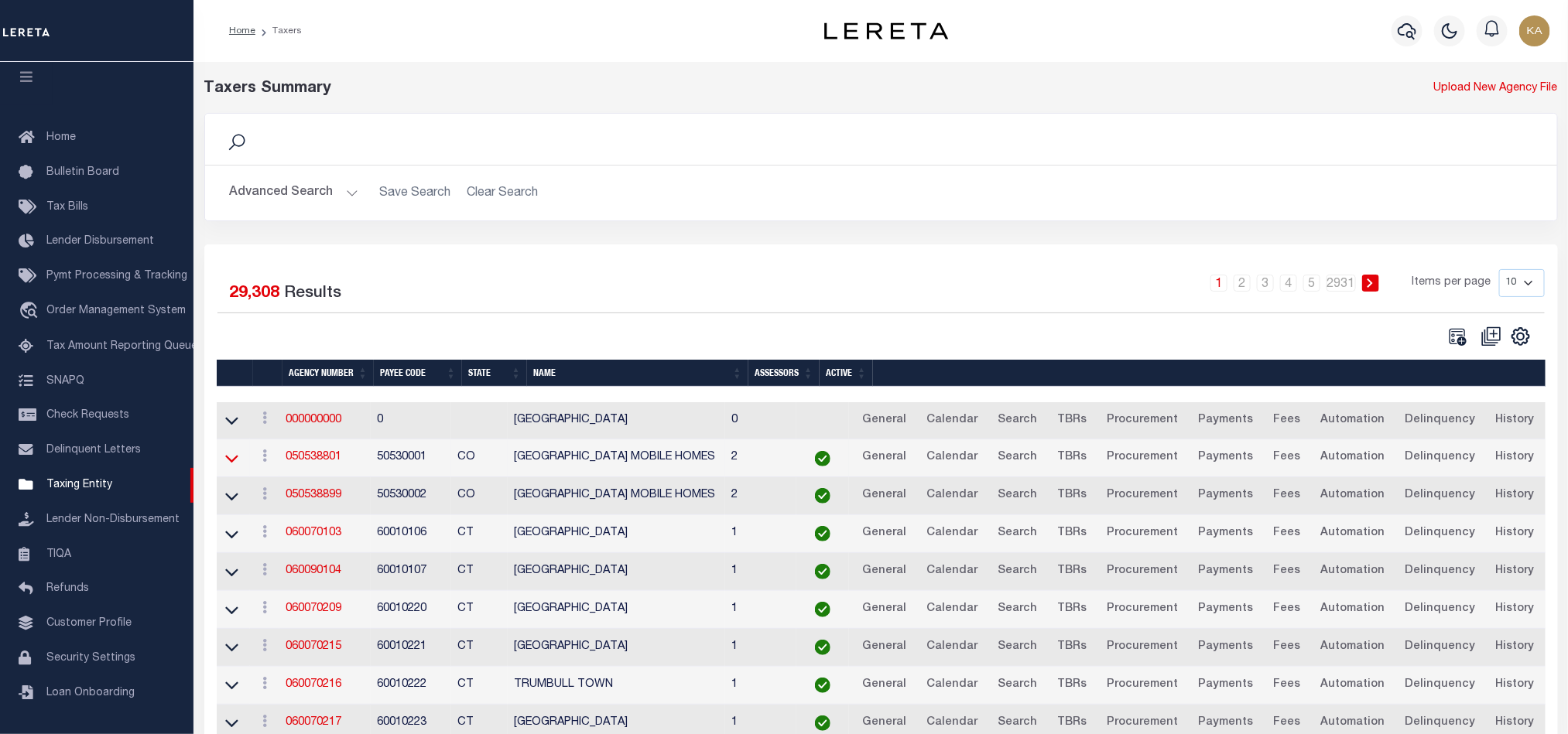
click at [226, 458] on icon at bounding box center [232, 459] width 13 height 16
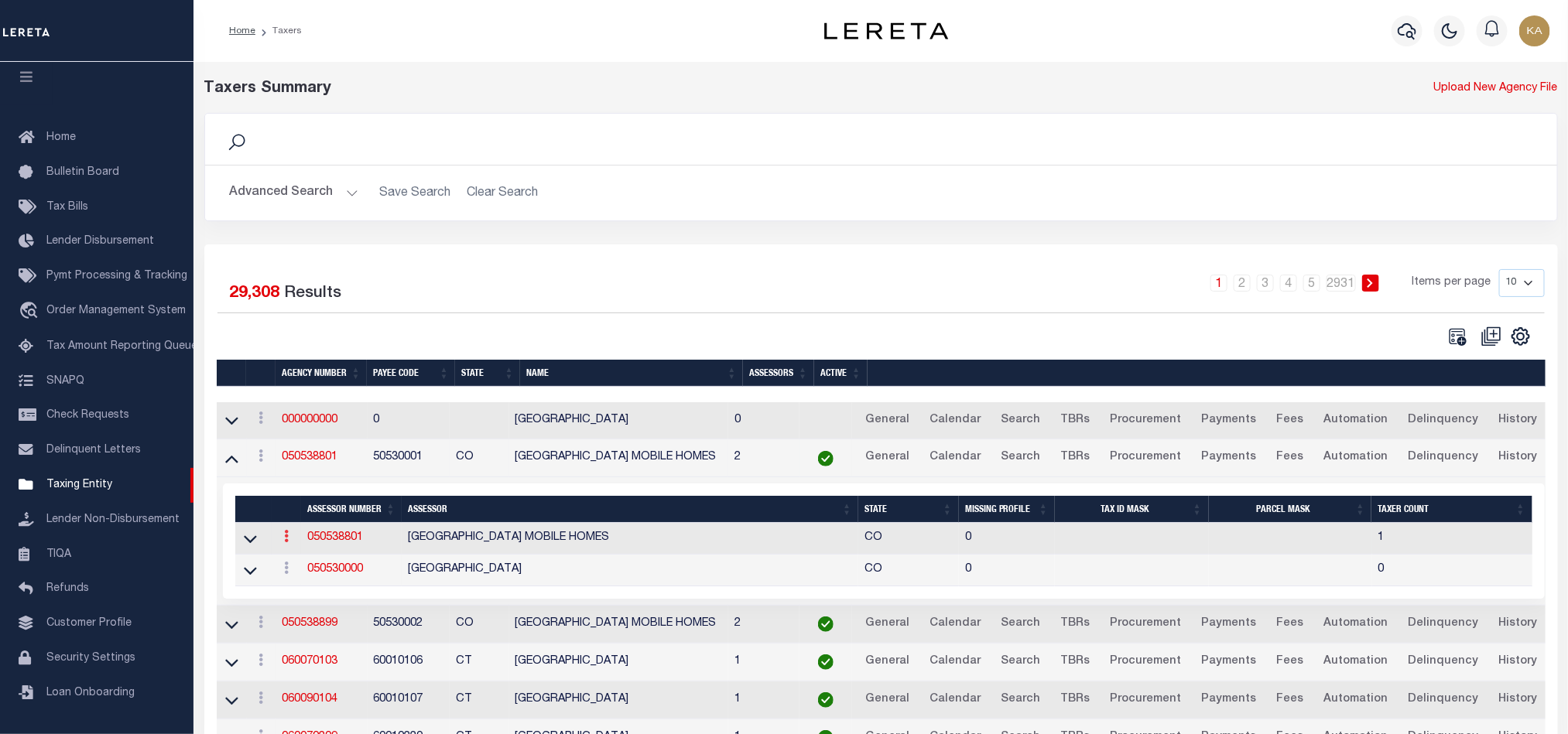
click at [285, 543] on icon at bounding box center [286, 536] width 5 height 12
click at [314, 572] on link "View" at bounding box center [313, 561] width 70 height 26
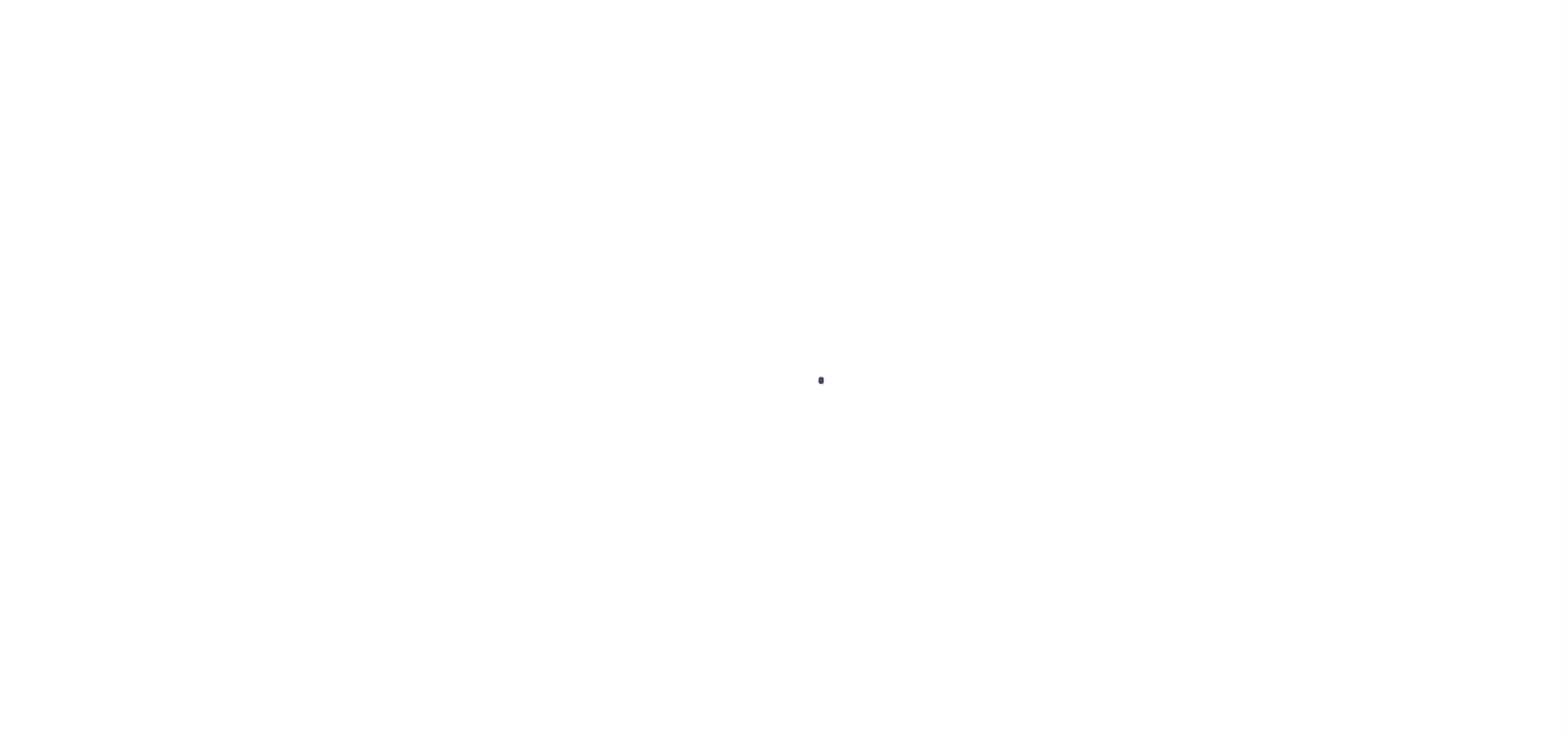
checkbox input "true"
type input "050538801"
type input "[GEOGRAPHIC_DATA] MOBILE HOMES"
type input "92 - Interim Mobile Home"
type input "925 6th Street, Room 103"
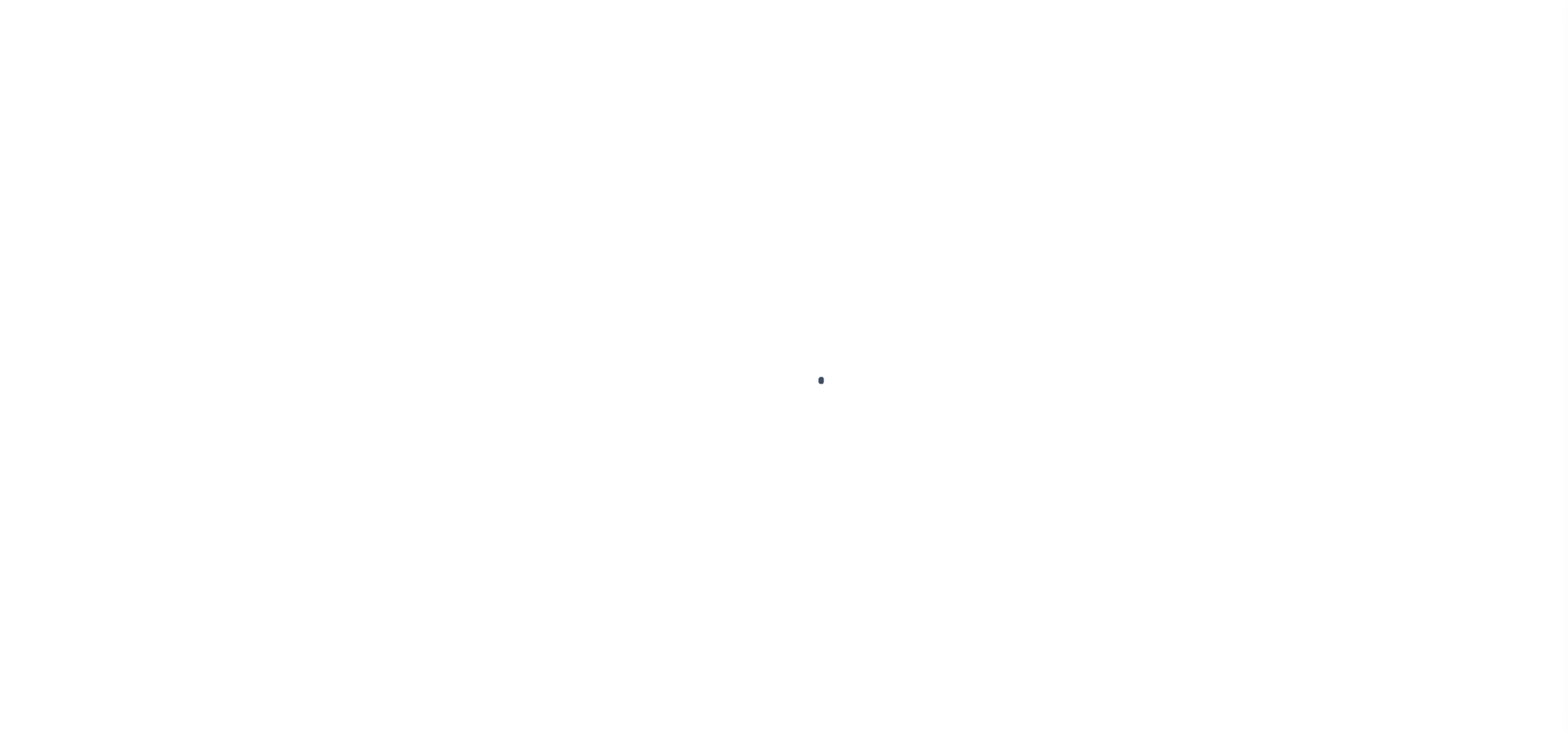
type input "http://www.co.pueblo.co.us/cgi-bin/webatrallbroker.wsc/ackatrrig.p"
type input "Del Norte"
select select "CO"
type input "81132"
type input "719-657-2747"
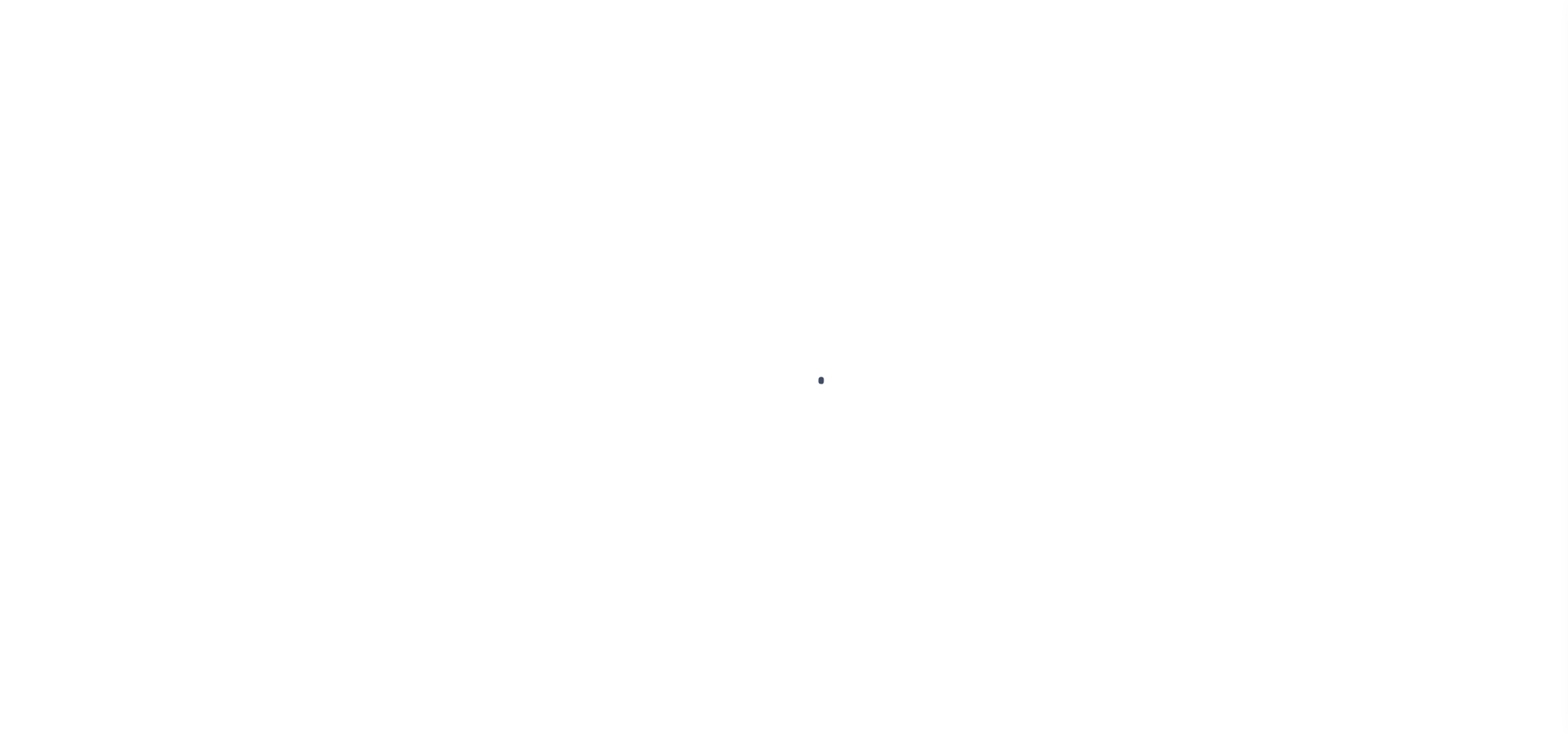
select select "8105"
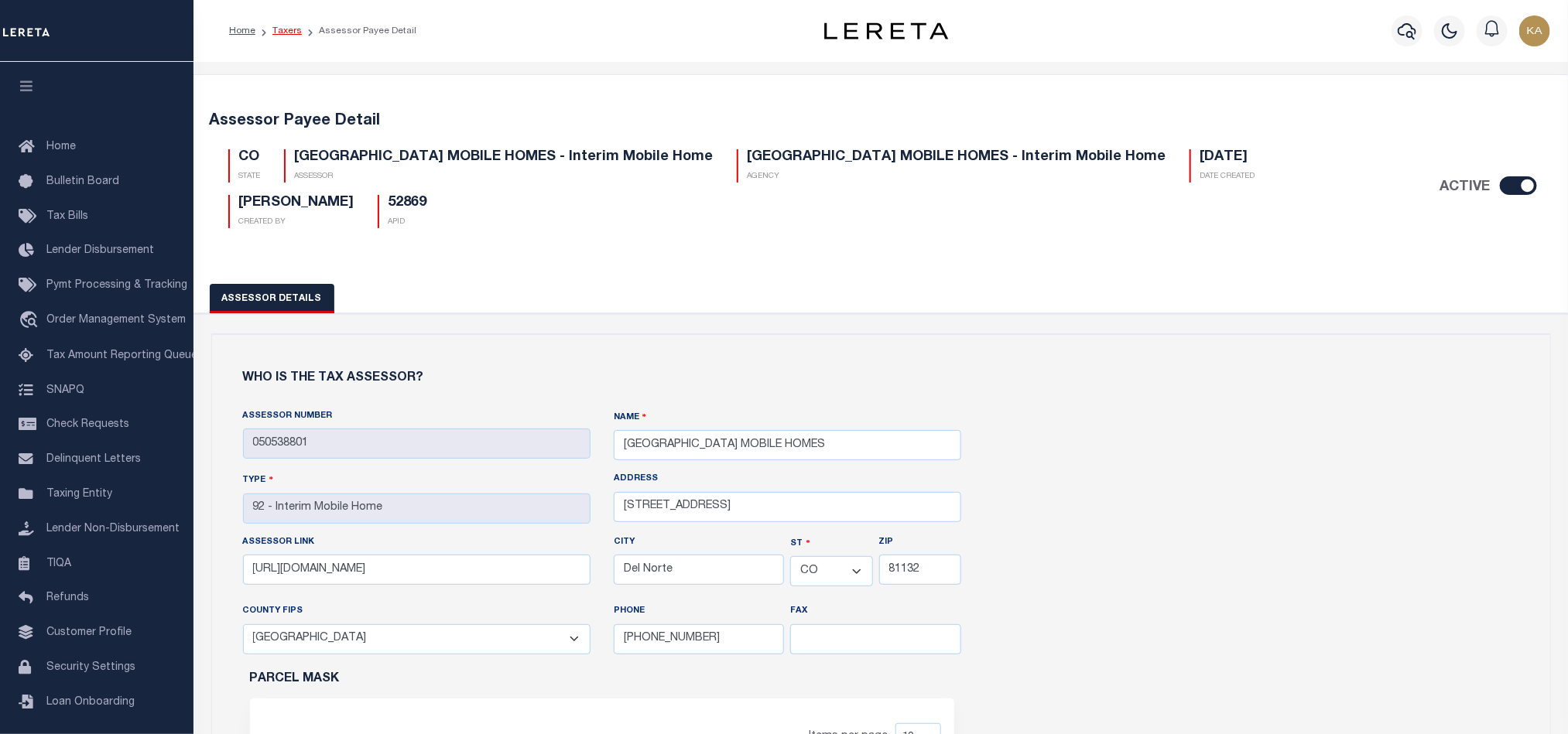
click at [283, 32] on link "Taxers" at bounding box center [287, 31] width 30 height 9
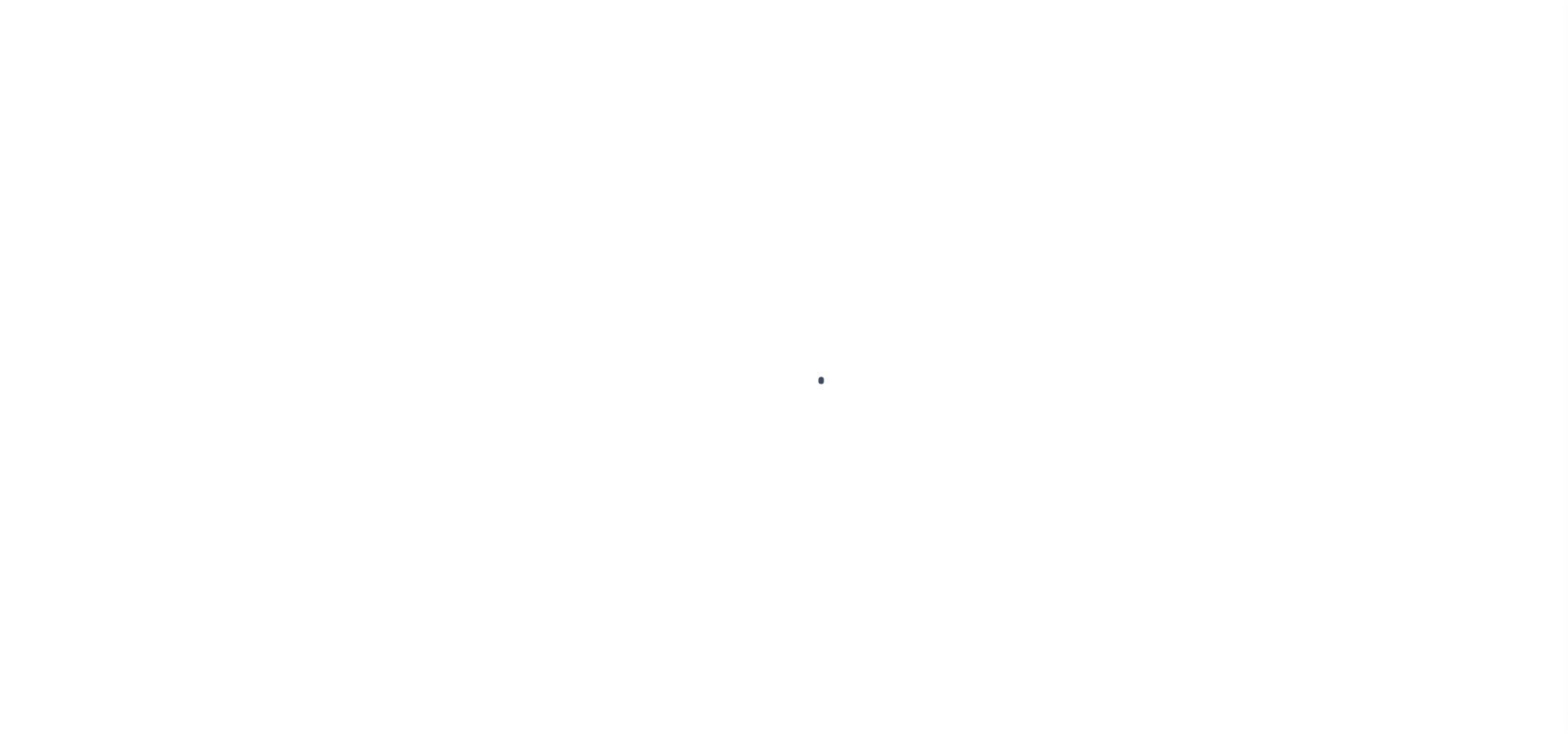
scroll to position [19, 0]
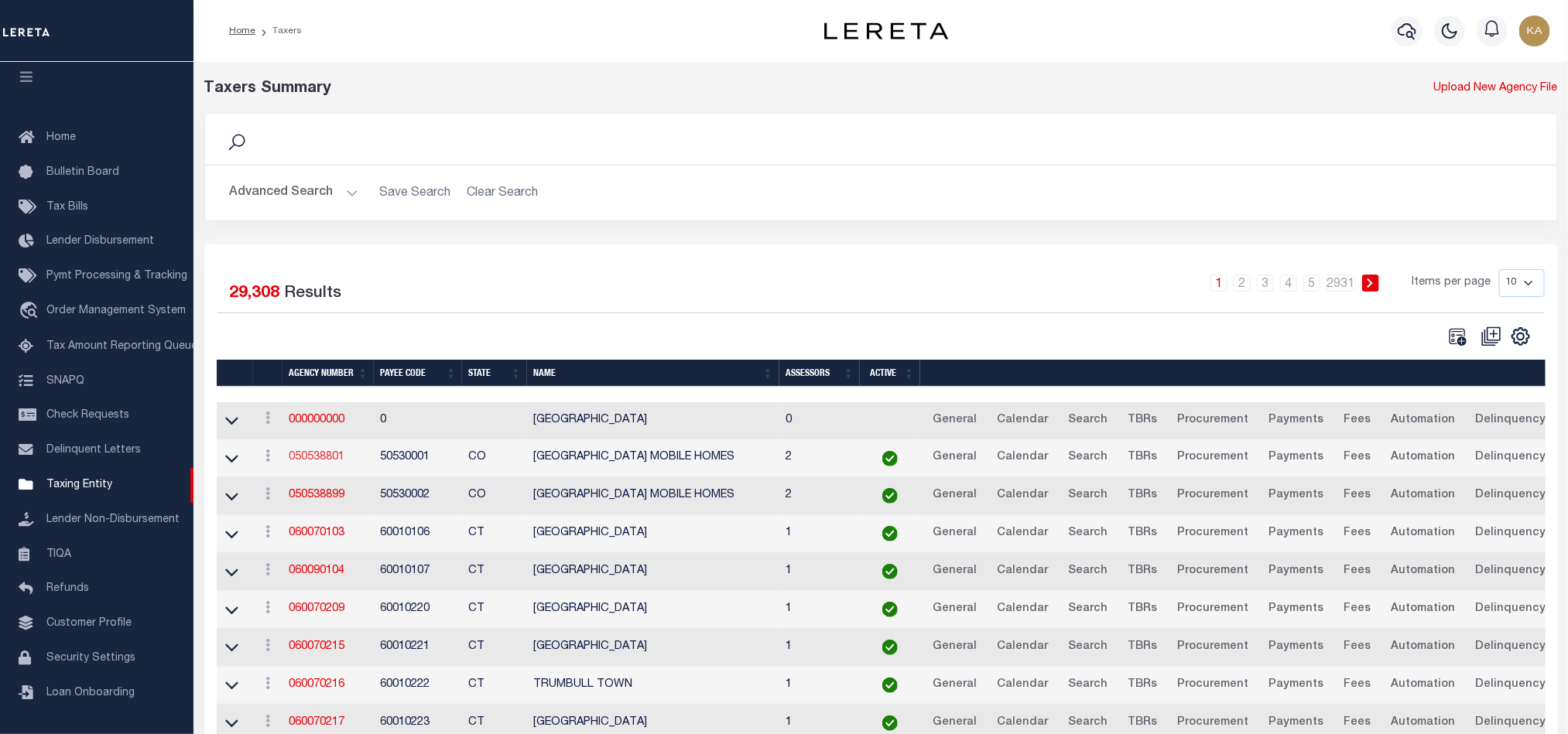
click at [309, 460] on link "050538801" at bounding box center [317, 457] width 56 height 11
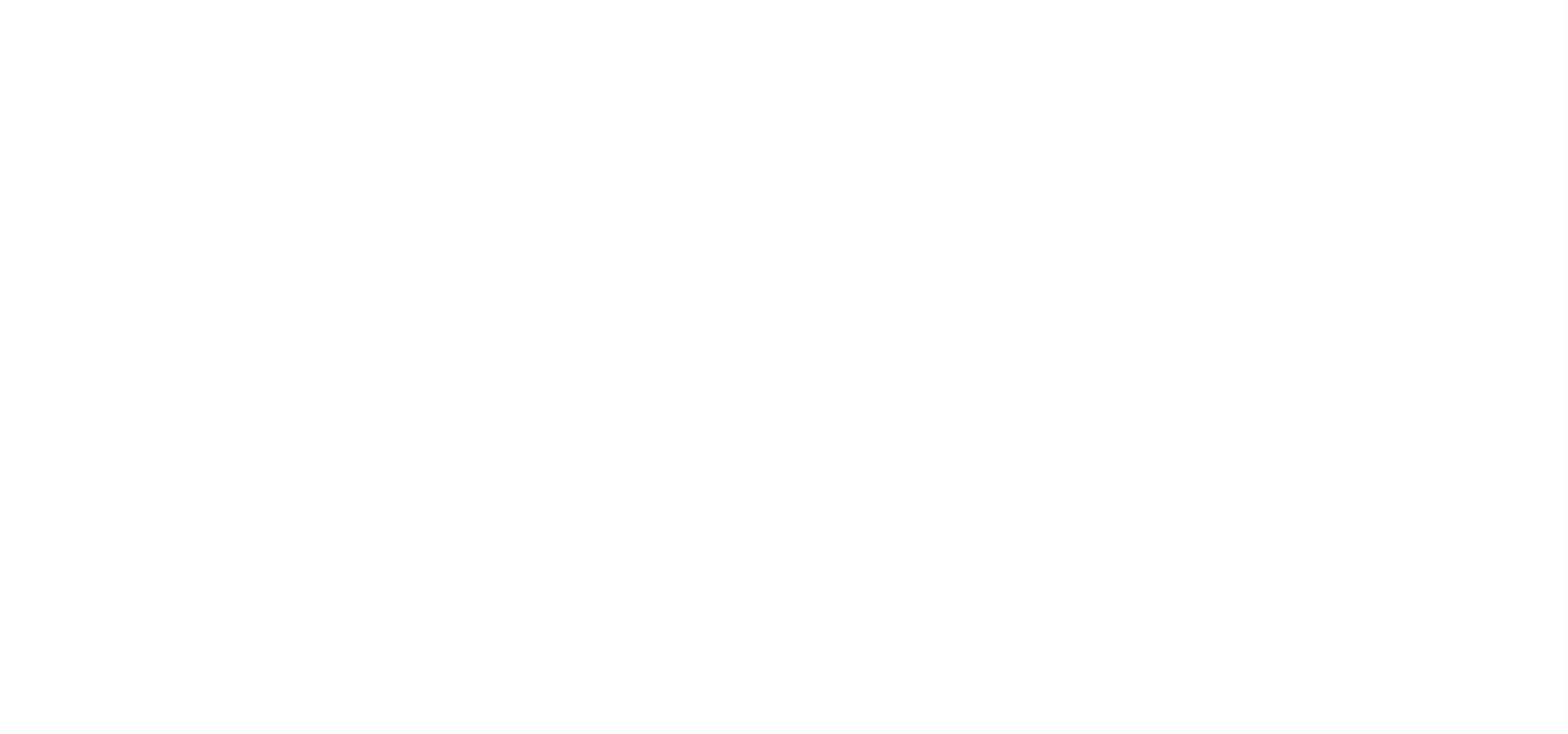
select select
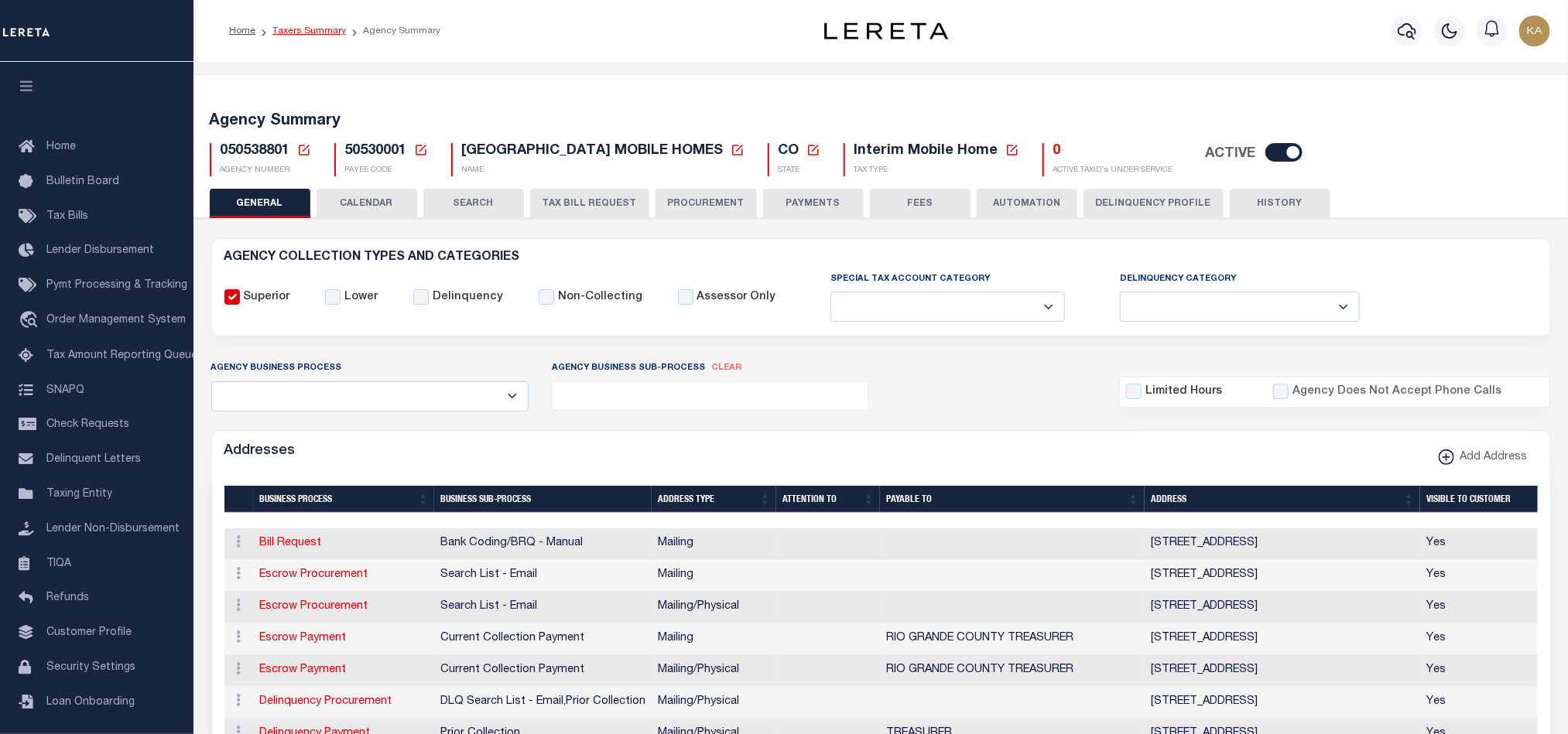
click at [317, 33] on link "Taxers Summary" at bounding box center [308, 31] width 73 height 9
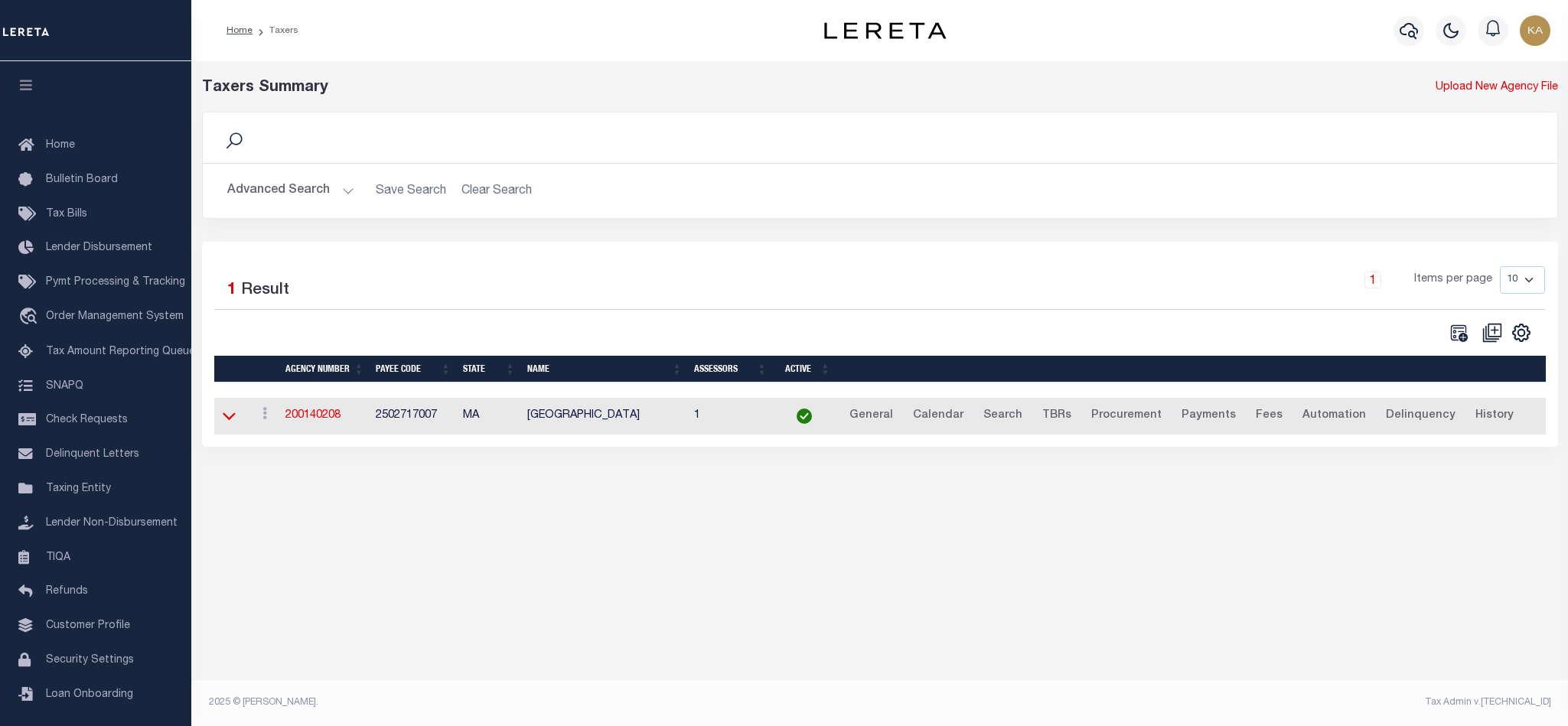
click at [228, 418] on icon at bounding box center [229, 416] width 13 height 16
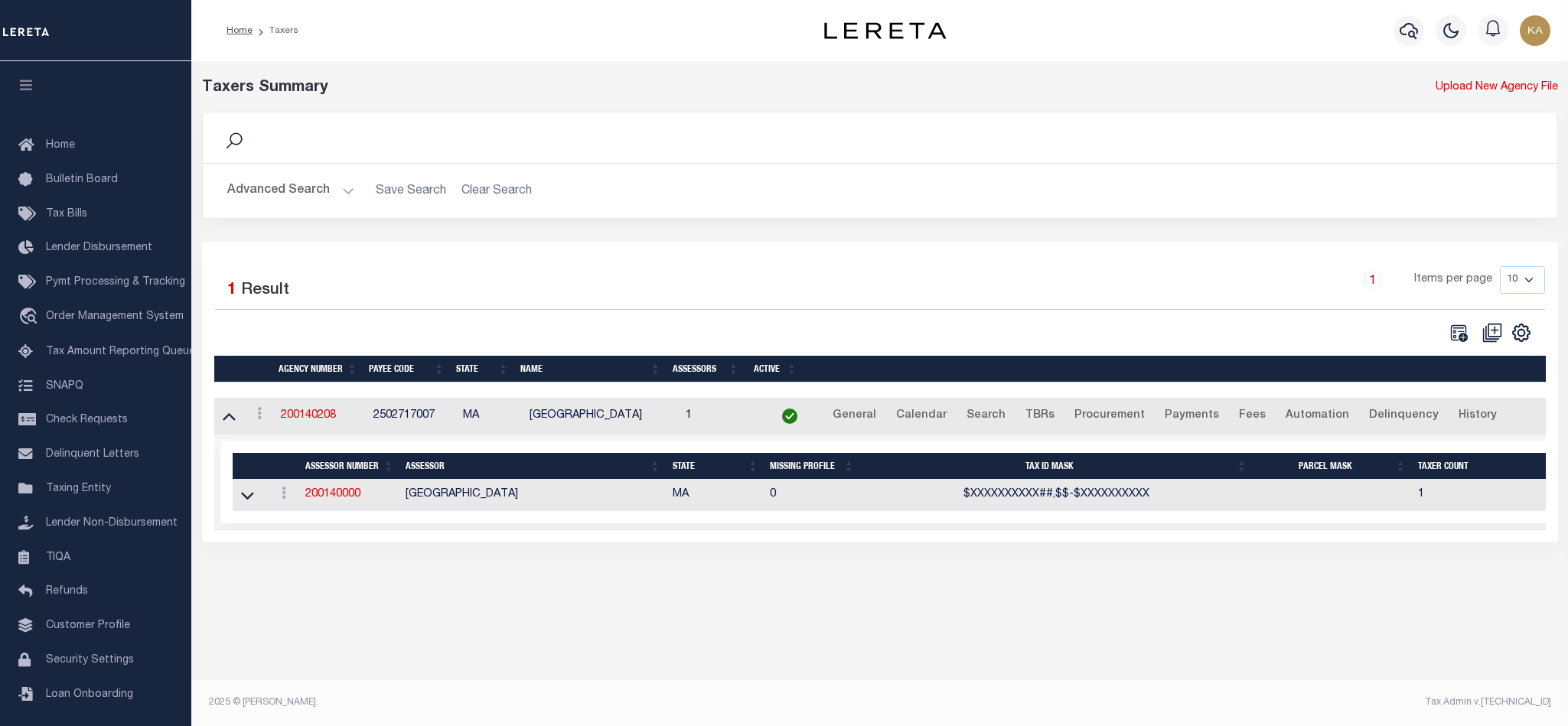
click at [306, 192] on button "Advanced Search" at bounding box center [291, 191] width 127 height 30
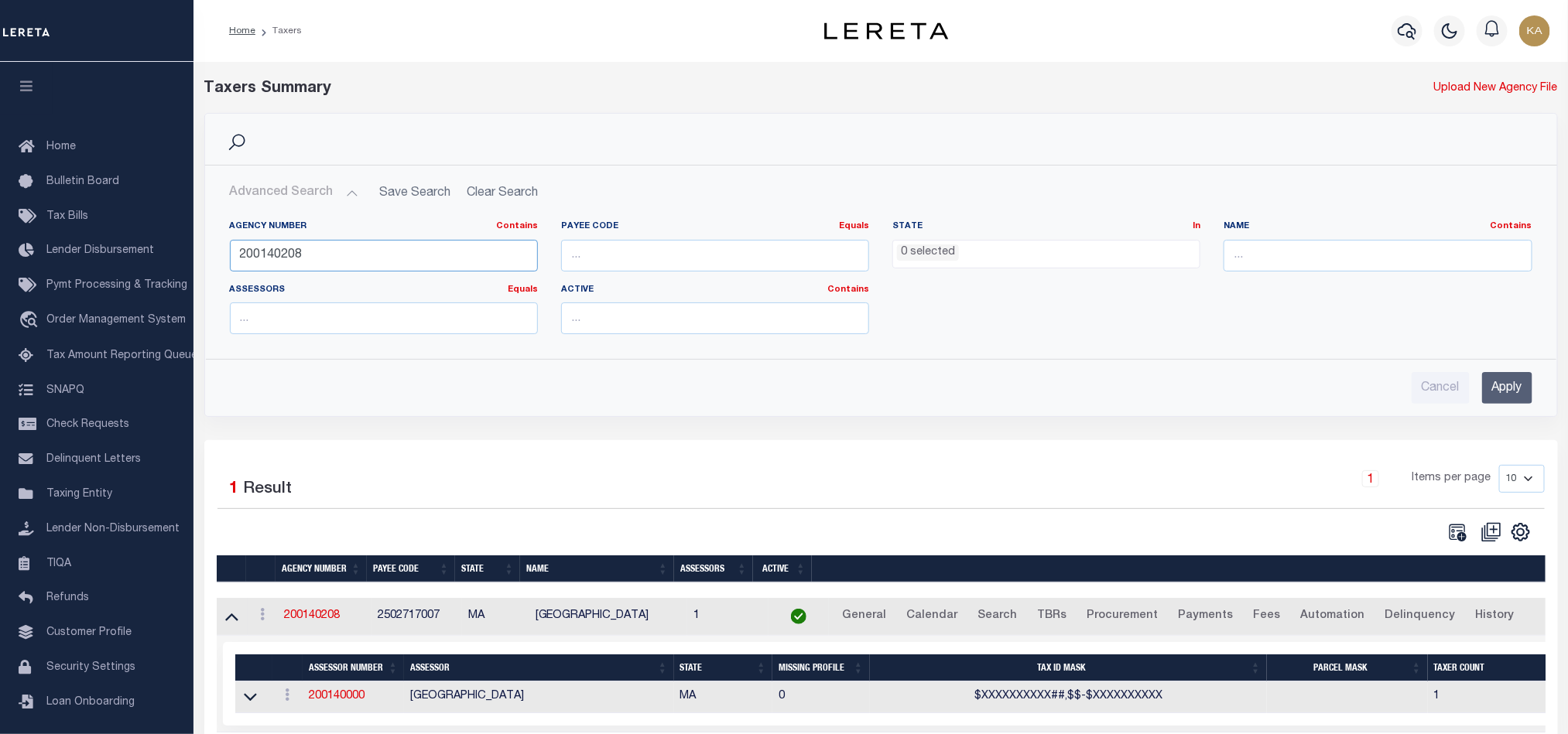
click at [267, 256] on input "200140208" at bounding box center [384, 256] width 308 height 31
click at [267, 254] on input "200140208" at bounding box center [384, 256] width 308 height 31
paste input "320800000"
type input "320800000"
click at [1505, 383] on input "Apply" at bounding box center [1507, 388] width 50 height 31
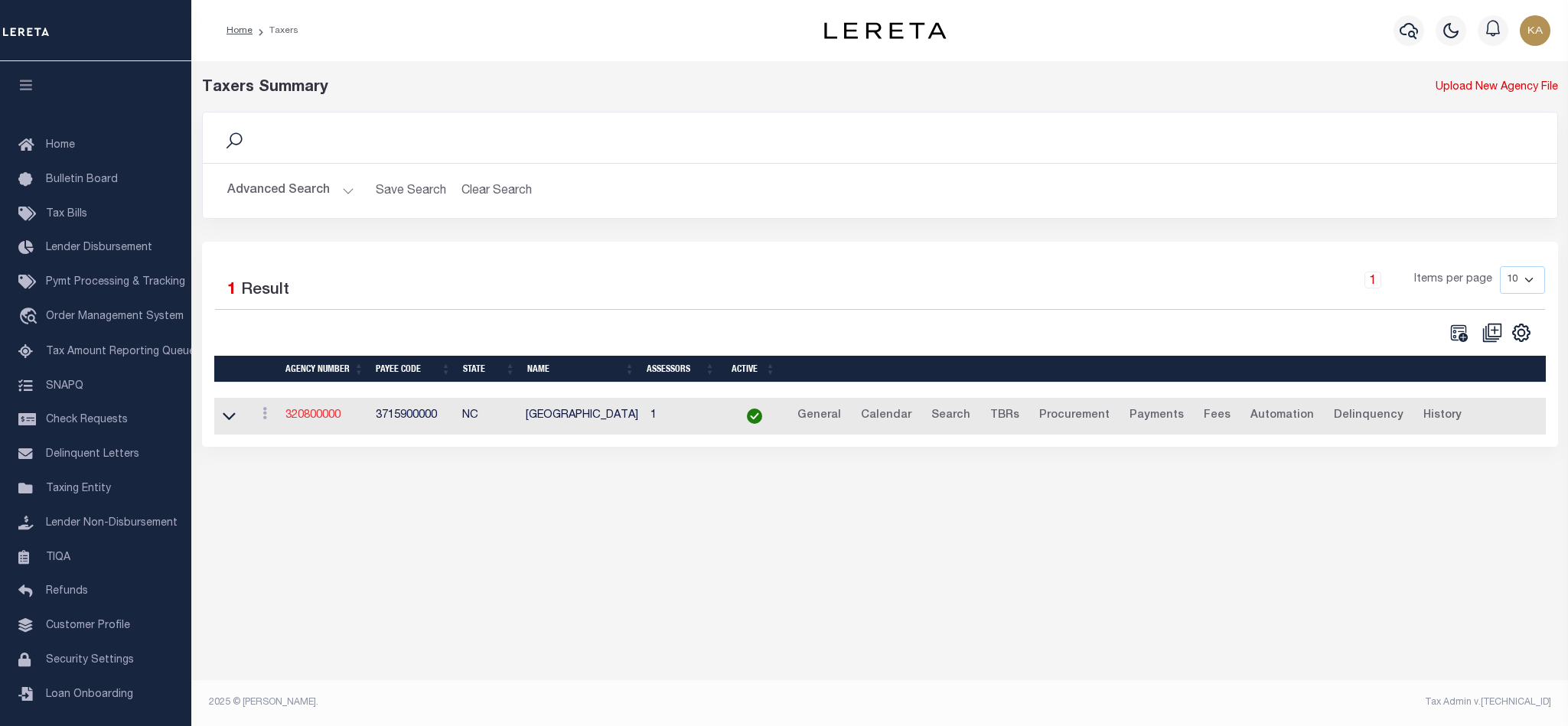
click at [308, 418] on link "320800000" at bounding box center [313, 415] width 55 height 11
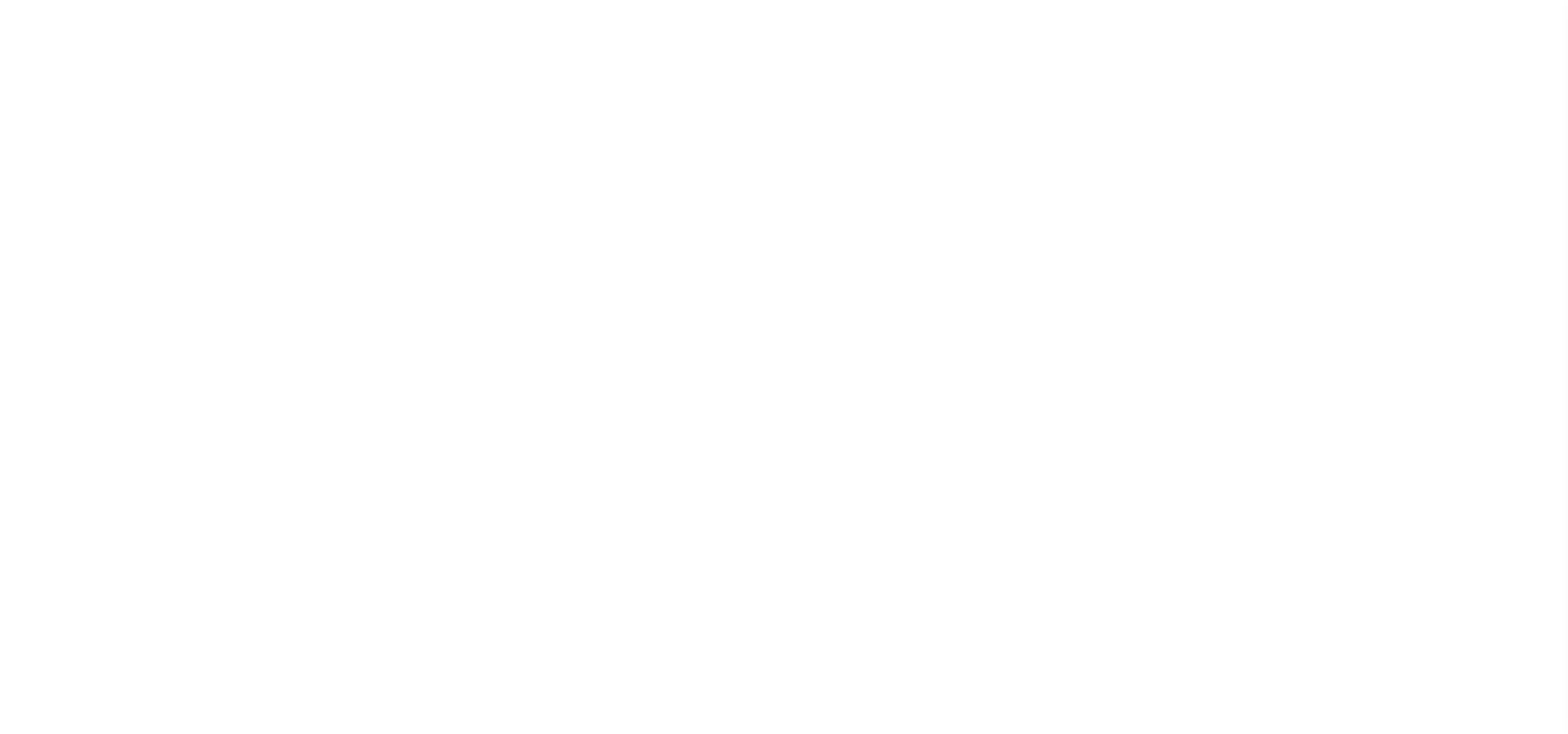
select select
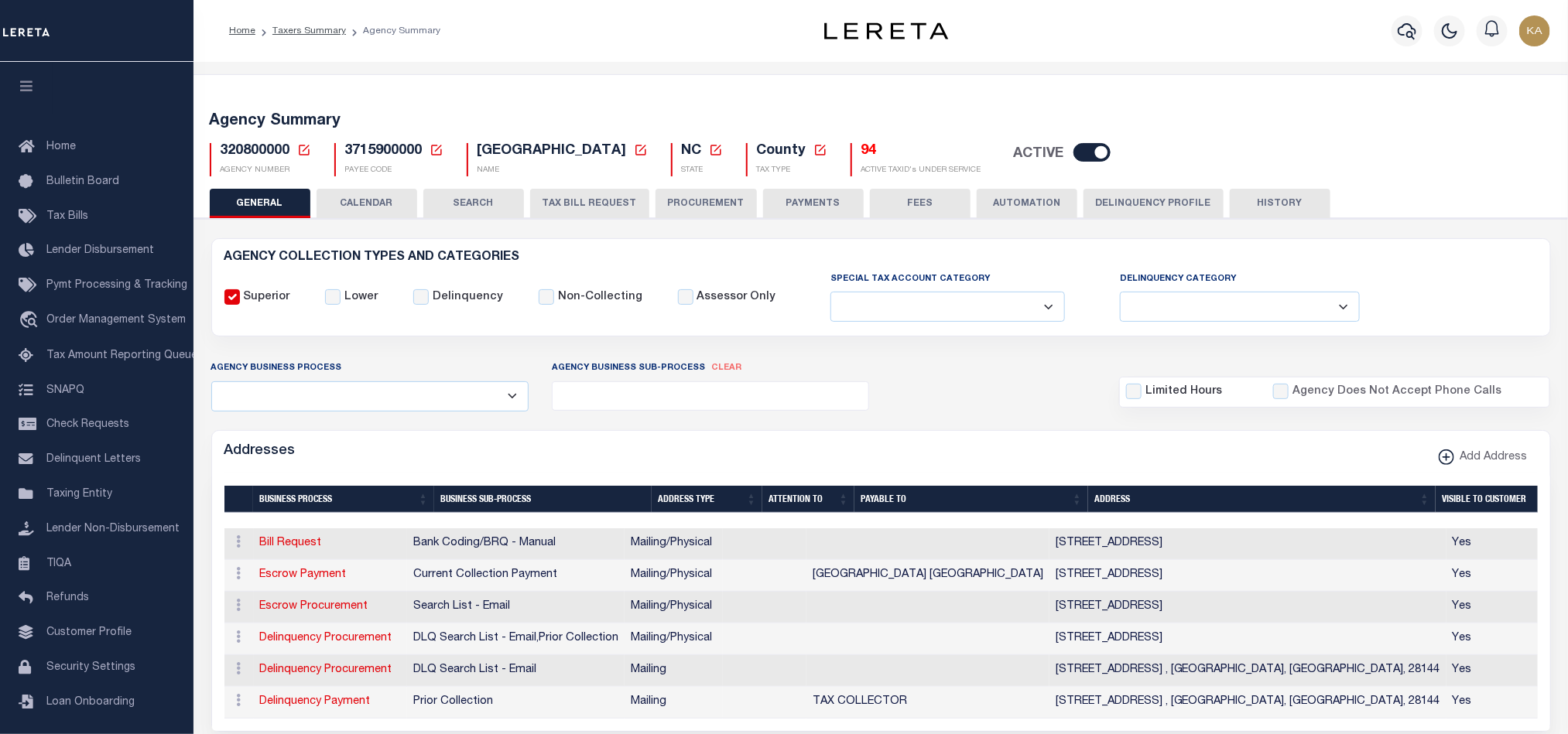
click at [1073, 152] on input "checkbox" at bounding box center [1091, 153] width 37 height 19
checkbox input "false"
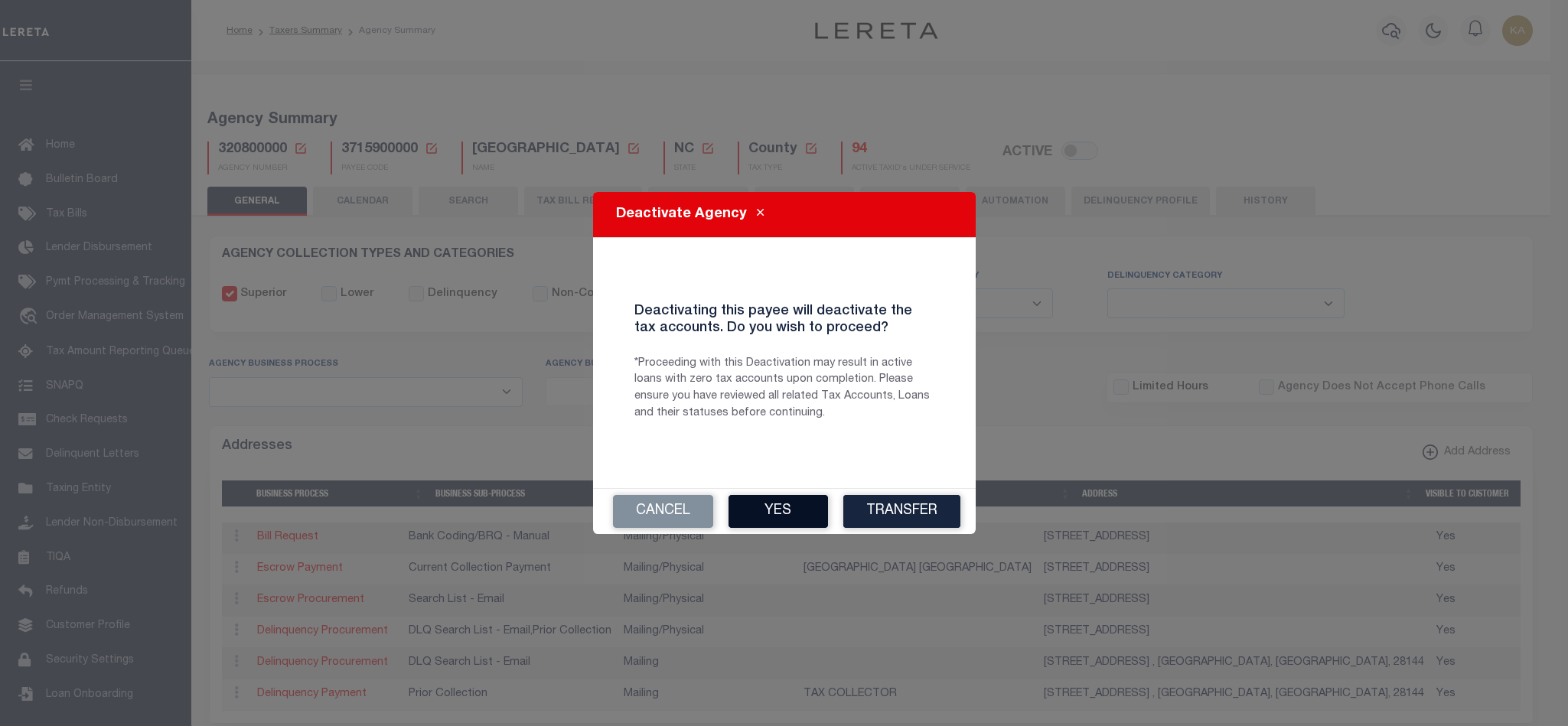
click at [795, 516] on button "Yes" at bounding box center [778, 511] width 100 height 33
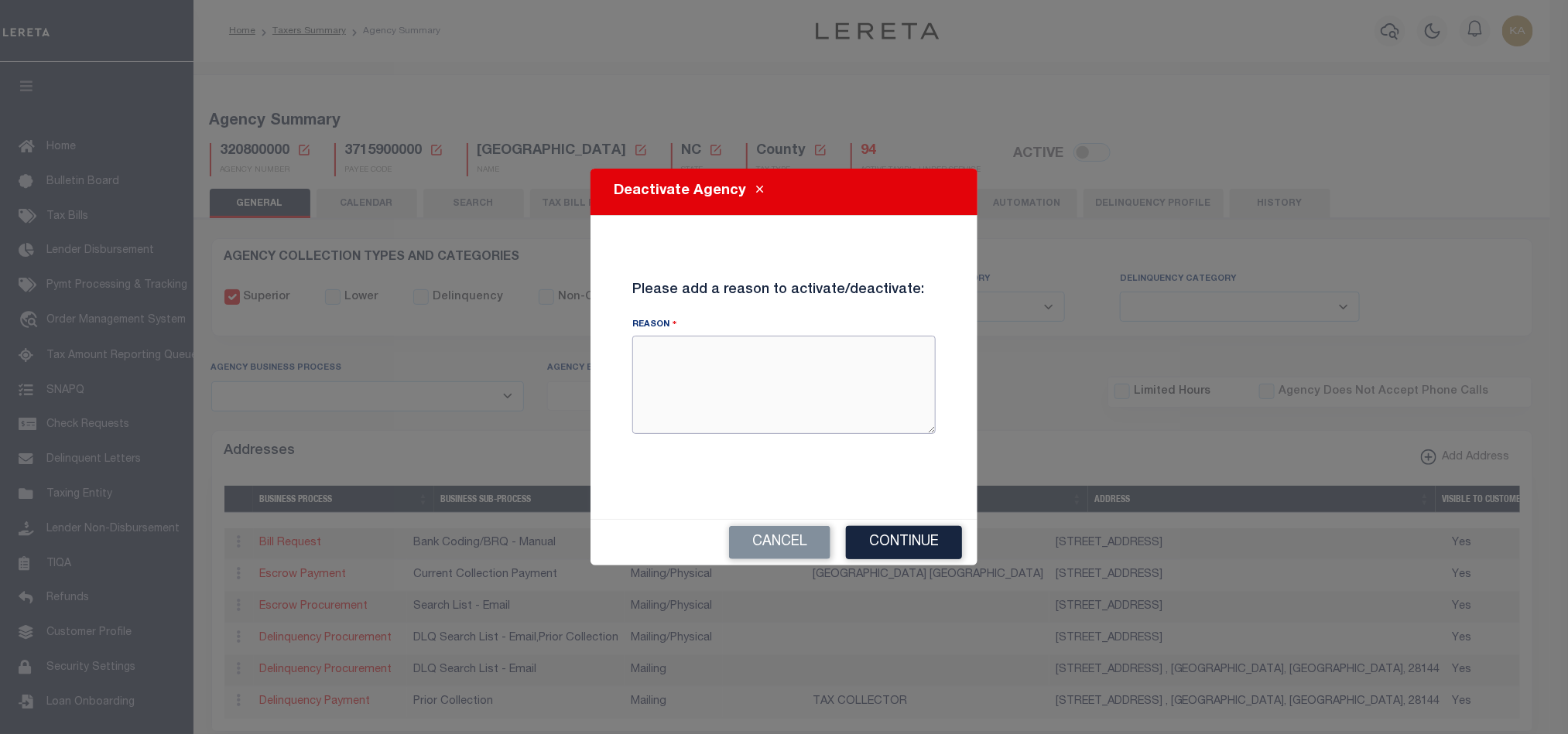
click at [783, 360] on textarea "Reason" at bounding box center [784, 384] width 304 height 97
type textarea "test"
click at [943, 537] on button "Continue" at bounding box center [903, 543] width 116 height 33
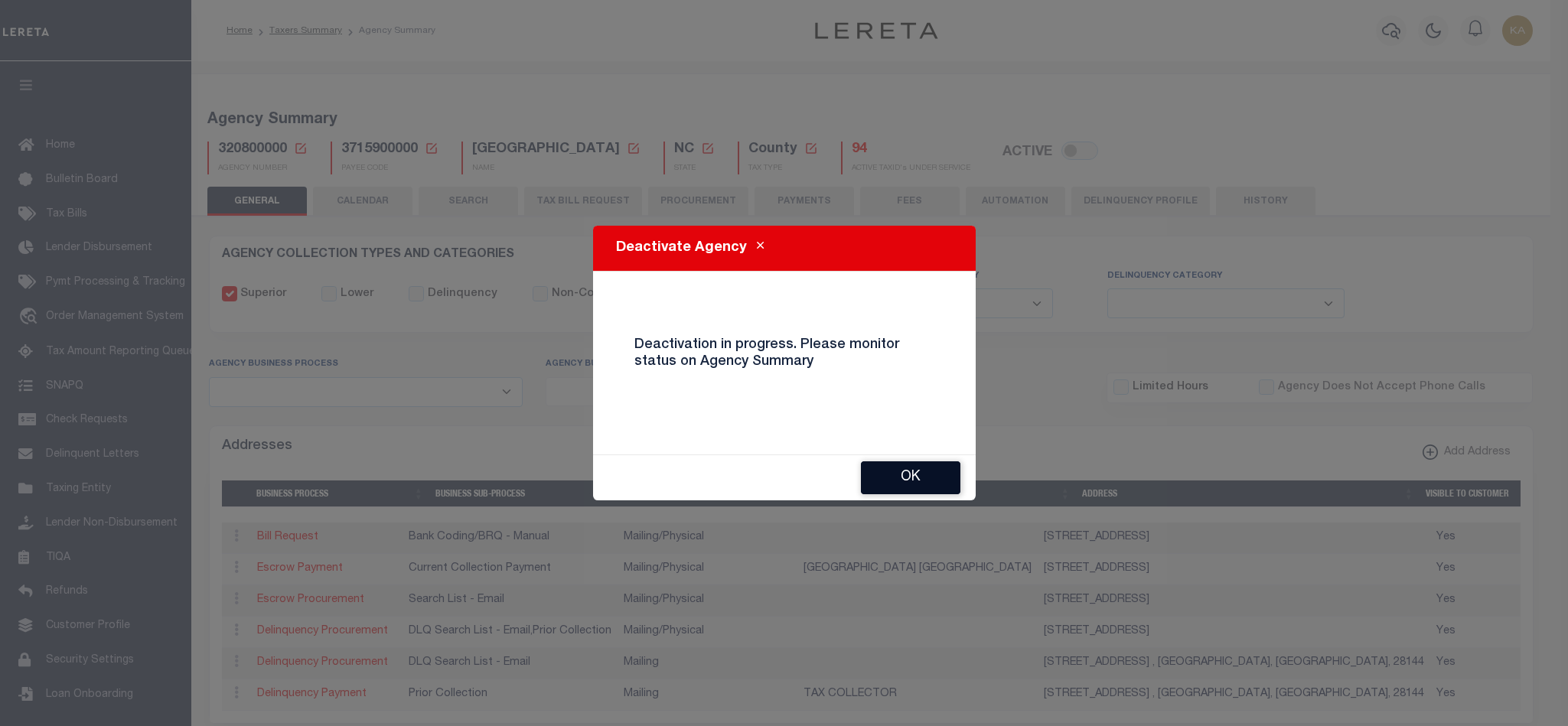
click at [894, 478] on button "OK" at bounding box center [910, 478] width 100 height 33
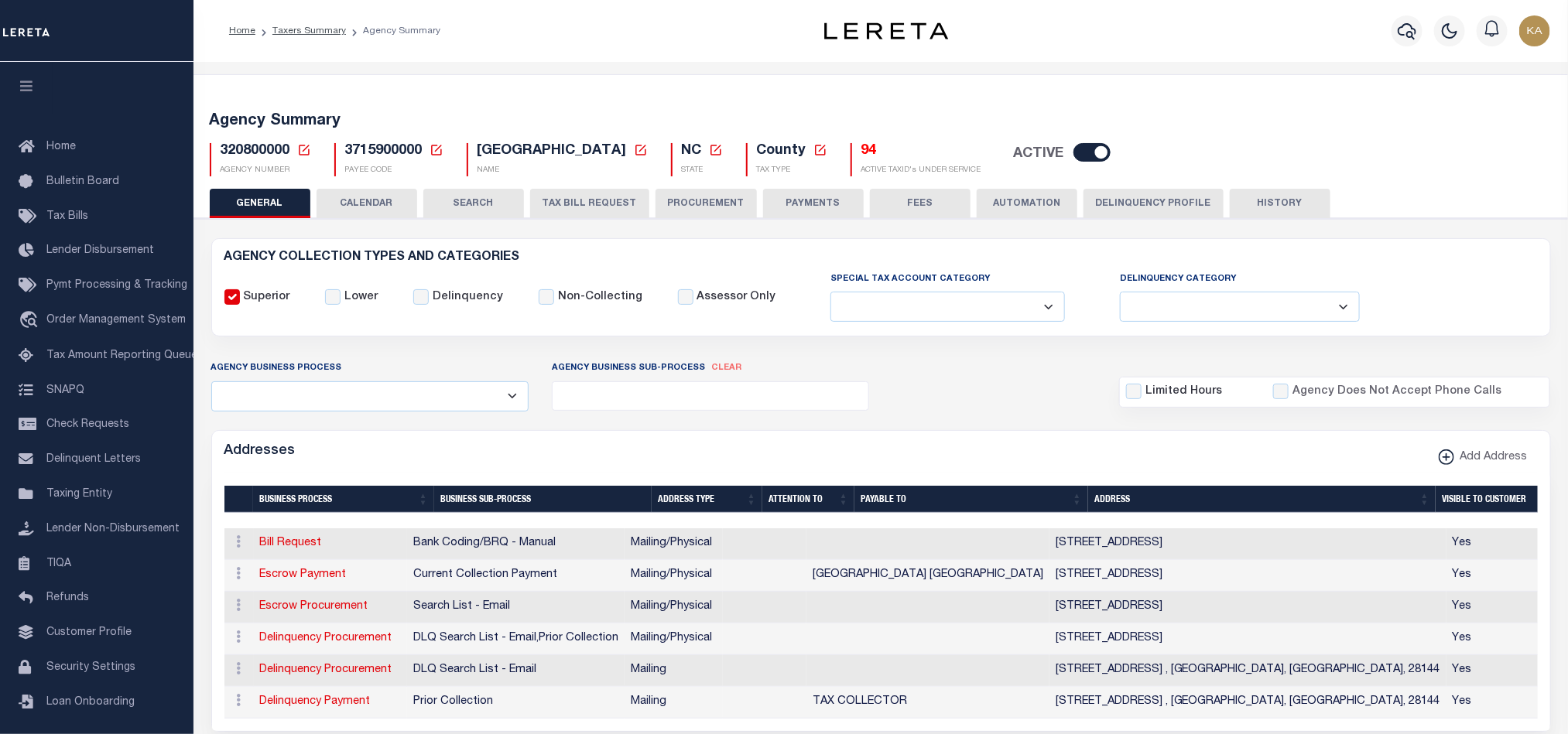
checkbox input "true"
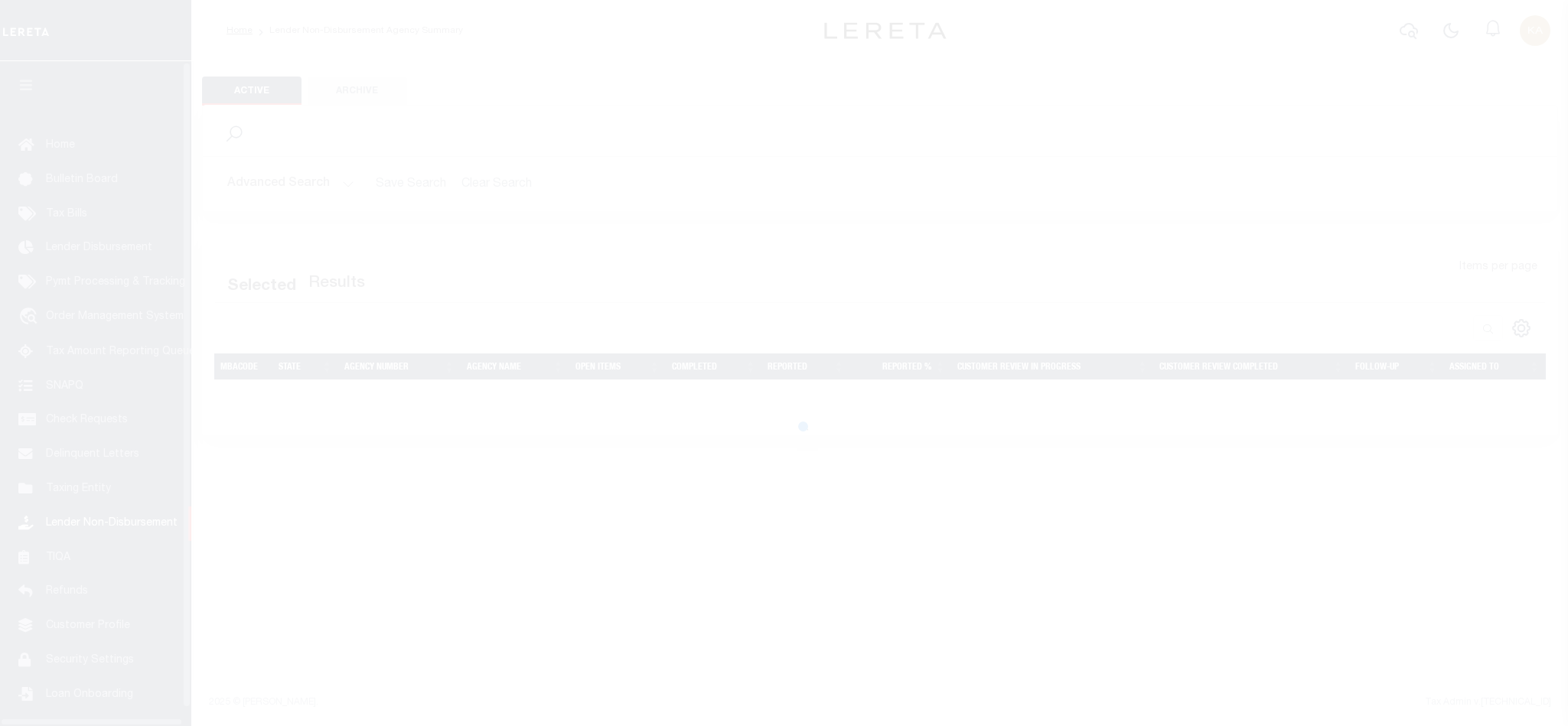
scroll to position [19, 0]
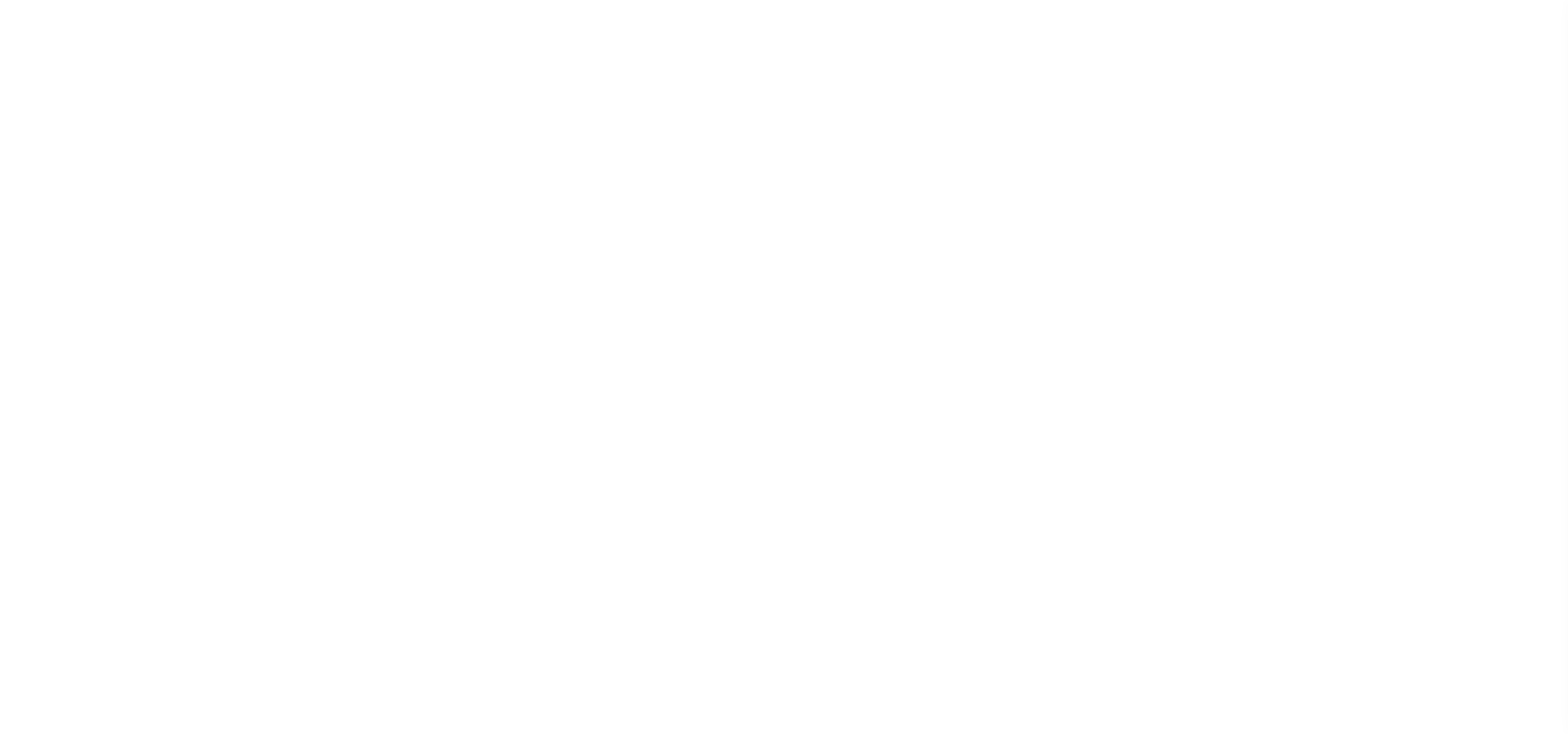
select select
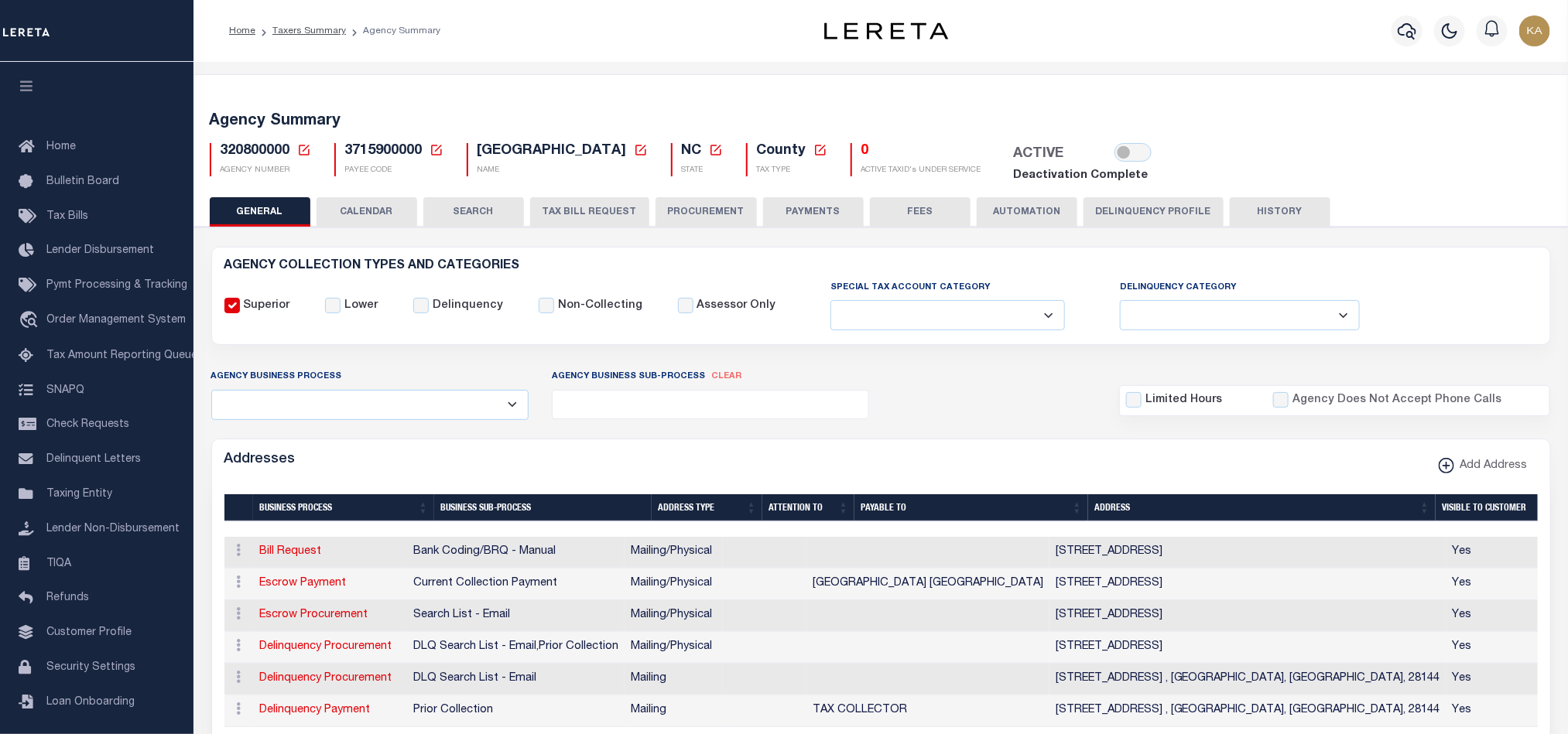
click at [372, 157] on span "3715900000" at bounding box center [384, 151] width 78 height 14
copy h5 "3715900000"
click at [1114, 153] on input "checkbox" at bounding box center [1132, 153] width 37 height 19
checkbox input "true"
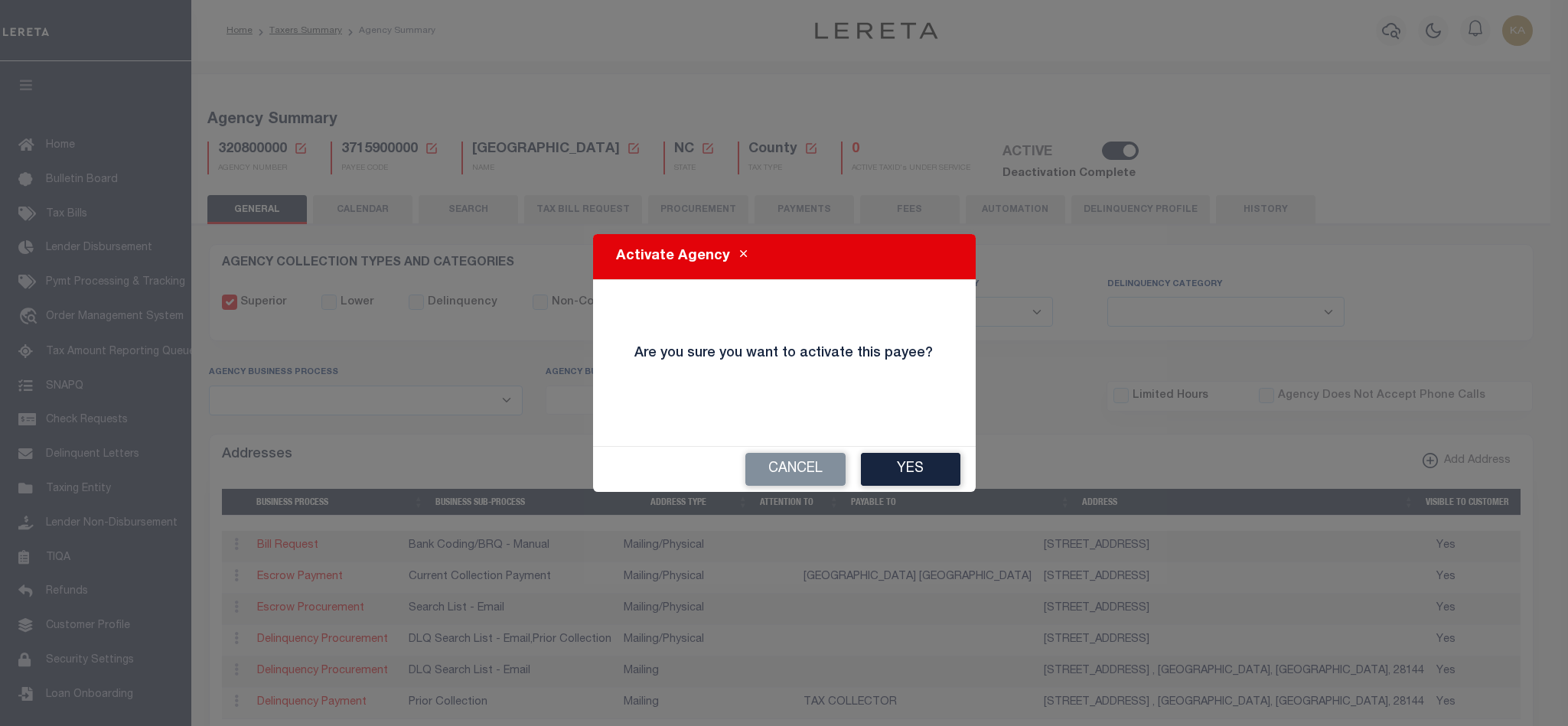
click at [1070, 152] on div "Activate Agency Are you sure you want to activate this payee? Cancel Yes" at bounding box center [784, 363] width 1568 height 726
click at [901, 466] on button "Yes" at bounding box center [910, 469] width 100 height 33
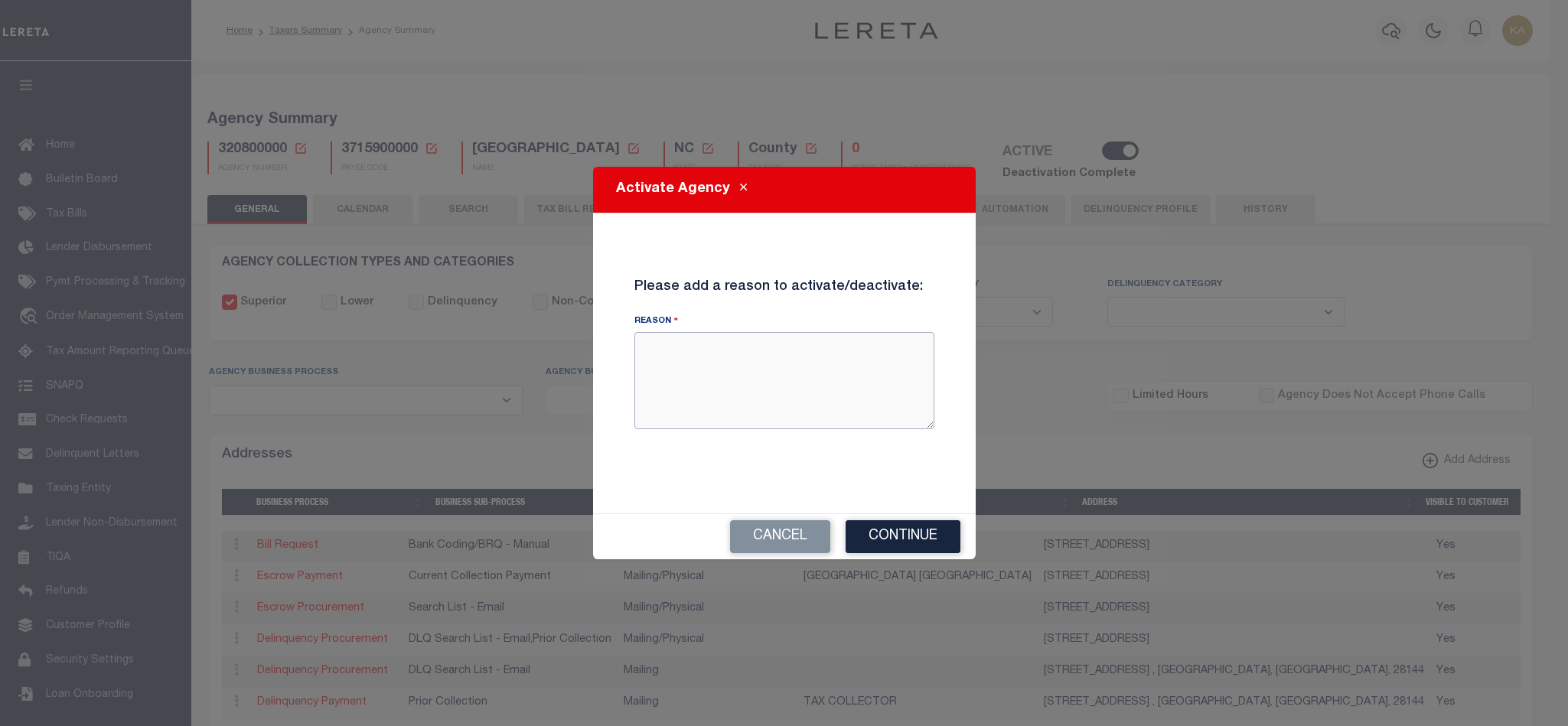
click at [692, 373] on textarea "Reason" at bounding box center [785, 380] width 300 height 96
type textarea "test"
click at [928, 538] on button "Continue" at bounding box center [903, 537] width 115 height 33
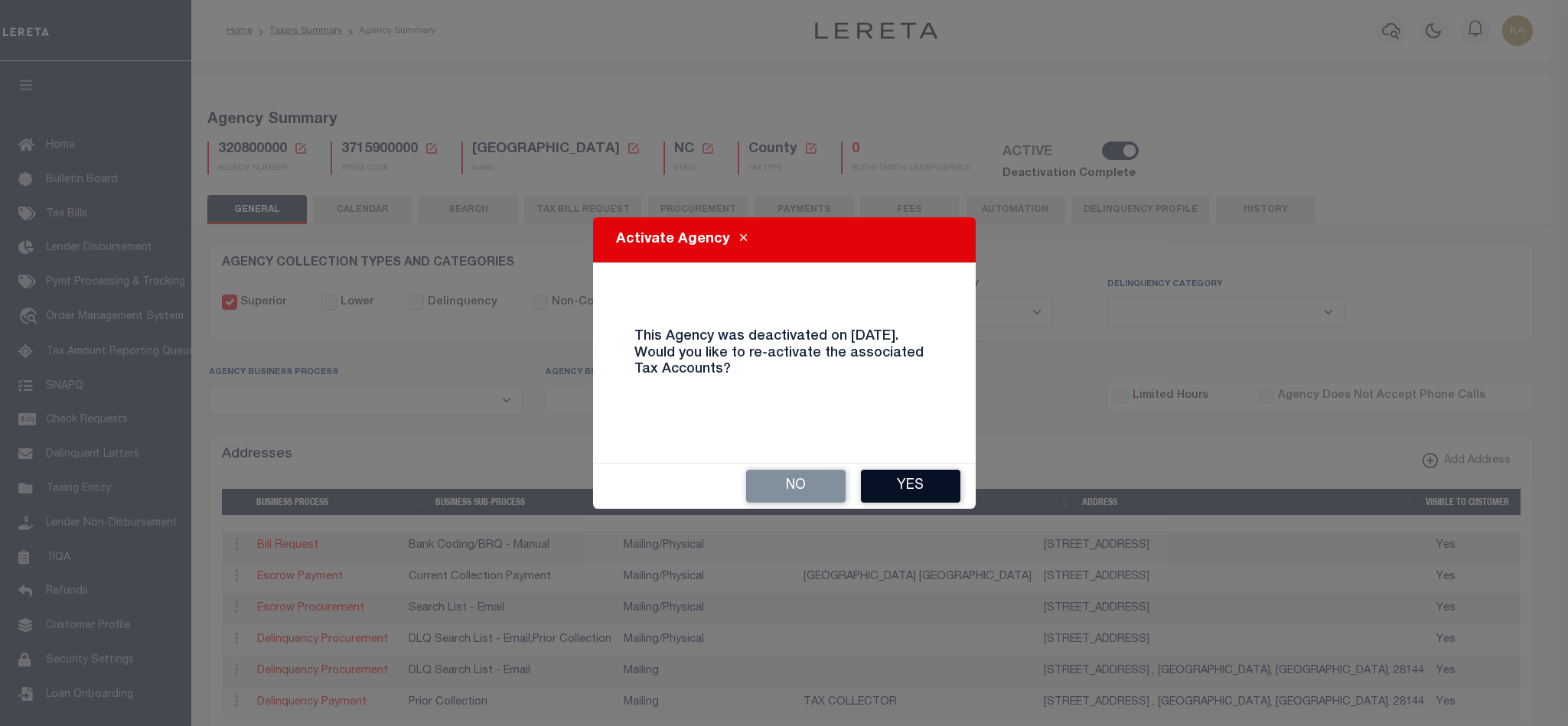
click at [932, 487] on button "Yes" at bounding box center [910, 486] width 100 height 33
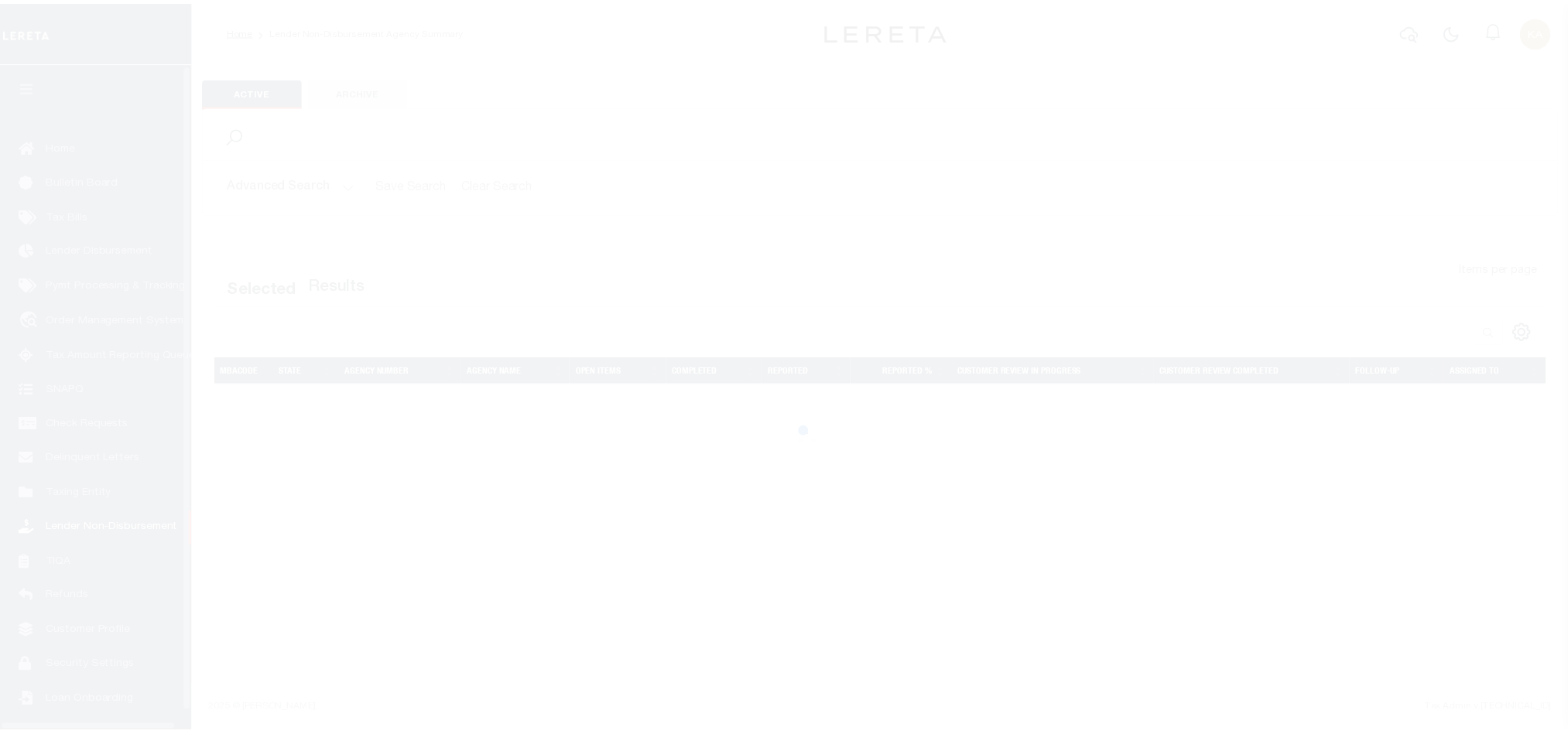
scroll to position [19, 0]
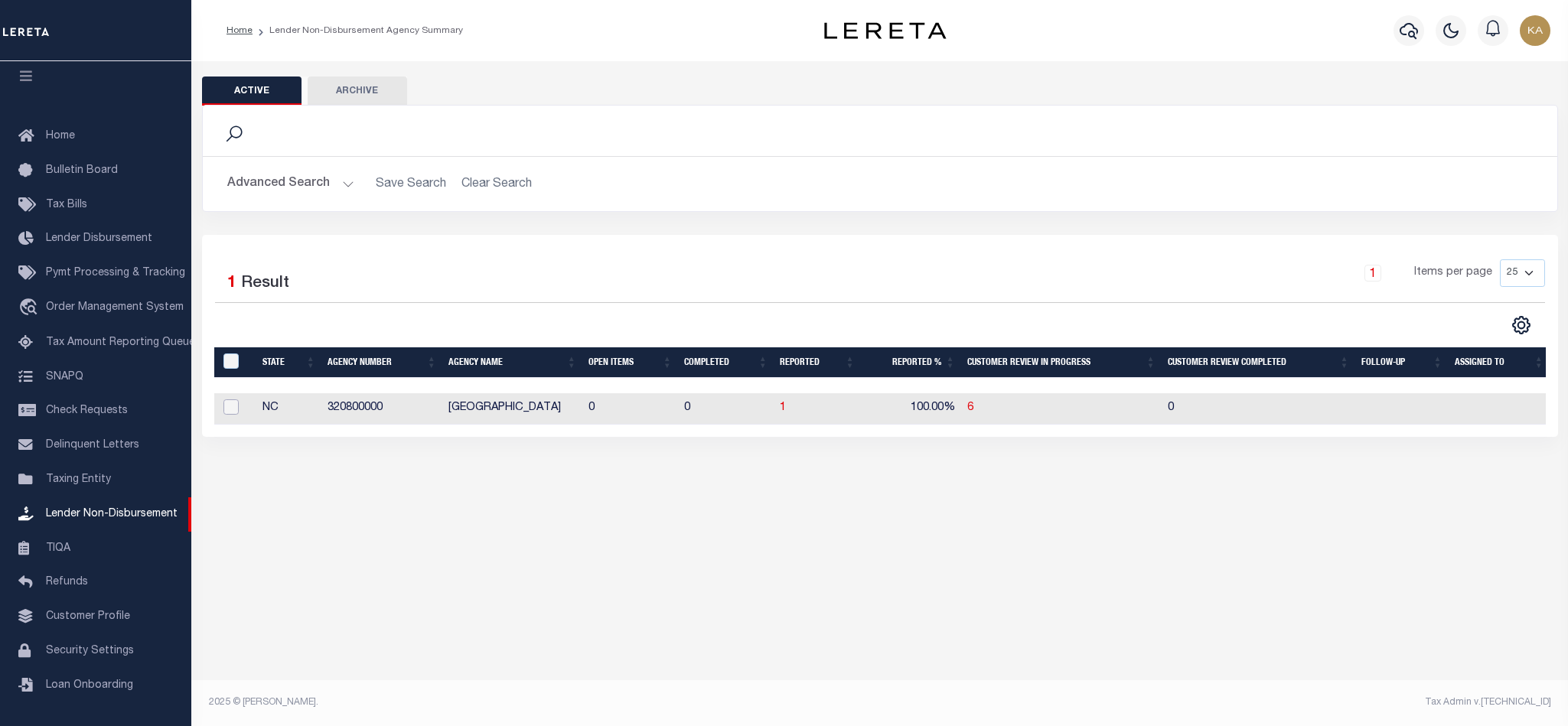
click at [226, 412] on input "checkbox" at bounding box center [231, 407] width 16 height 15
checkbox input "true"
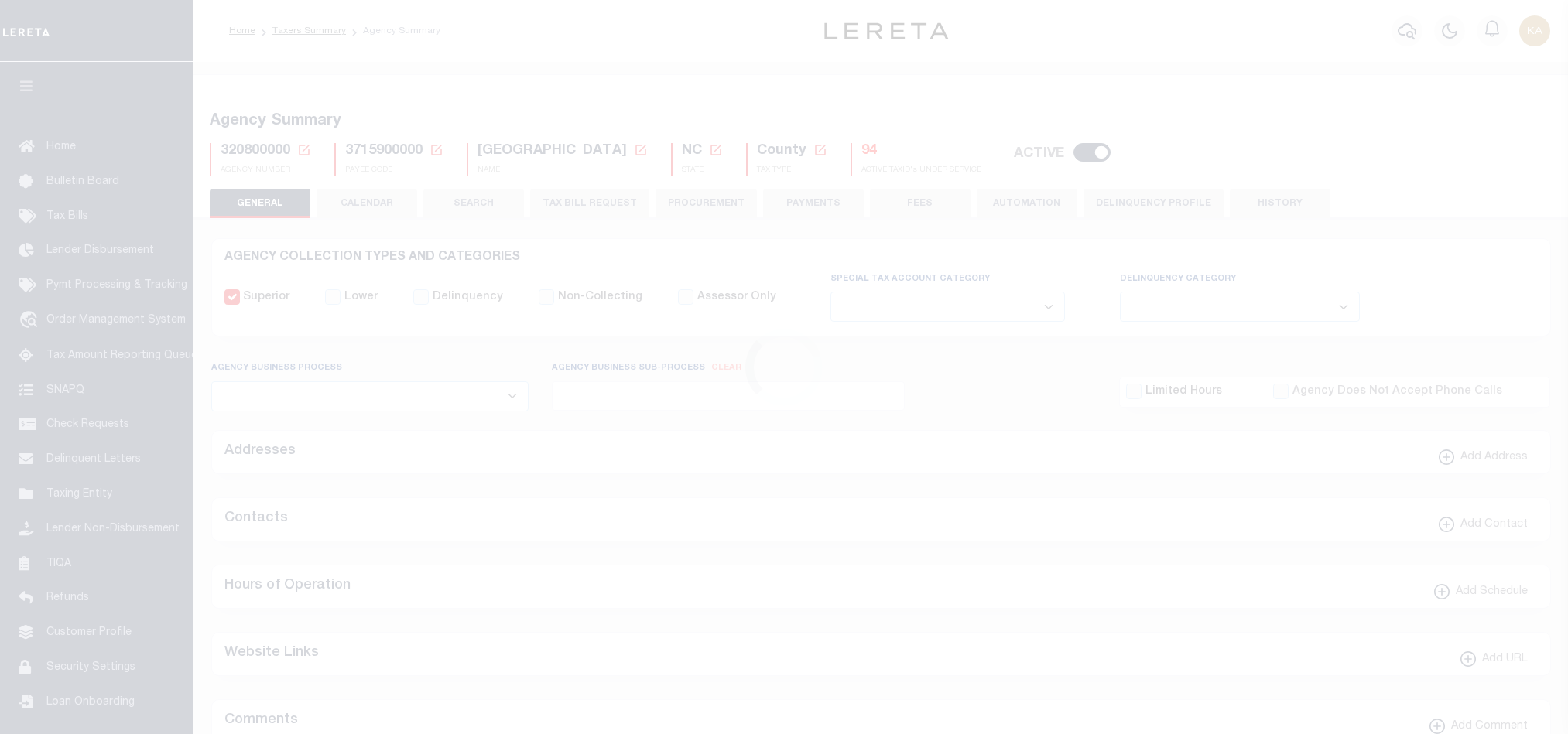
select select
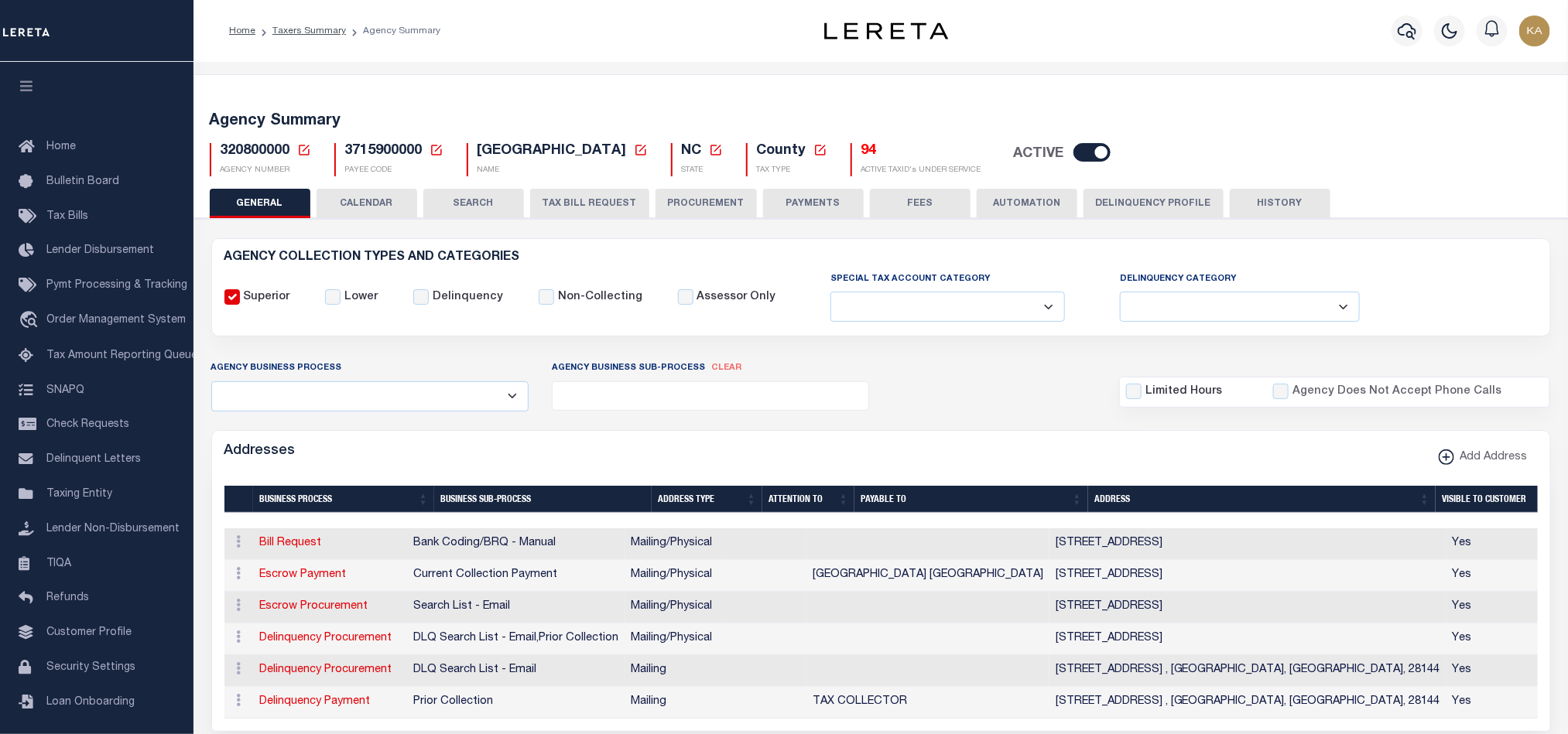
click at [1180, 313] on select "Delinquent Lien Sale Agency Delinquent Relevied Agency Delinquent Run Off Agenc…" at bounding box center [1240, 307] width 240 height 31
click at [413, 300] on input "Delinquency" at bounding box center [421, 297] width 16 height 16
checkbox input "true"
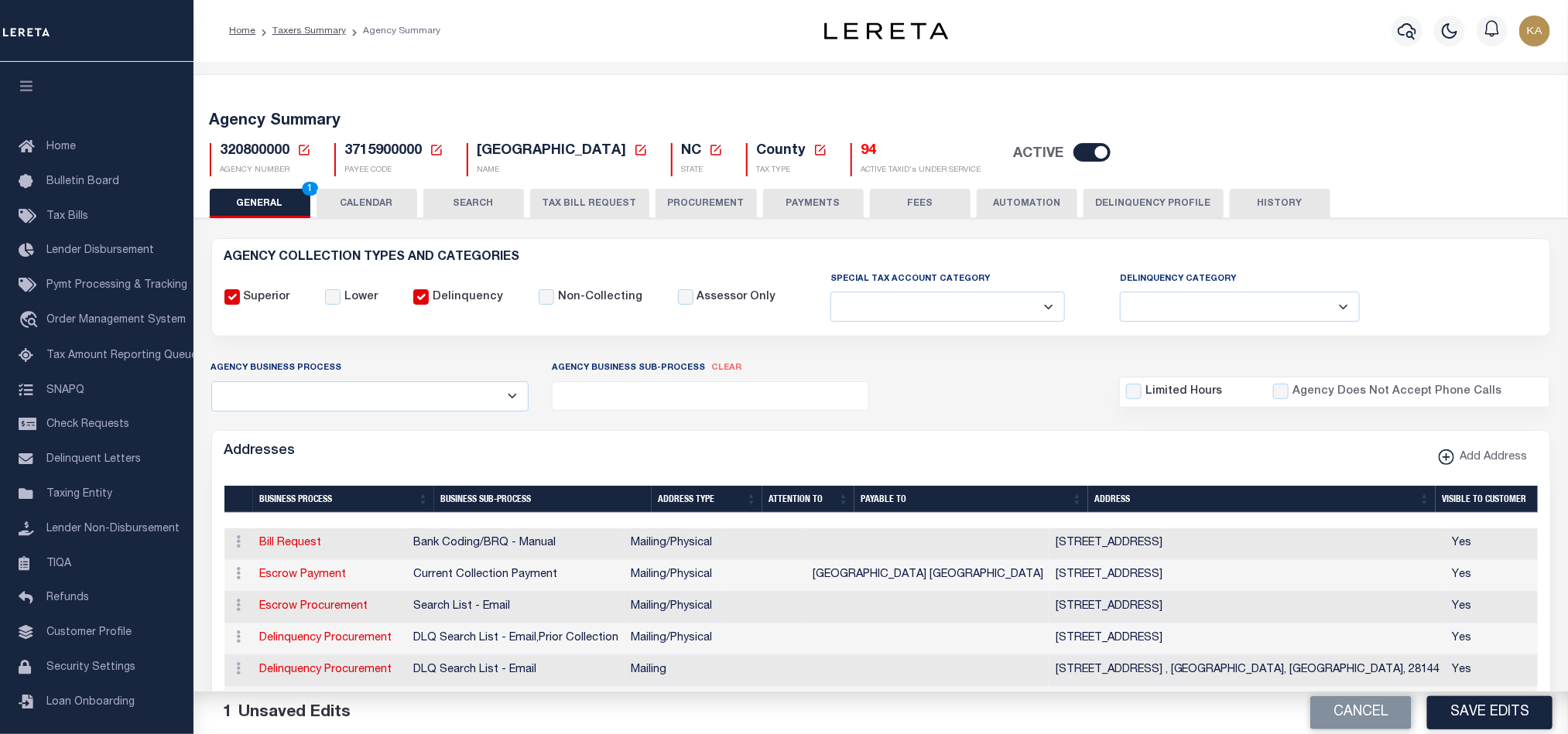
click at [1215, 295] on select "Delinquent Lien Sale Agency Delinquent Relevied Agency Delinquent Run Off Agenc…" at bounding box center [1240, 307] width 240 height 31
click at [1214, 307] on select "Delinquent Lien Sale Agency Delinquent Relevied Agency Delinquent Run Off Agenc…" at bounding box center [1240, 307] width 240 height 31
click at [1157, 314] on select "Delinquent Lien Sale Agency Delinquent Relevied Agency Delinquent Run Off Agenc…" at bounding box center [1240, 307] width 240 height 31
select select "3"
click at [1120, 294] on select "Delinquent Lien Sale Agency Delinquent Relevied Agency Delinquent Run Off Agenc…" at bounding box center [1240, 307] width 240 height 31
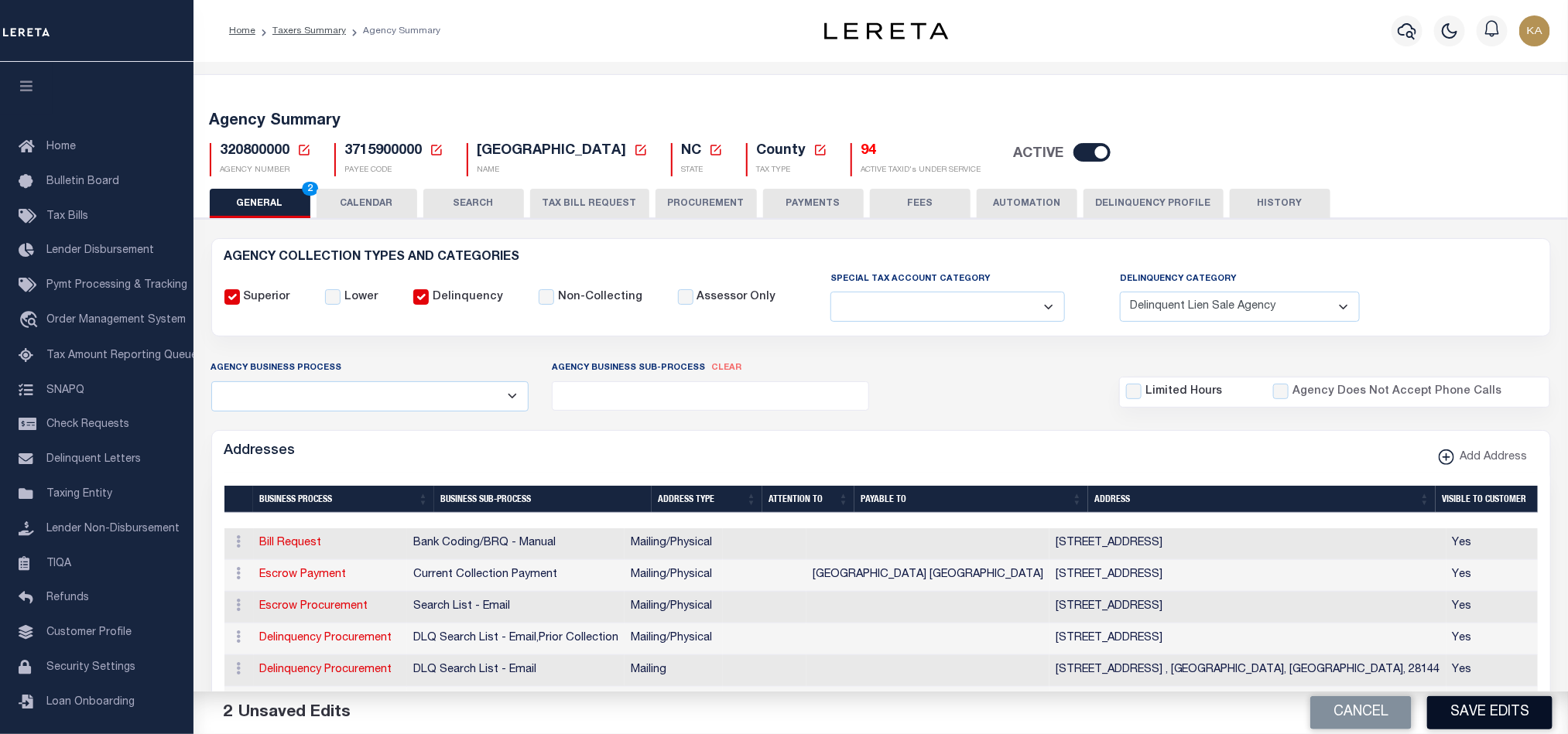
click at [1463, 696] on button "Save Edits" at bounding box center [1490, 713] width 125 height 33
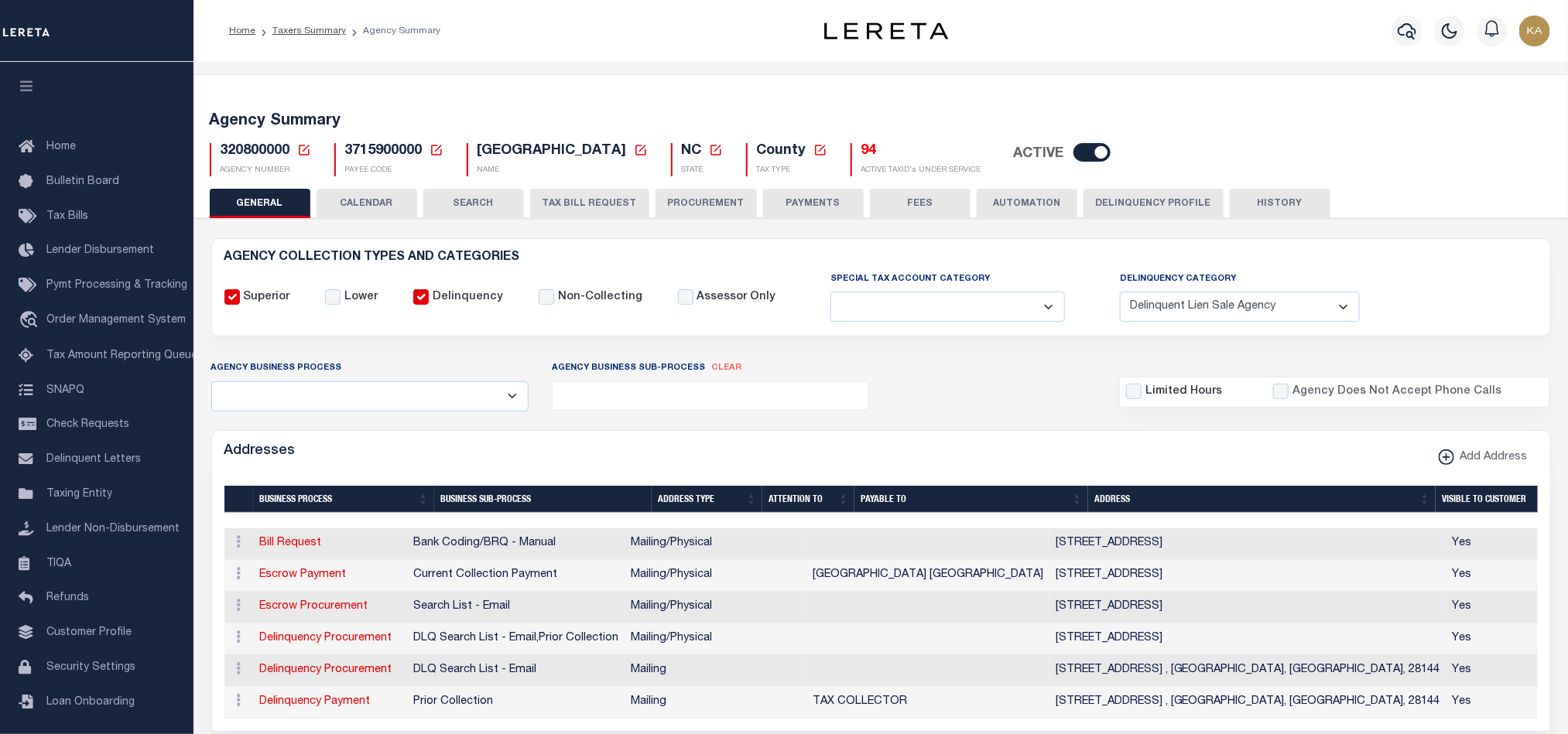
click at [423, 297] on input "Delinquency" at bounding box center [421, 297] width 16 height 16
checkbox input "false"
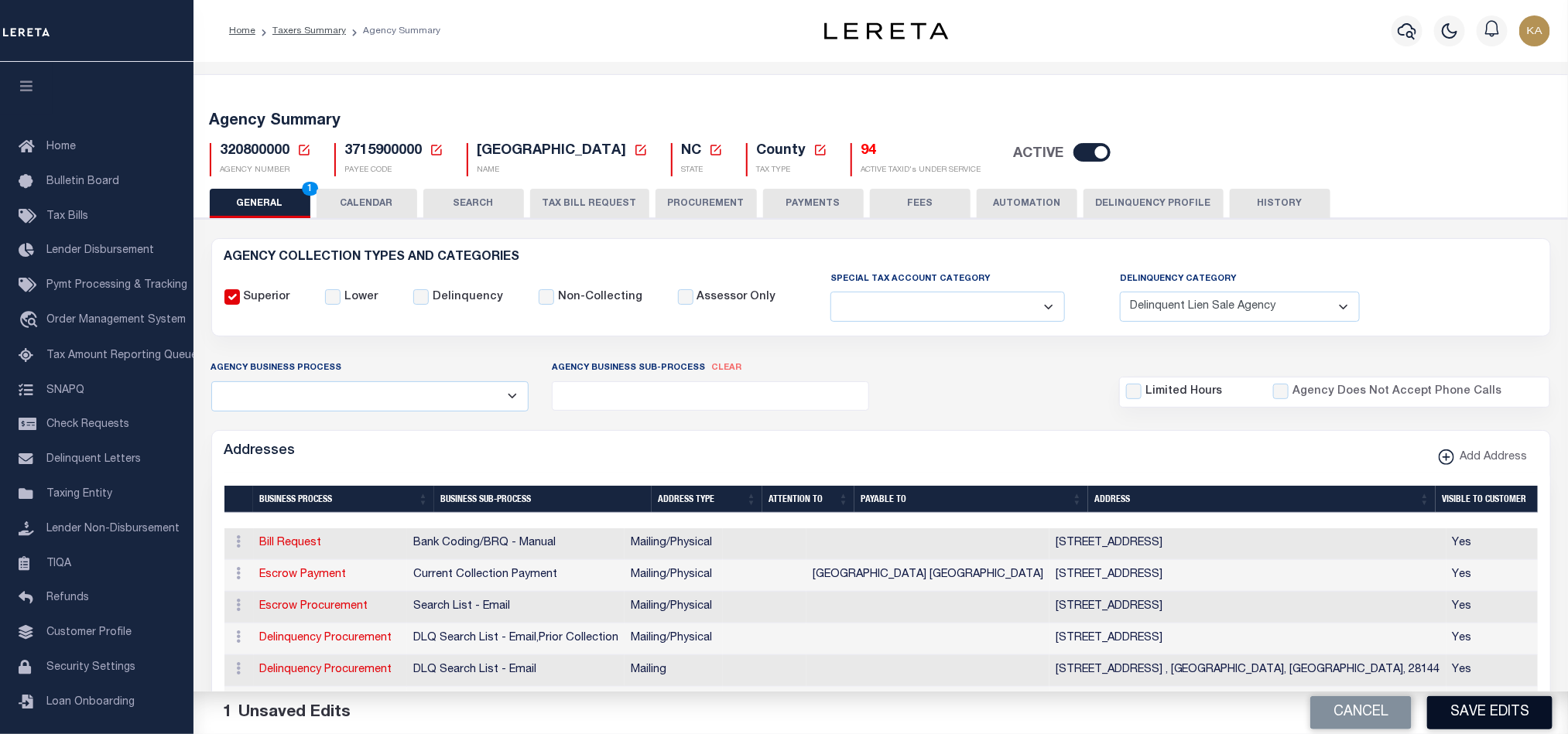
click at [1525, 713] on button "Save Edits" at bounding box center [1490, 713] width 125 height 33
